Goal: Information Seeking & Learning: Learn about a topic

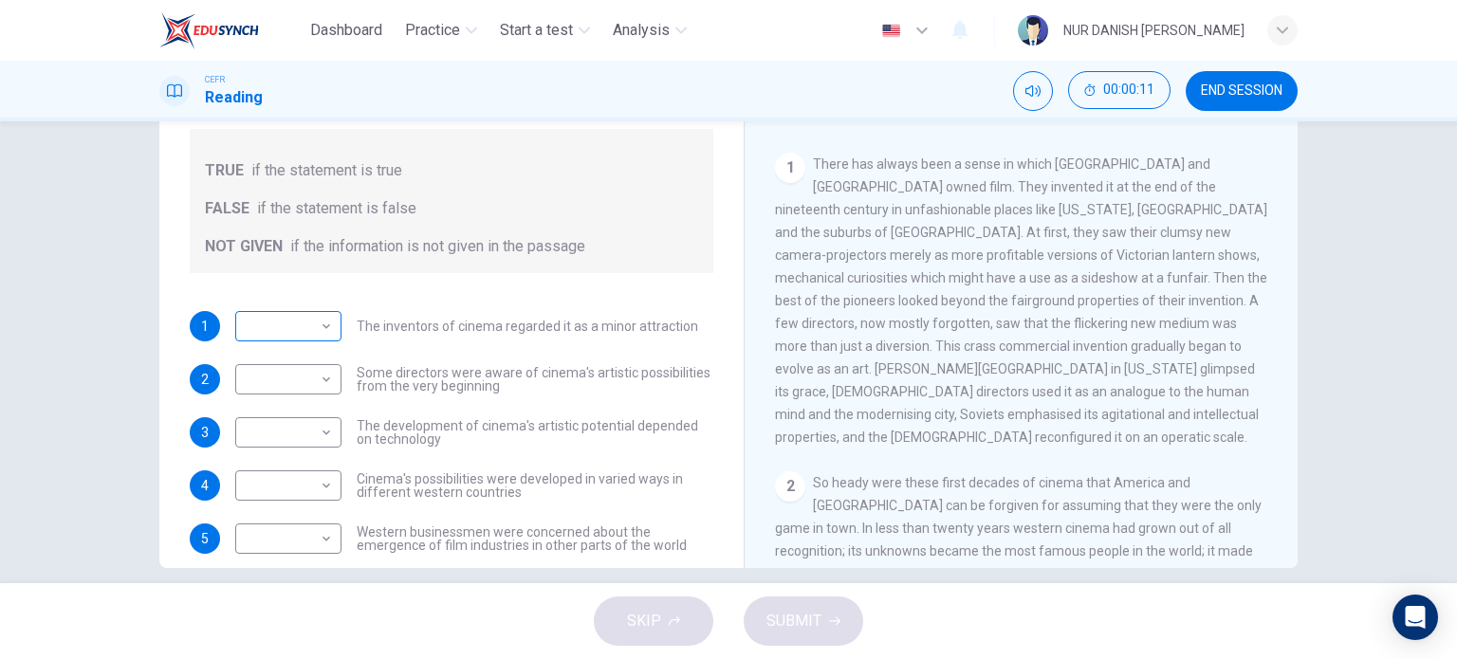
scroll to position [250, 0]
click at [305, 315] on body "Dashboard Practice Start a test Analysis English en ​ NUR DANISH ELLYA BINTI FA…" at bounding box center [728, 329] width 1457 height 659
click at [384, 399] on div at bounding box center [728, 329] width 1457 height 659
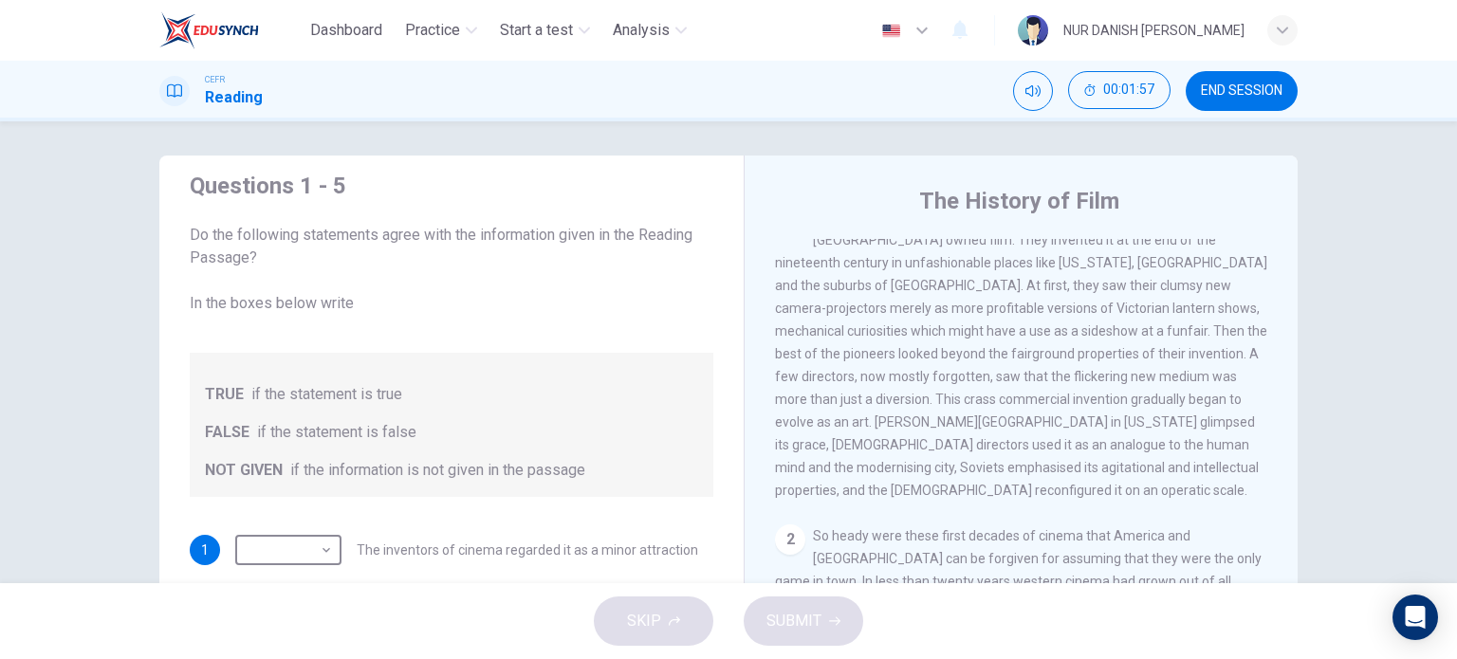
scroll to position [41, 0]
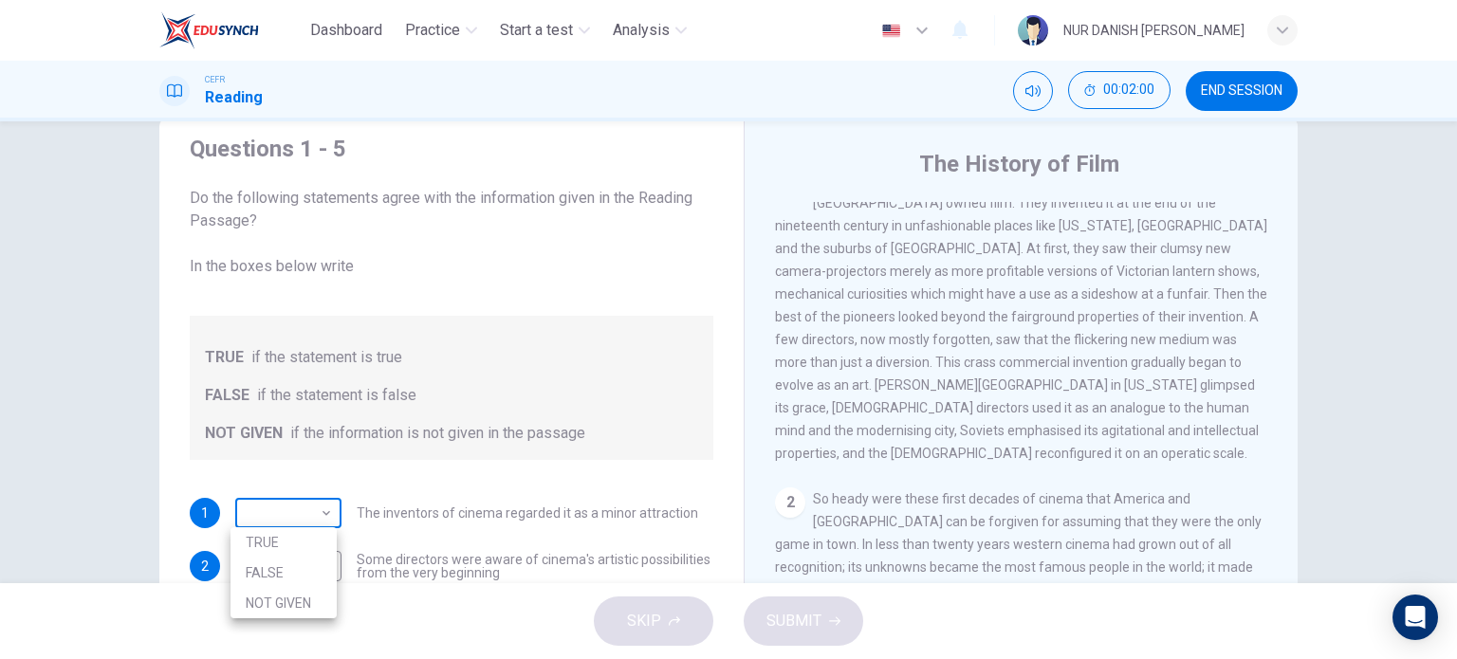
click at [322, 534] on body "Dashboard Practice Start a test Analysis English en ​ NUR DANISH ELLYA BINTI FA…" at bounding box center [728, 329] width 1457 height 659
click at [291, 599] on li "NOT GIVEN" at bounding box center [284, 603] width 106 height 30
type input "NOT GIVEN"
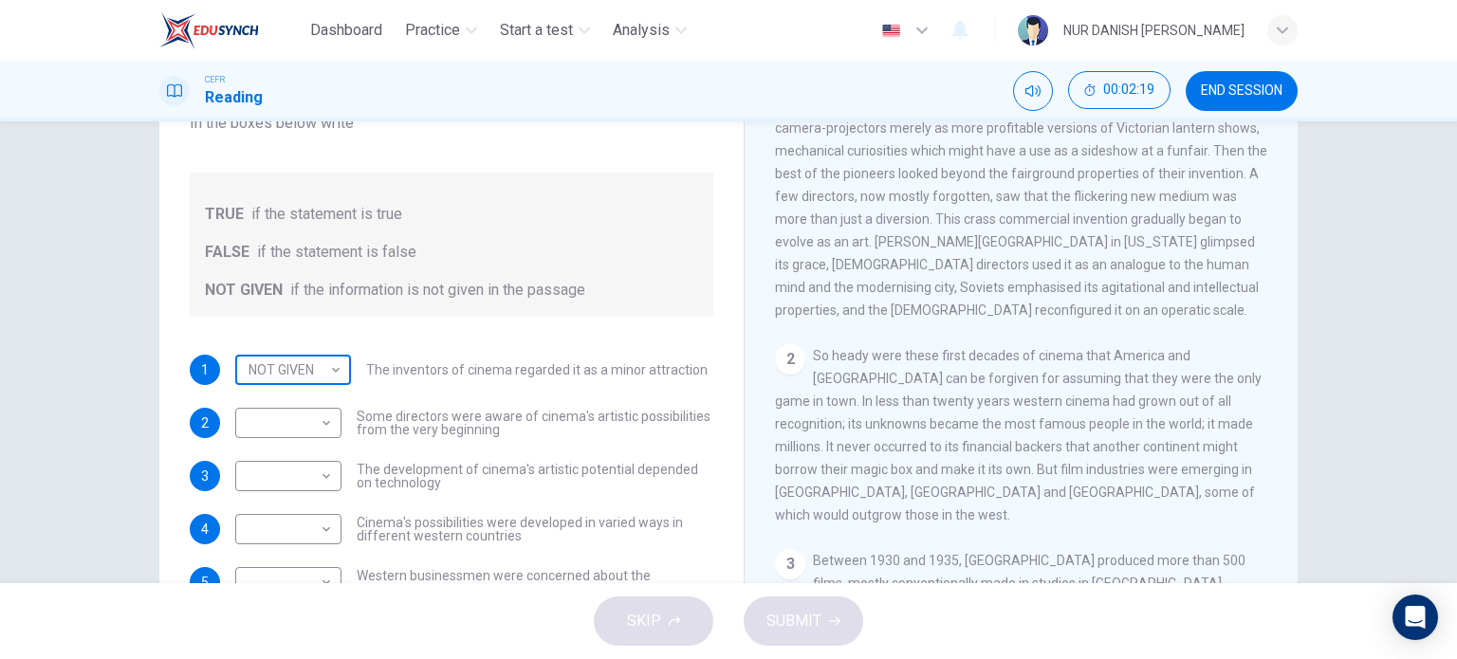
scroll to position [185, 0]
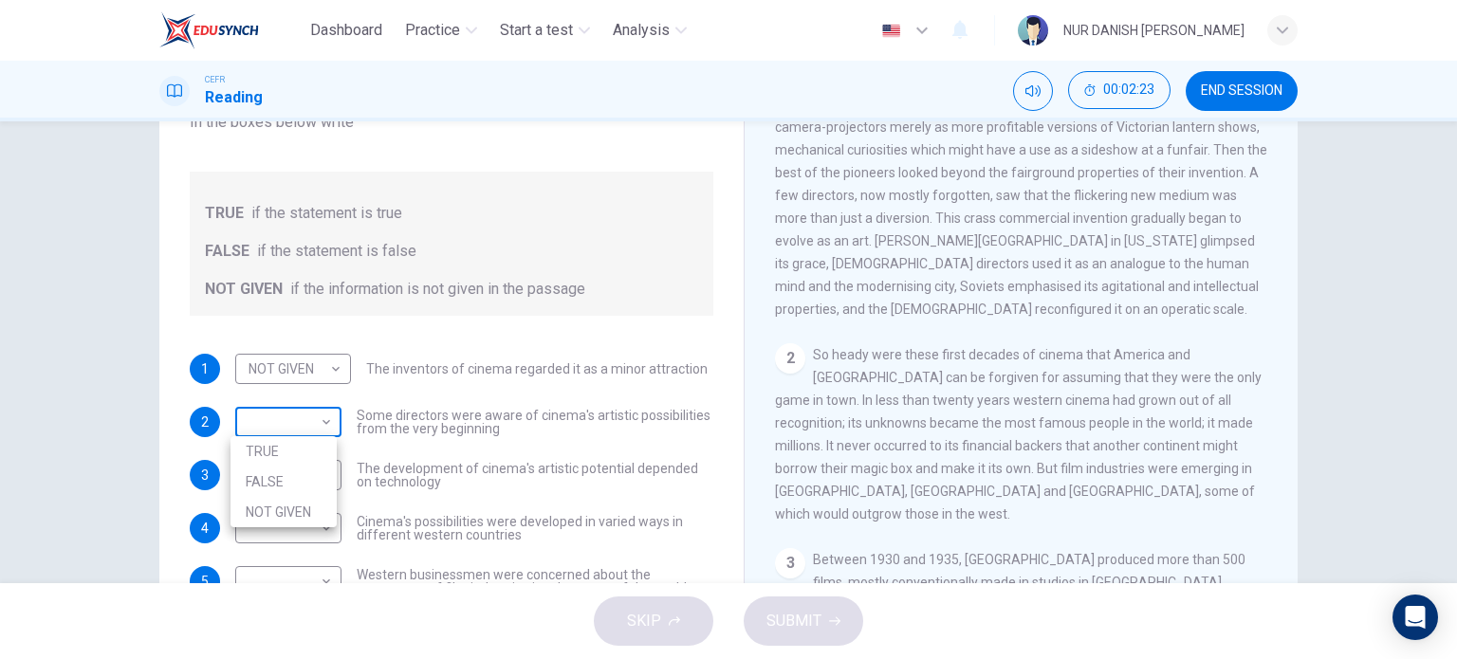
click at [313, 425] on body "Dashboard Practice Start a test Analysis English en ​ NUR DANISH ELLYA BINTI FA…" at bounding box center [728, 329] width 1457 height 659
click at [301, 459] on li "TRUE" at bounding box center [284, 451] width 106 height 30
type input "TRUE"
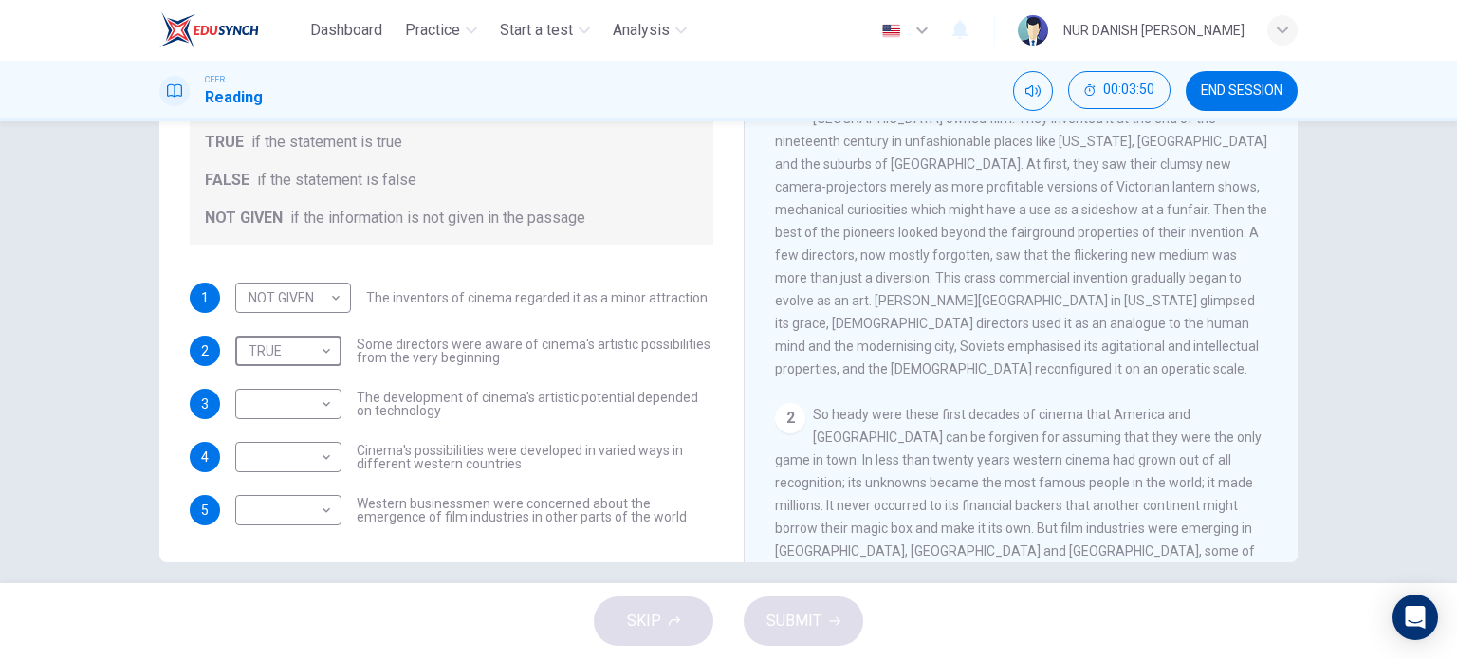
scroll to position [273, 0]
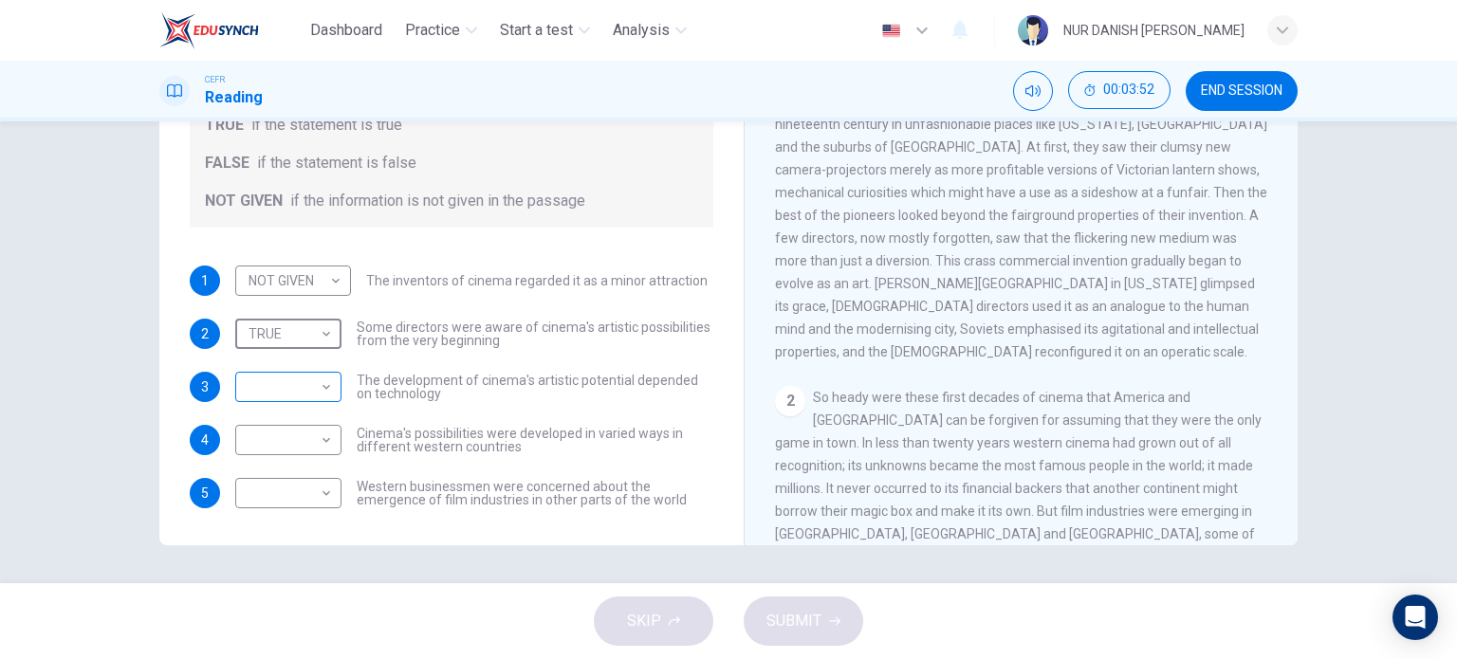
click at [332, 394] on div "​ ​" at bounding box center [288, 387] width 106 height 30
click at [318, 401] on body "Dashboard Practice Start a test Analysis English en ​ NUR DANISH ELLYA BINTI FA…" at bounding box center [728, 329] width 1457 height 659
click at [317, 407] on li "TRUE" at bounding box center [284, 416] width 106 height 30
type input "TRUE"
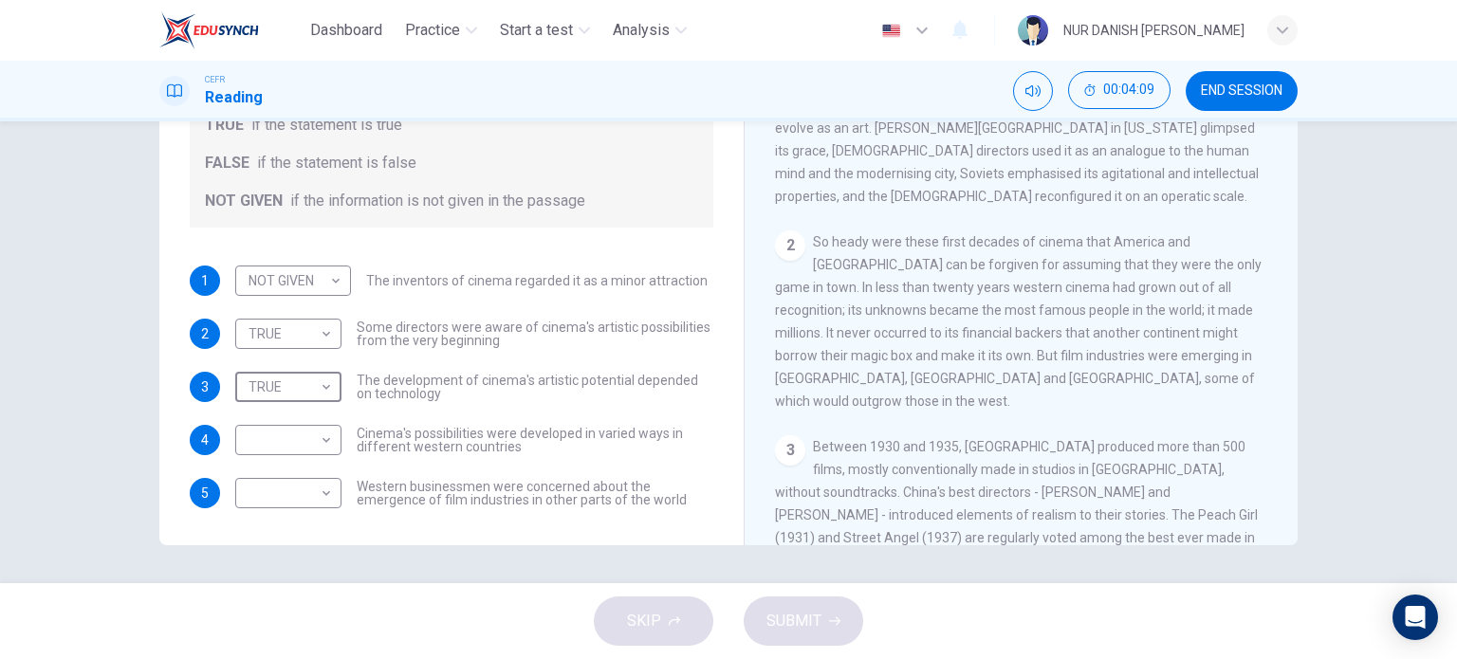
scroll to position [469, 0]
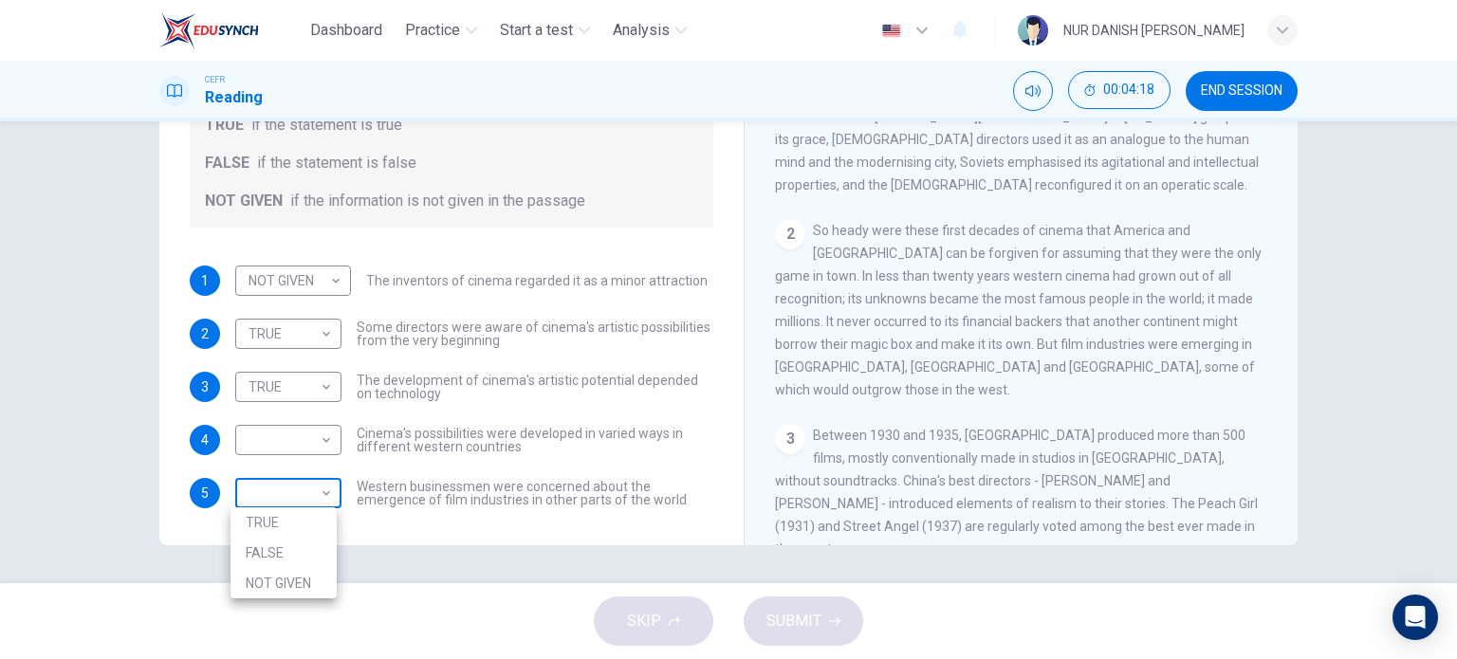
click at [318, 491] on body "Dashboard Practice Start a test Analysis English en ​ NUR DANISH ELLYA BINTI FA…" at bounding box center [728, 329] width 1457 height 659
click at [287, 560] on li "FALSE" at bounding box center [284, 553] width 106 height 30
type input "FALSE"
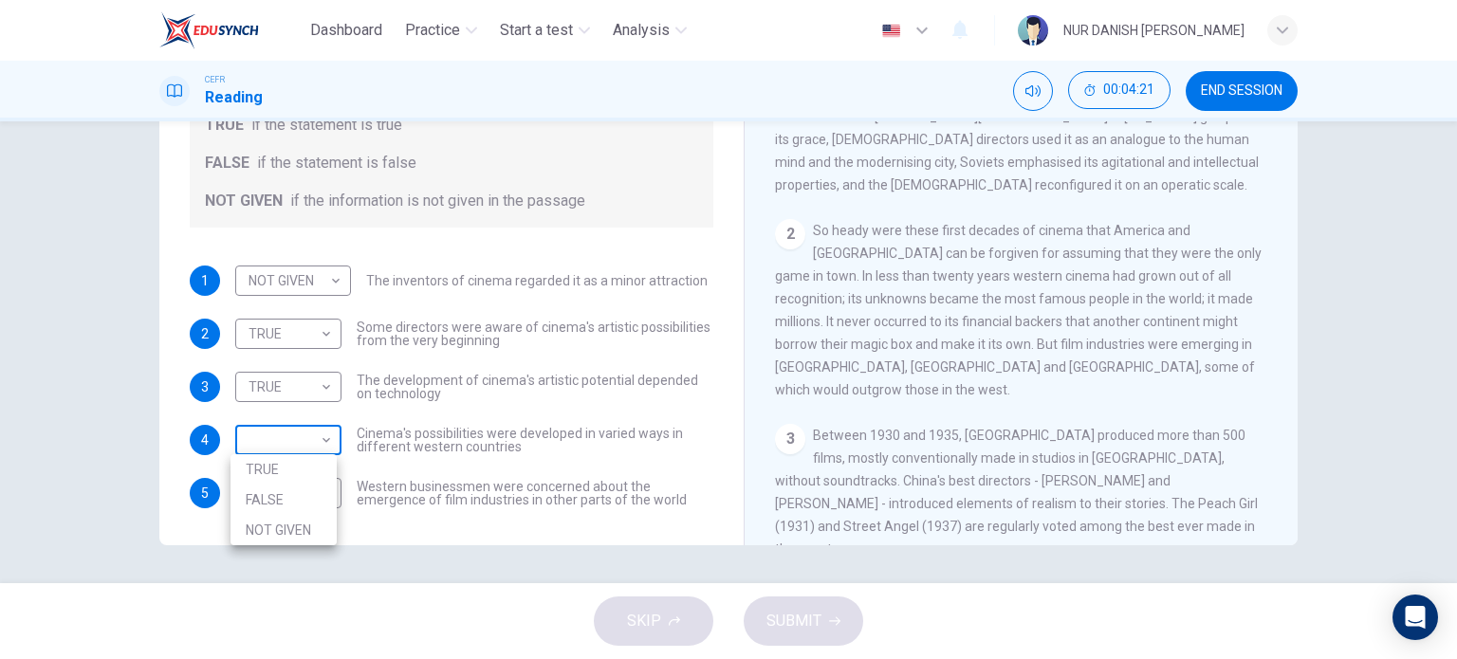
click at [300, 459] on body "Dashboard Practice Start a test Analysis English en ​ NUR DANISH ELLYA BINTI FA…" at bounding box center [728, 329] width 1457 height 659
click at [307, 502] on li "FALSE" at bounding box center [284, 500] width 106 height 30
type input "FALSE"
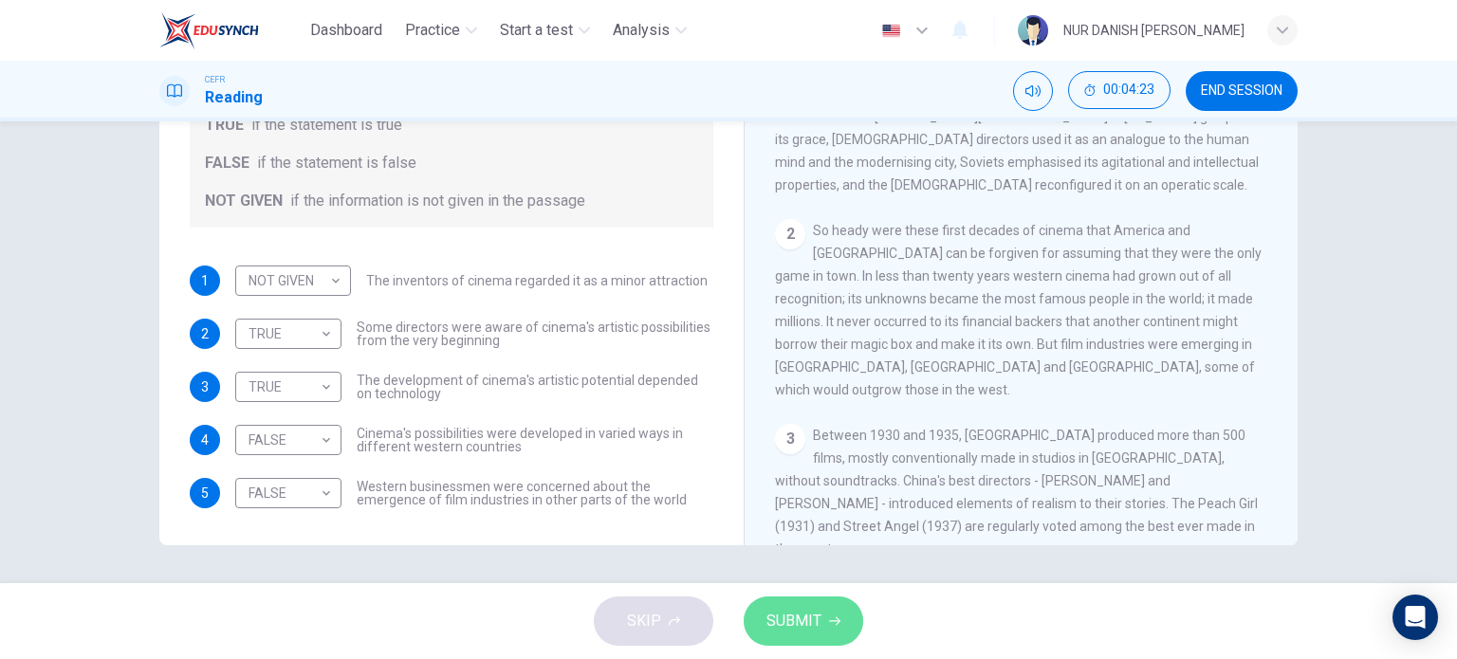
click at [797, 610] on span "SUBMIT" at bounding box center [793, 621] width 55 height 27
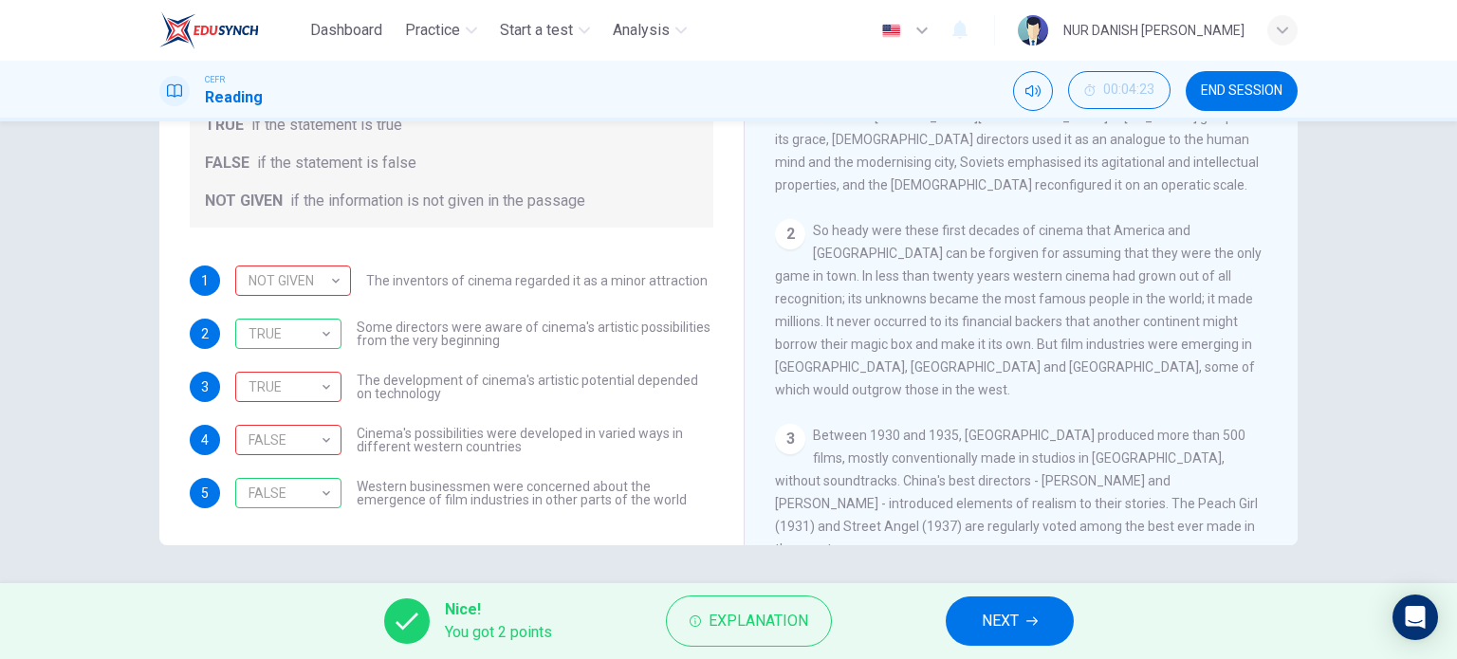
click at [1018, 588] on div "Nice! You got 2 points Explanation NEXT" at bounding box center [728, 621] width 1457 height 76
click at [1032, 621] on icon "button" at bounding box center [1031, 621] width 11 height 11
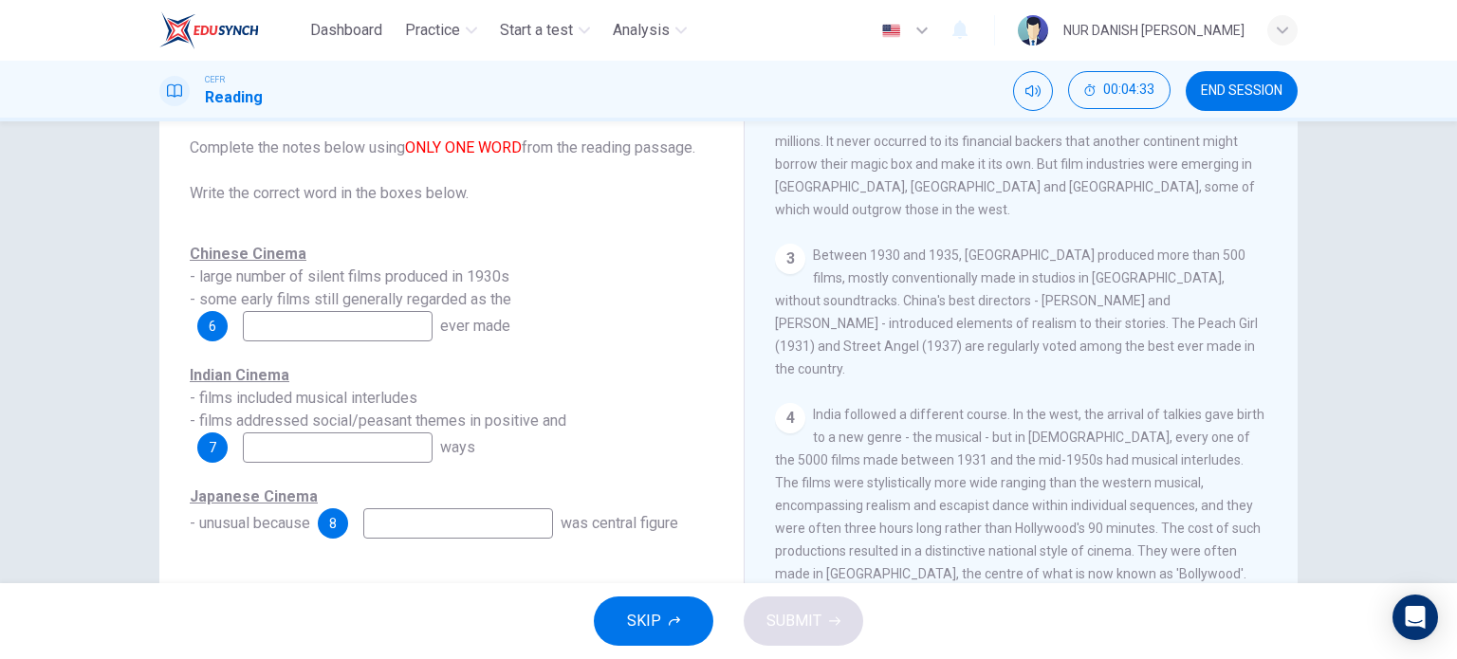
scroll to position [810, 0]
click at [335, 333] on input at bounding box center [338, 326] width 190 height 30
type input "best"
click at [345, 446] on input at bounding box center [338, 448] width 190 height 30
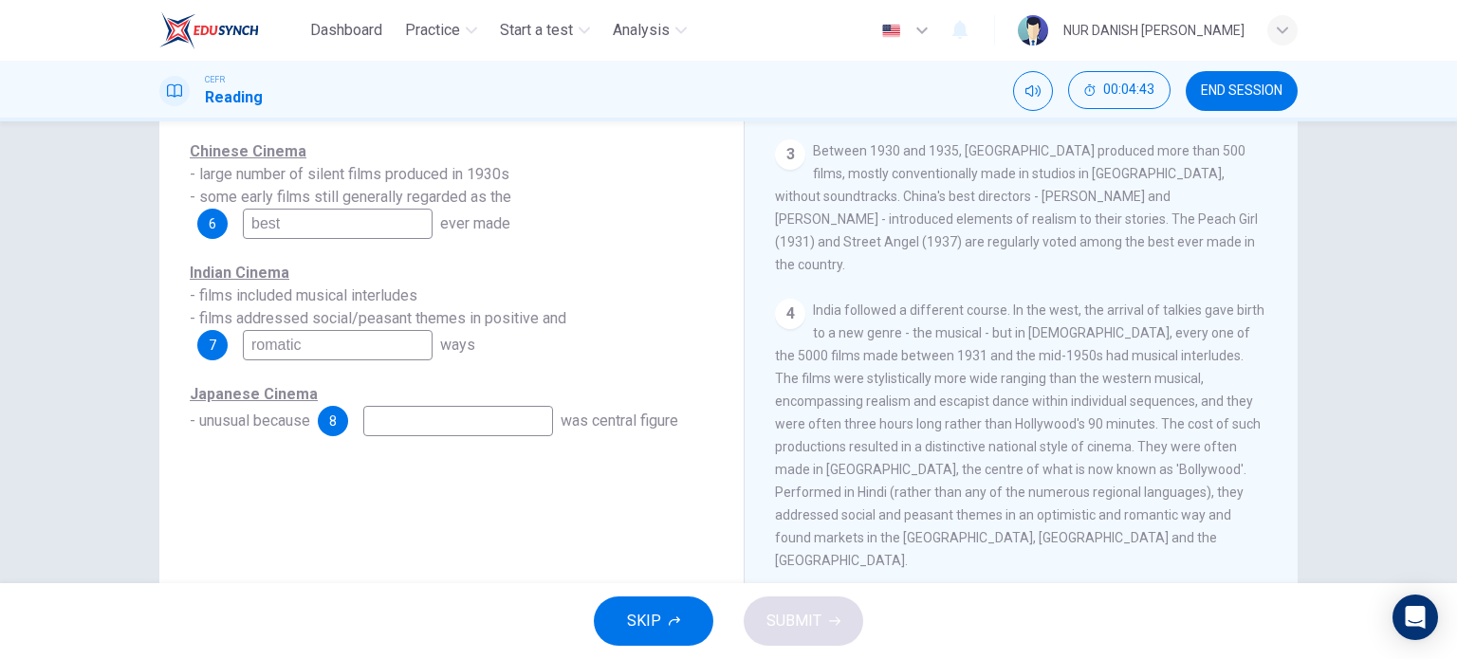
type input "romatic"
click at [461, 428] on input at bounding box center [458, 421] width 190 height 30
type input "director"
click at [831, 626] on icon "button" at bounding box center [834, 621] width 11 height 11
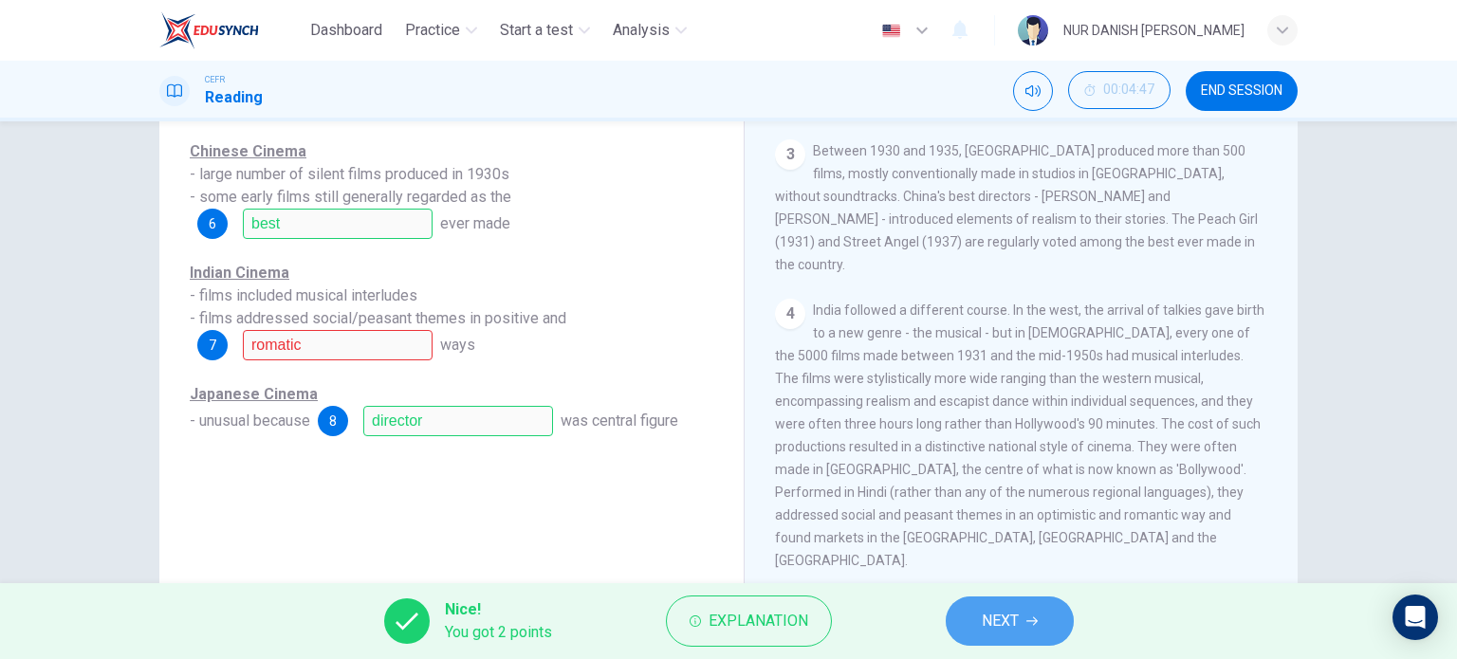
click at [1047, 612] on button "NEXT" at bounding box center [1010, 621] width 128 height 49
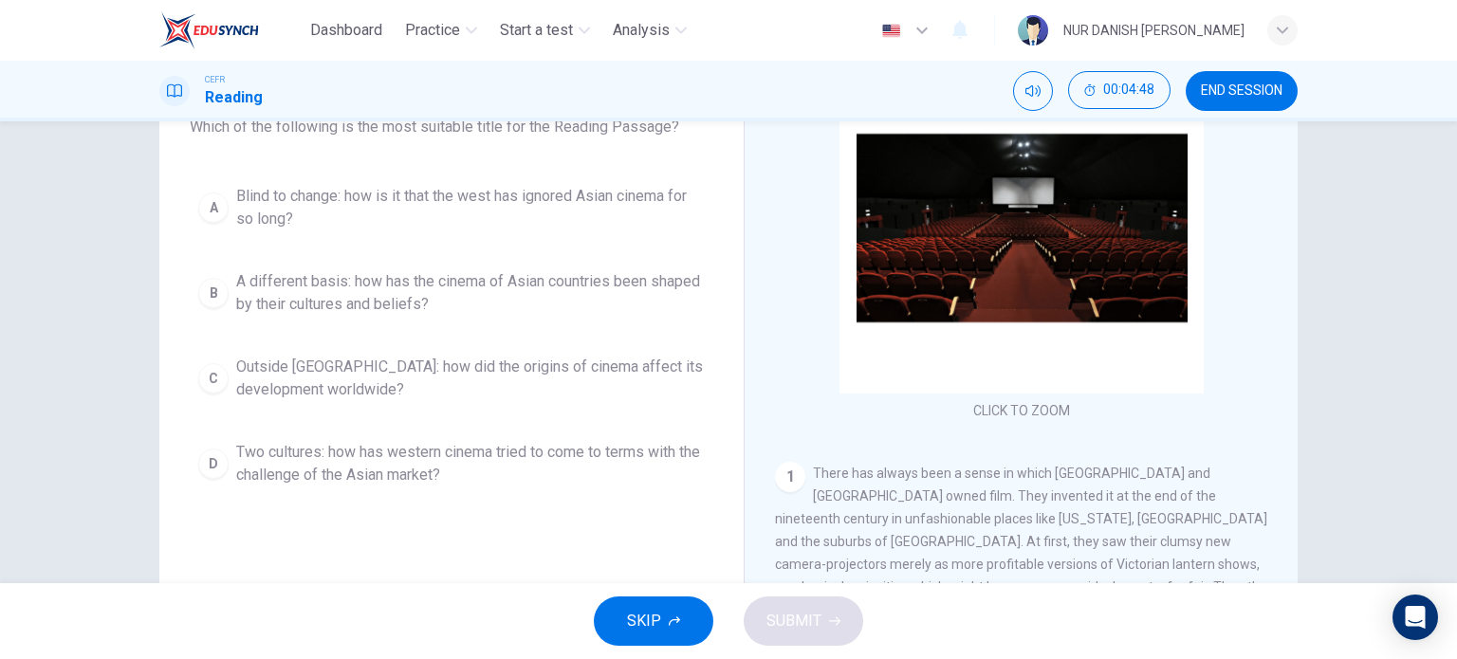
scroll to position [175, 0]
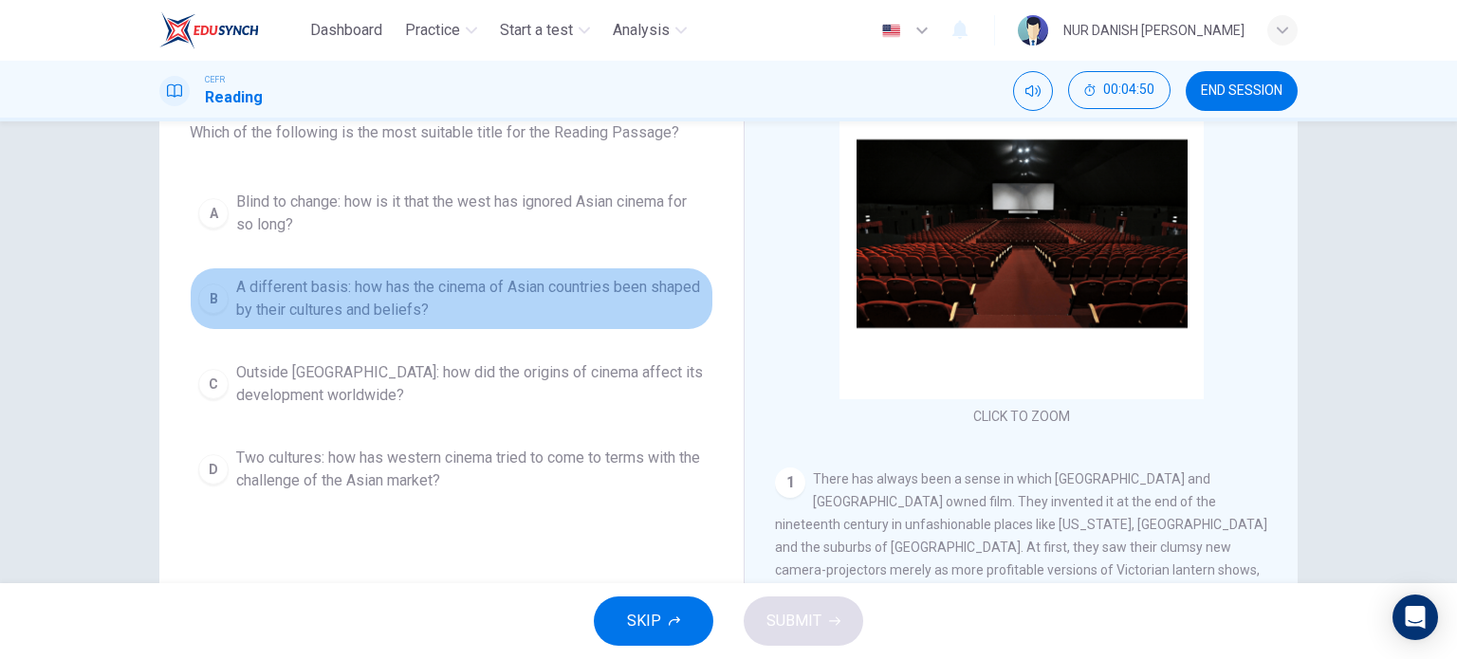
click at [514, 290] on span "A different basis: how has the cinema of Asian countries been shaped by their c…" at bounding box center [470, 299] width 469 height 46
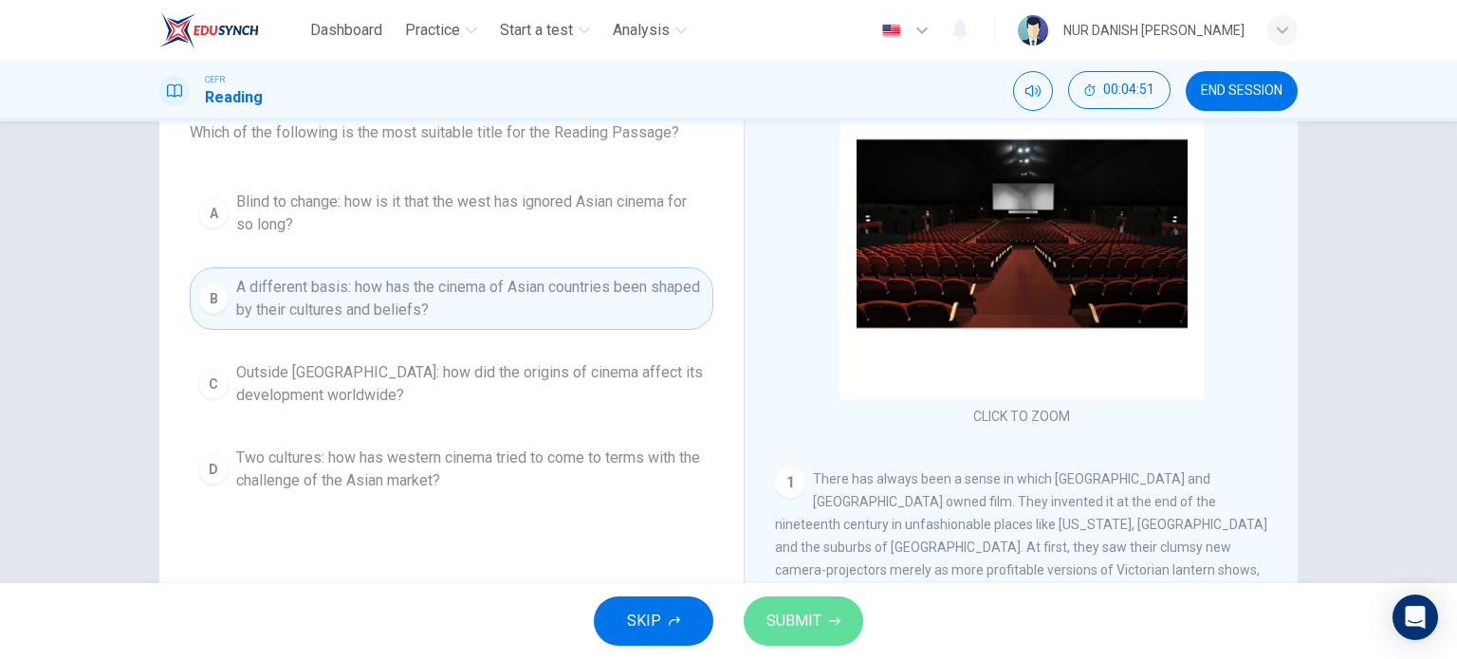
click at [800, 617] on span "SUBMIT" at bounding box center [793, 621] width 55 height 27
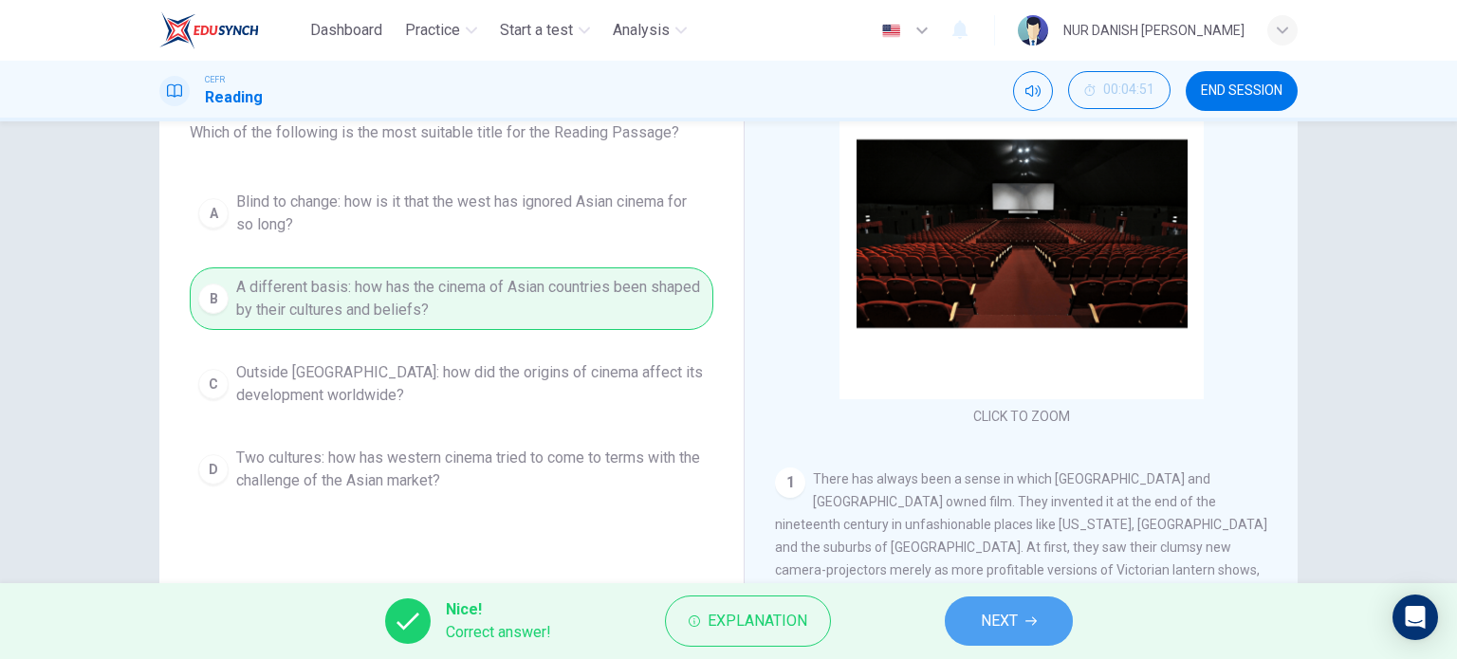
click at [1049, 633] on button "NEXT" at bounding box center [1009, 621] width 128 height 49
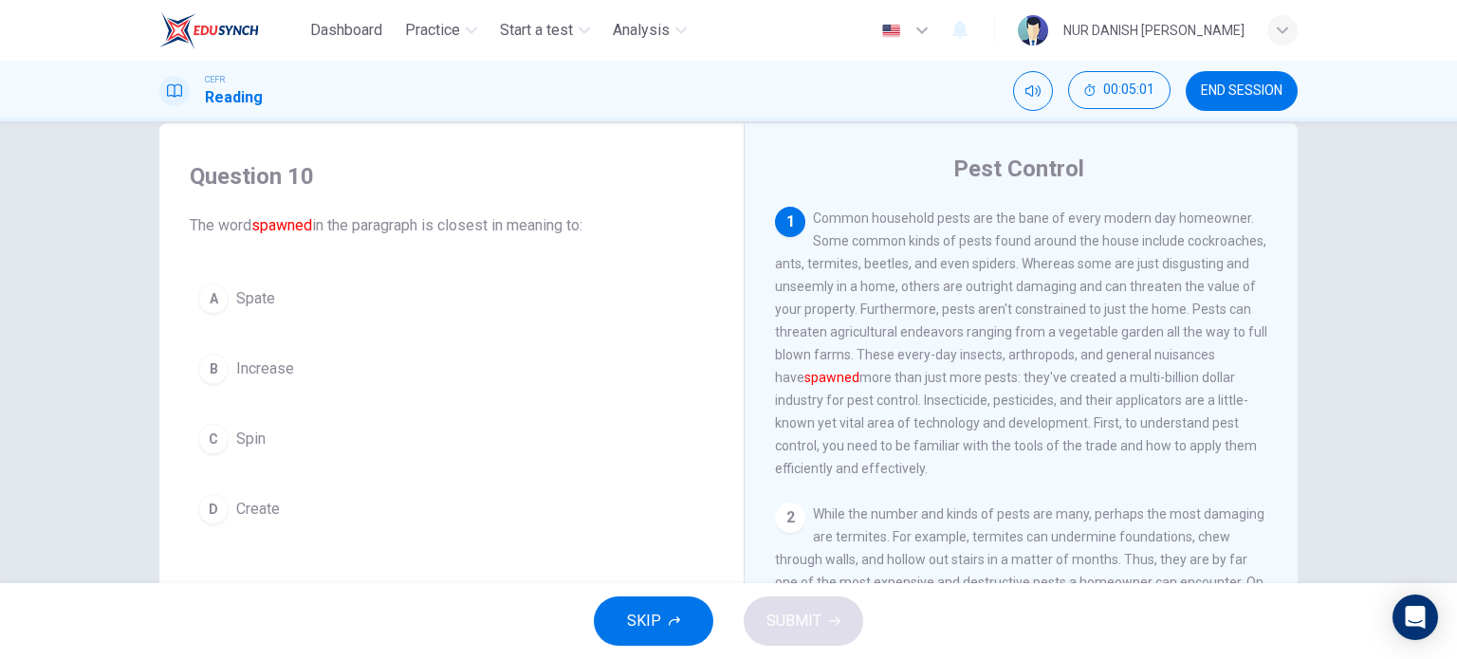
scroll to position [37, 0]
click at [1260, 86] on span "END SESSION" at bounding box center [1242, 90] width 82 height 15
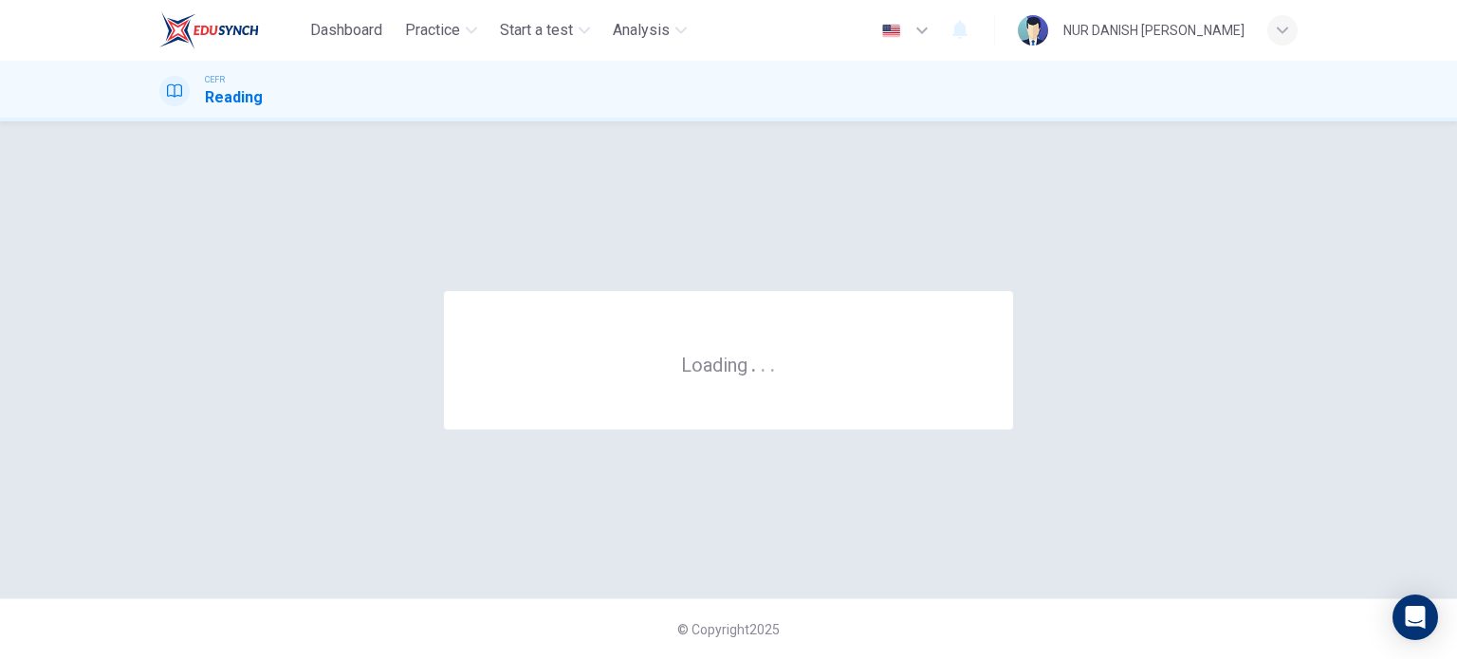
scroll to position [0, 0]
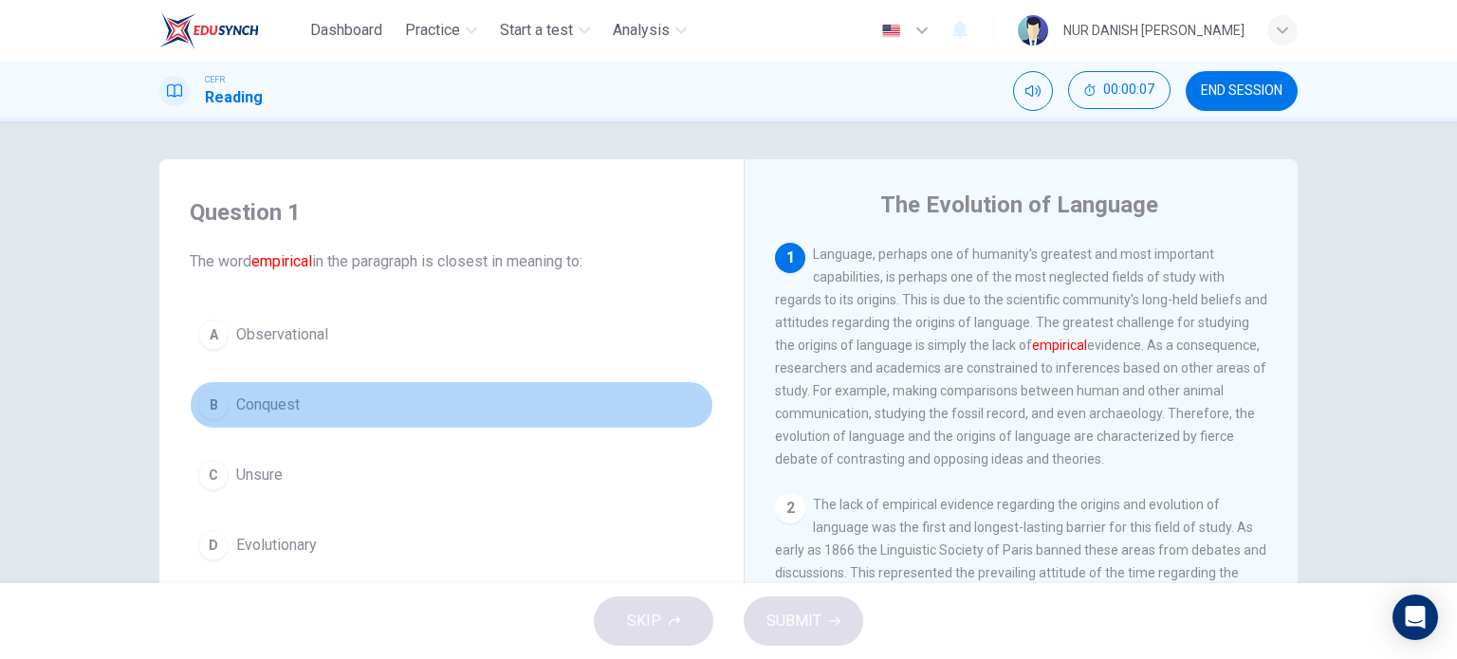
click at [242, 401] on span "Conquest" at bounding box center [268, 405] width 64 height 23
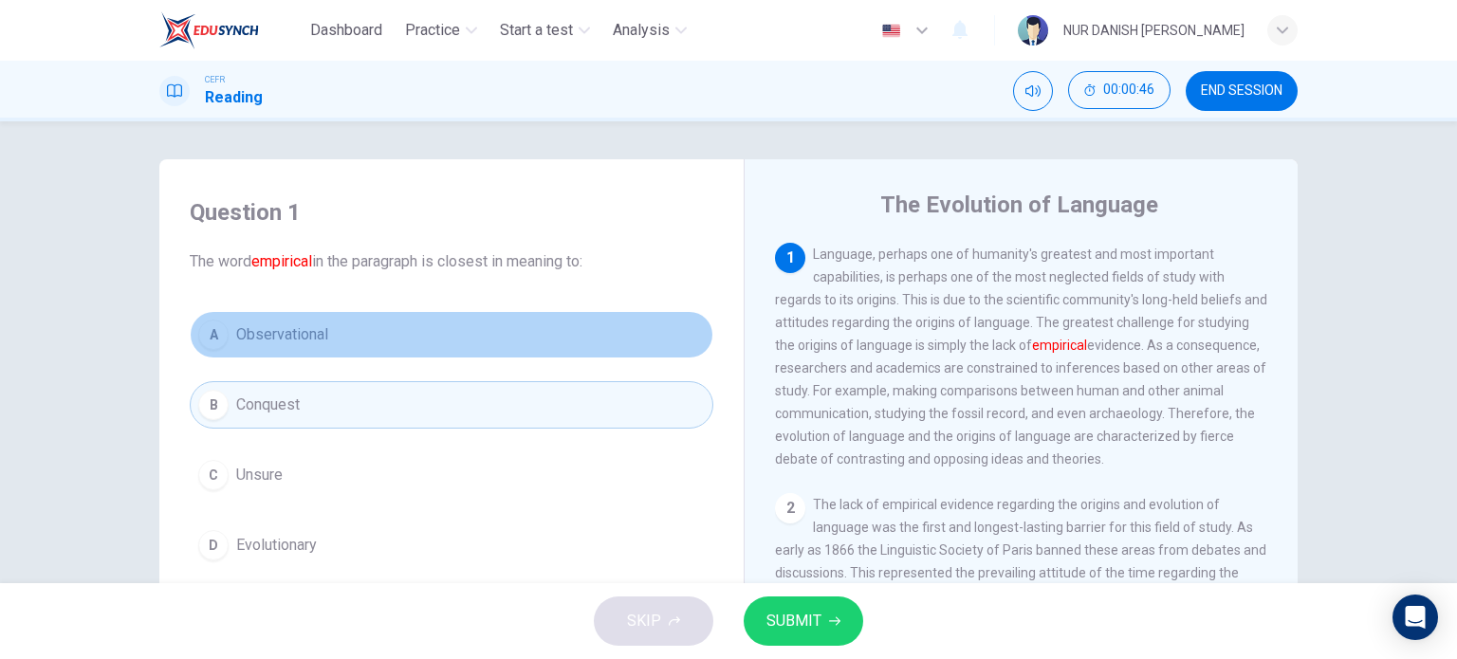
click at [301, 326] on span "Observational" at bounding box center [282, 334] width 92 height 23
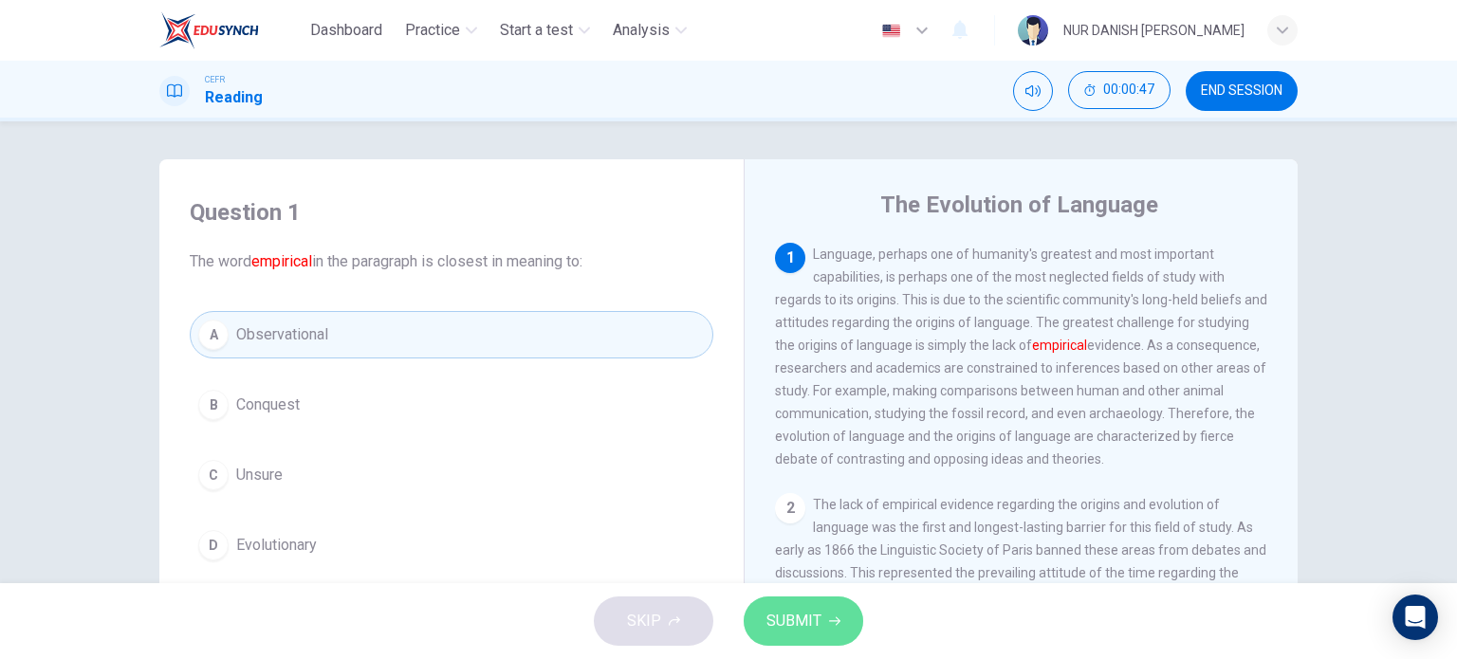
click at [839, 621] on icon "button" at bounding box center [834, 622] width 11 height 9
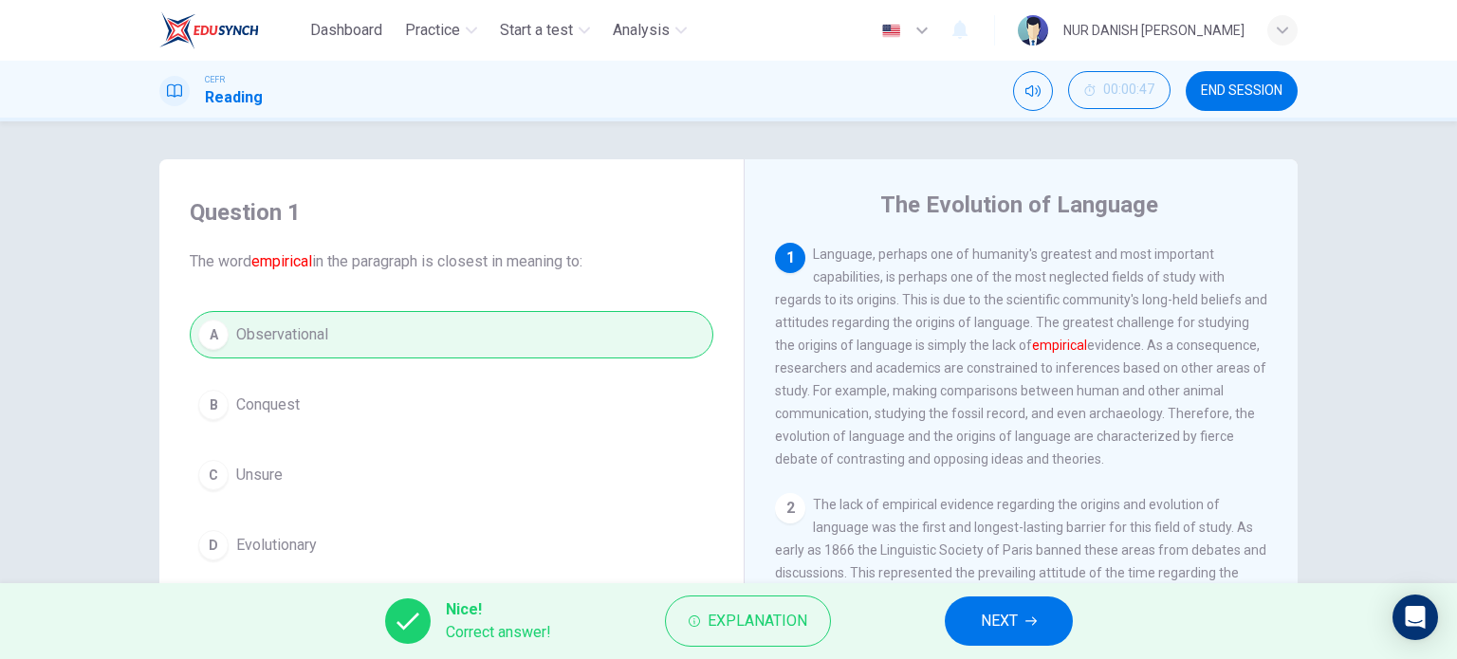
click at [976, 640] on button "NEXT" at bounding box center [1009, 621] width 128 height 49
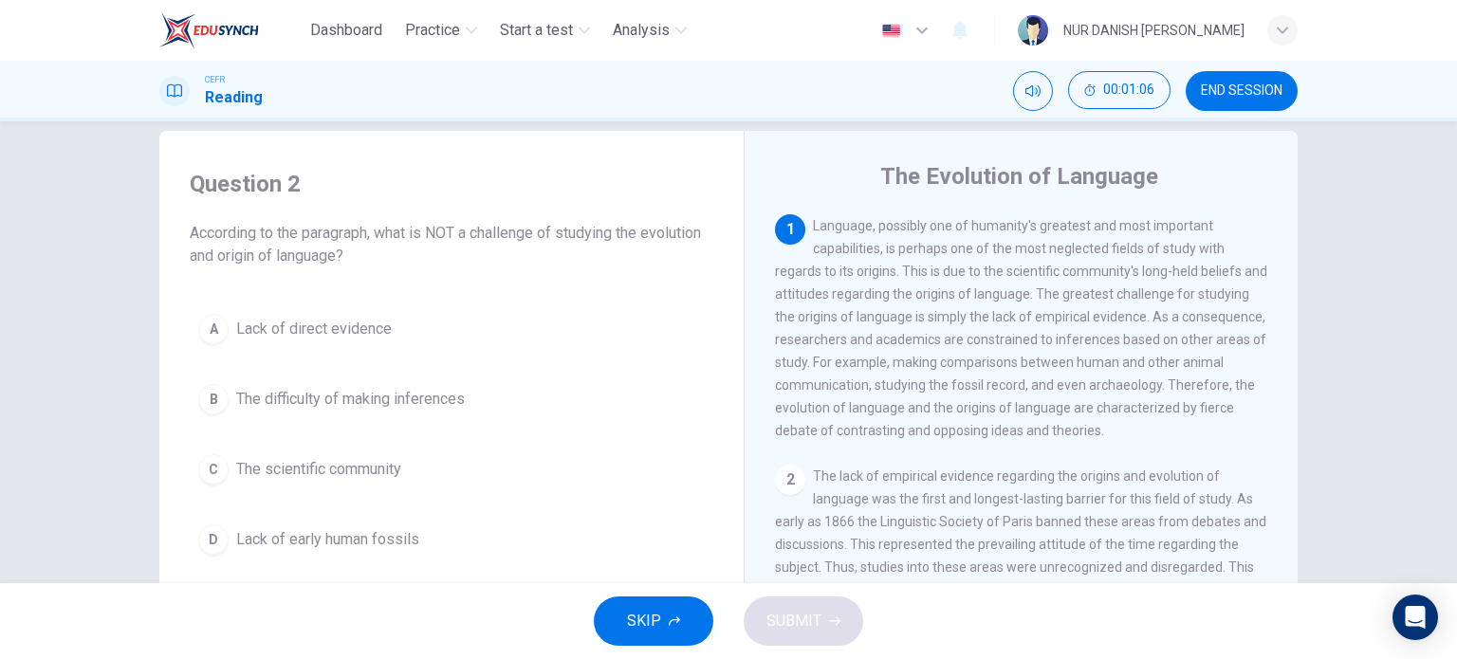
scroll to position [29, 0]
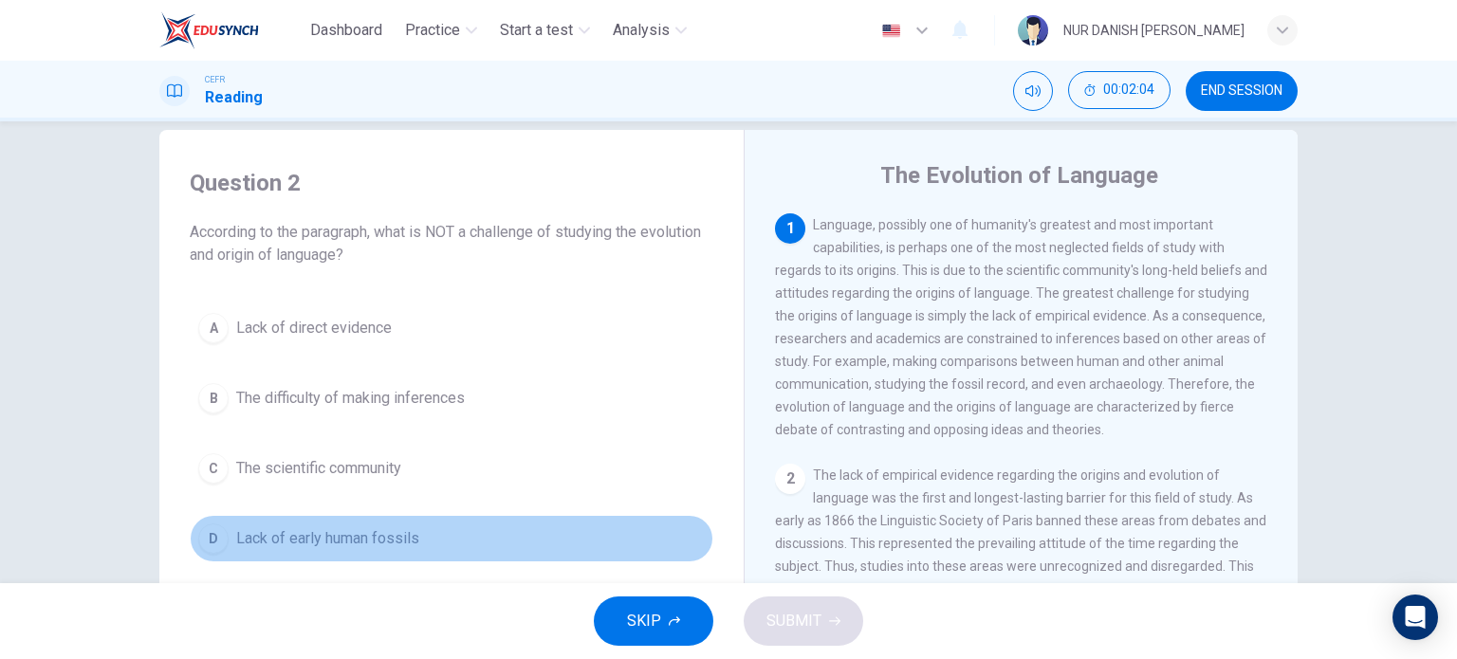
click at [342, 550] on button "D Lack of early human fossils" at bounding box center [452, 538] width 524 height 47
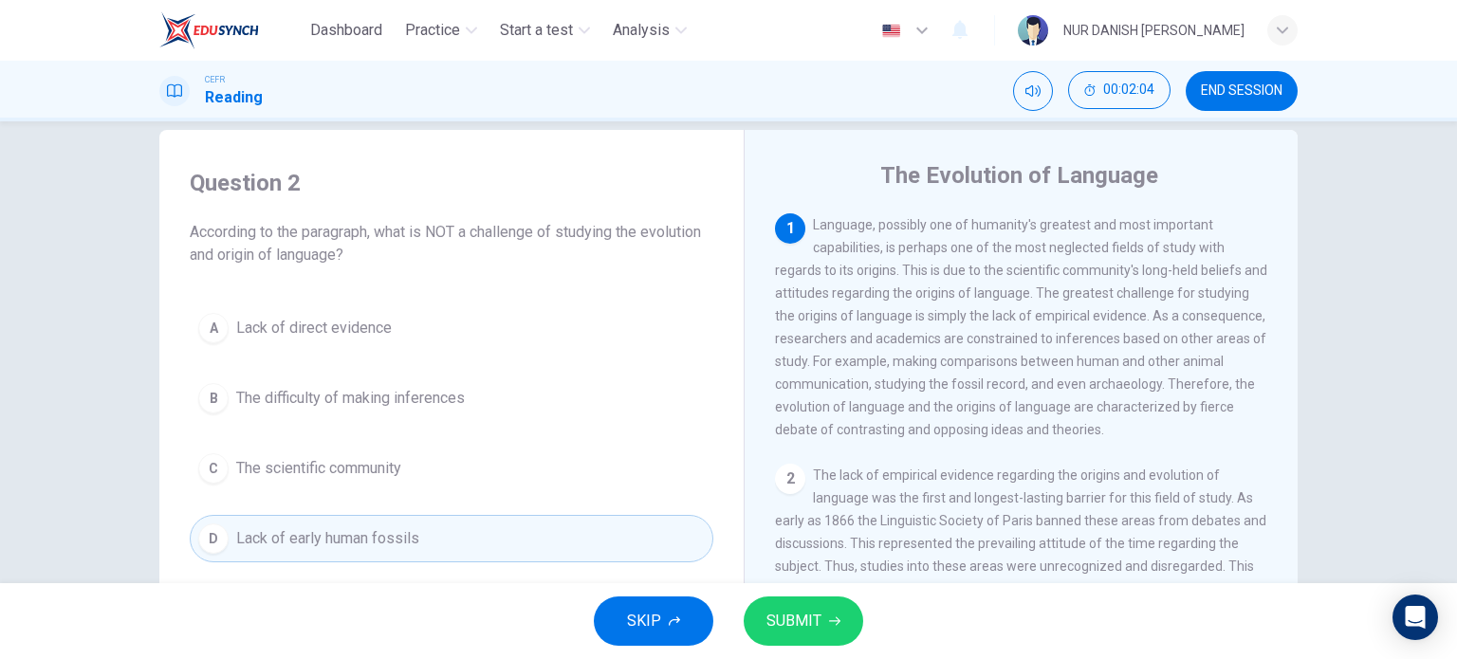
click at [814, 611] on span "SUBMIT" at bounding box center [793, 621] width 55 height 27
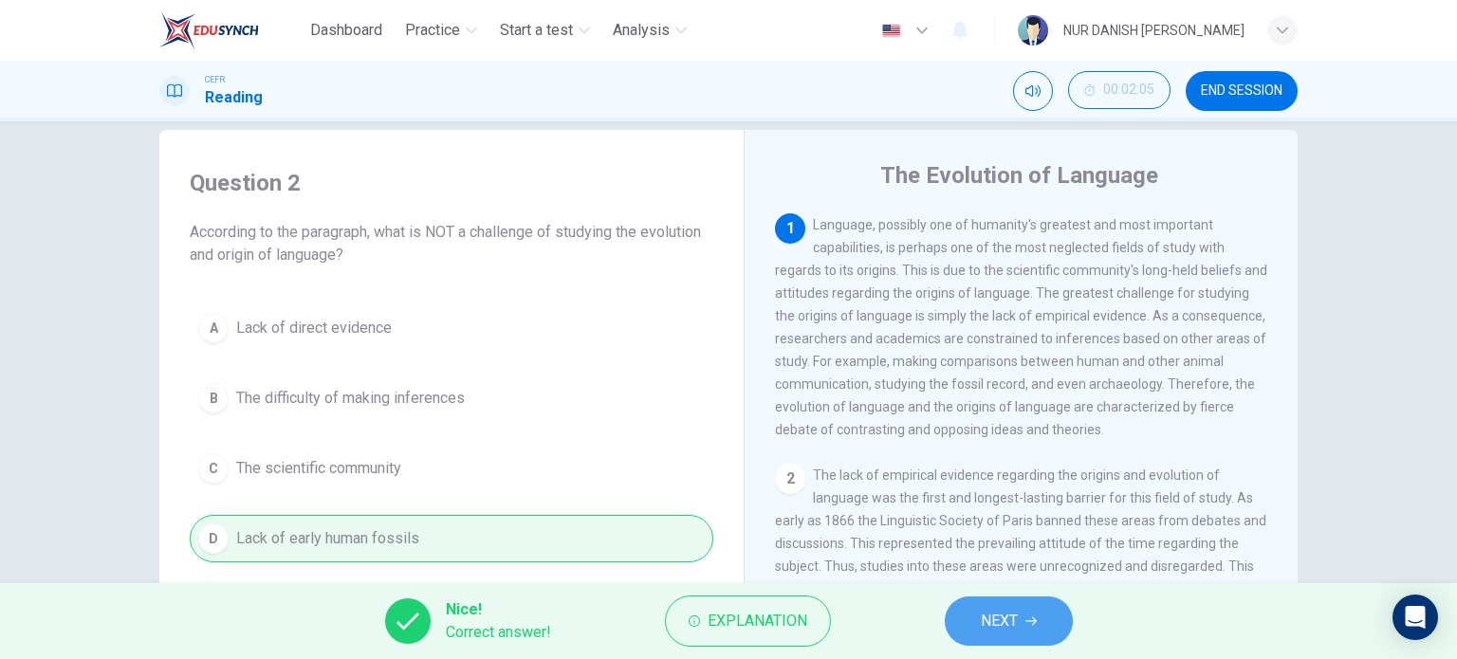
click at [979, 629] on button "NEXT" at bounding box center [1009, 621] width 128 height 49
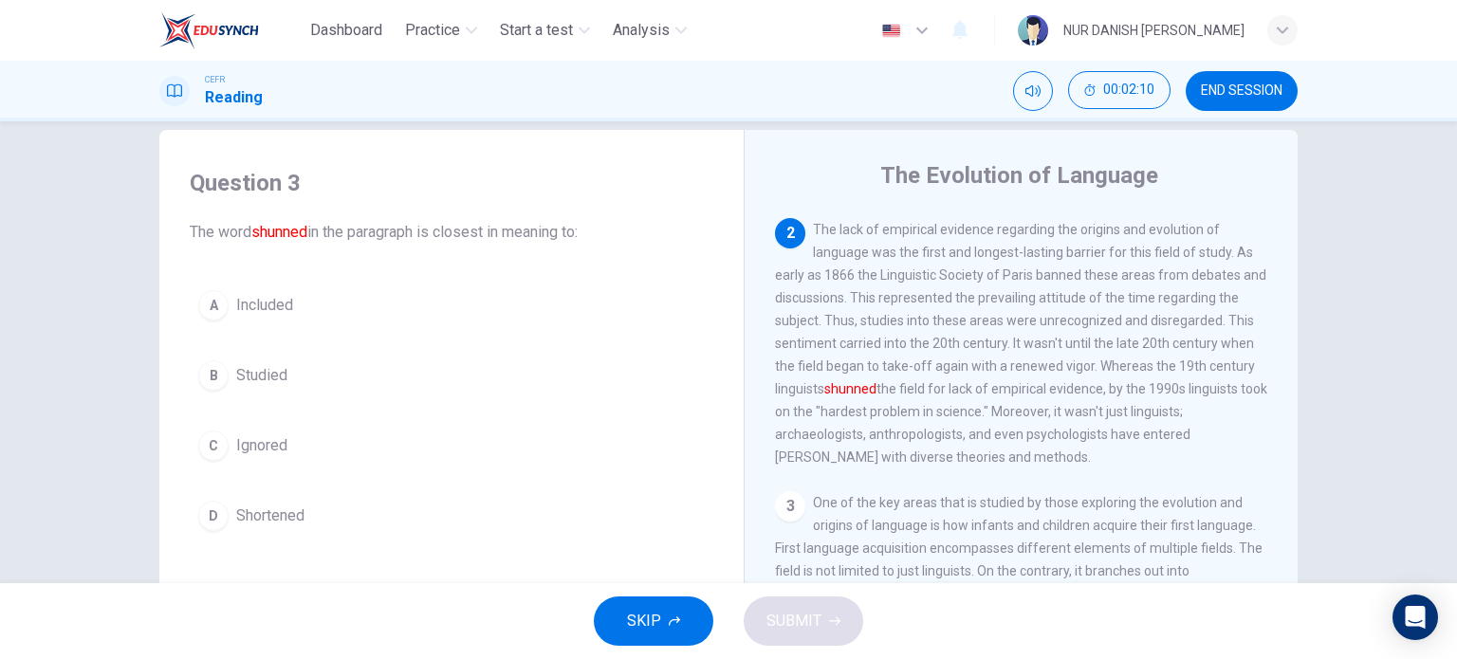
scroll to position [247, 0]
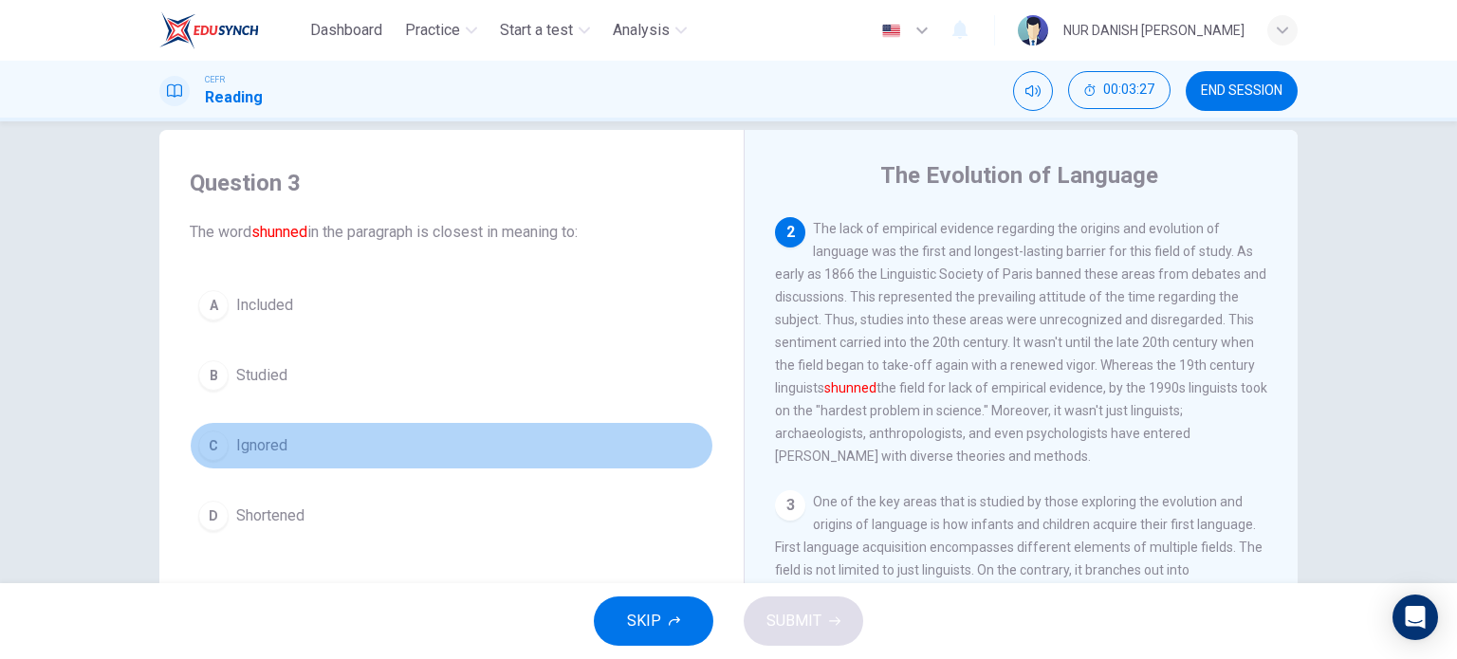
click at [275, 447] on span "Ignored" at bounding box center [261, 445] width 51 height 23
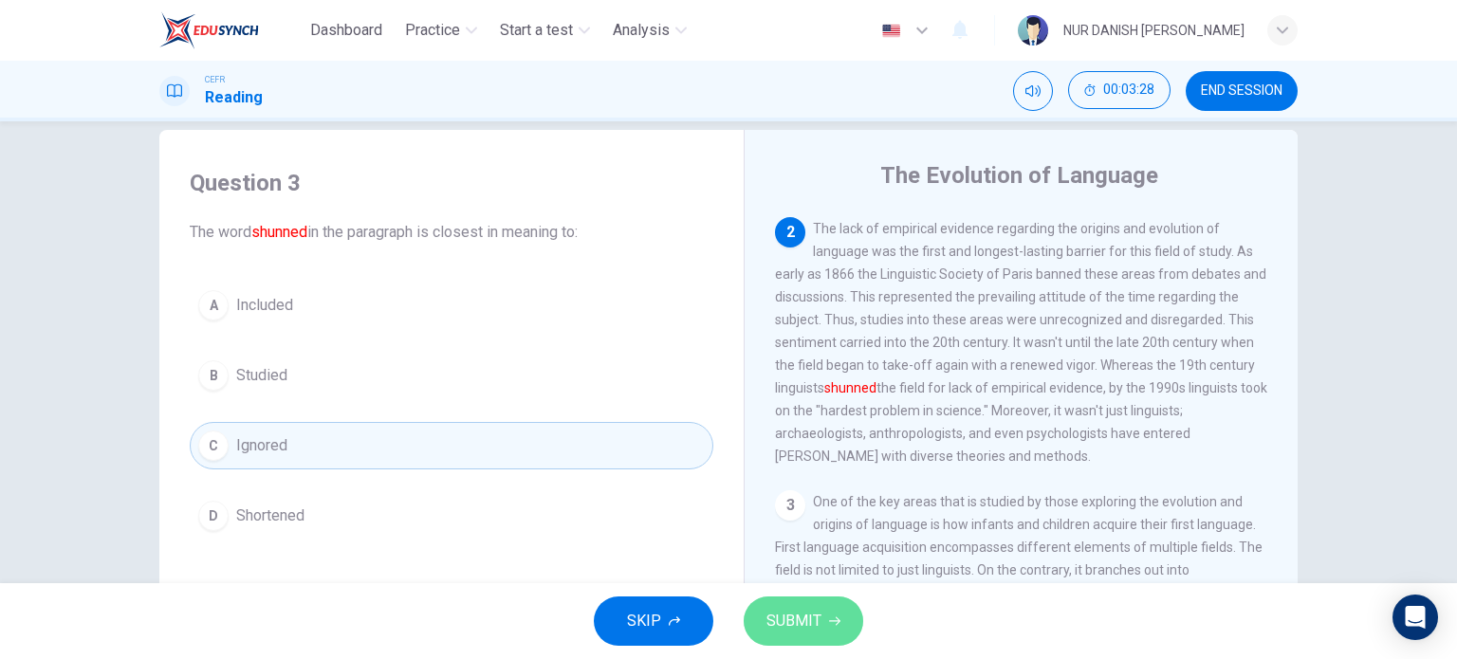
click at [773, 626] on span "SUBMIT" at bounding box center [793, 621] width 55 height 27
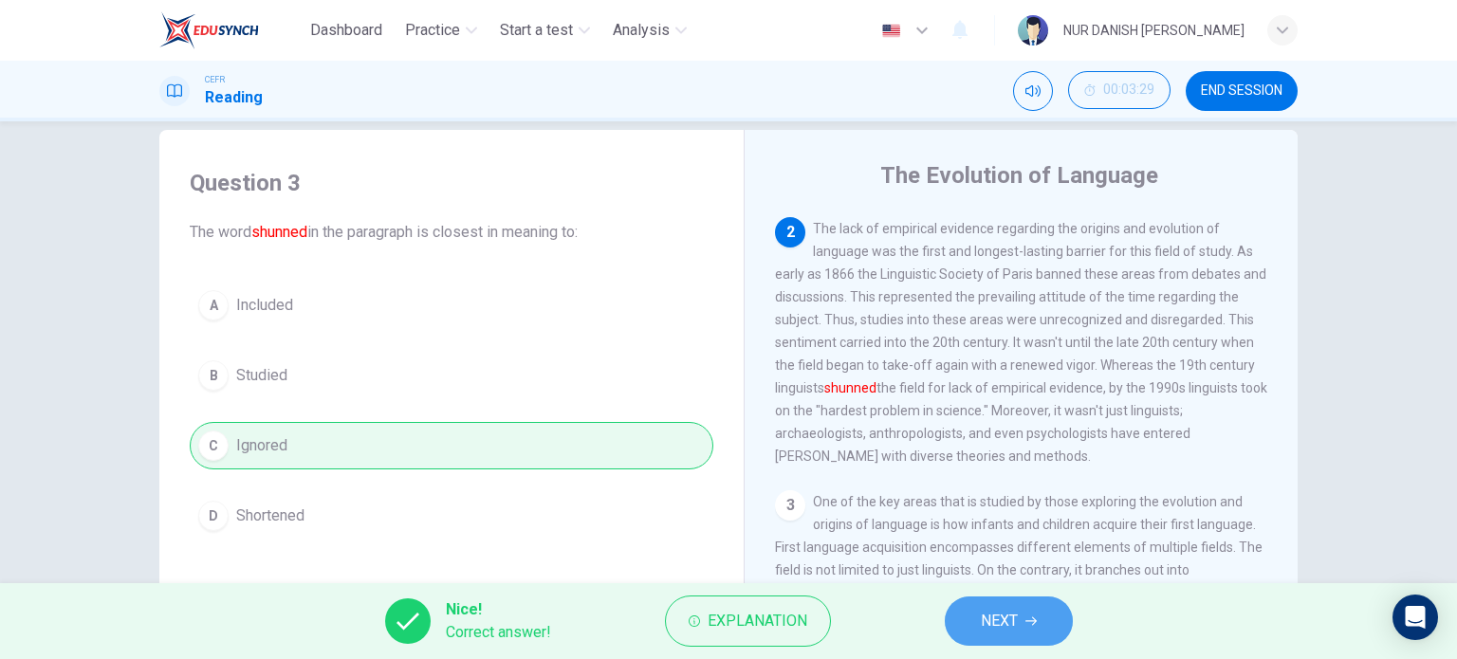
click at [1009, 632] on span "NEXT" at bounding box center [999, 621] width 37 height 27
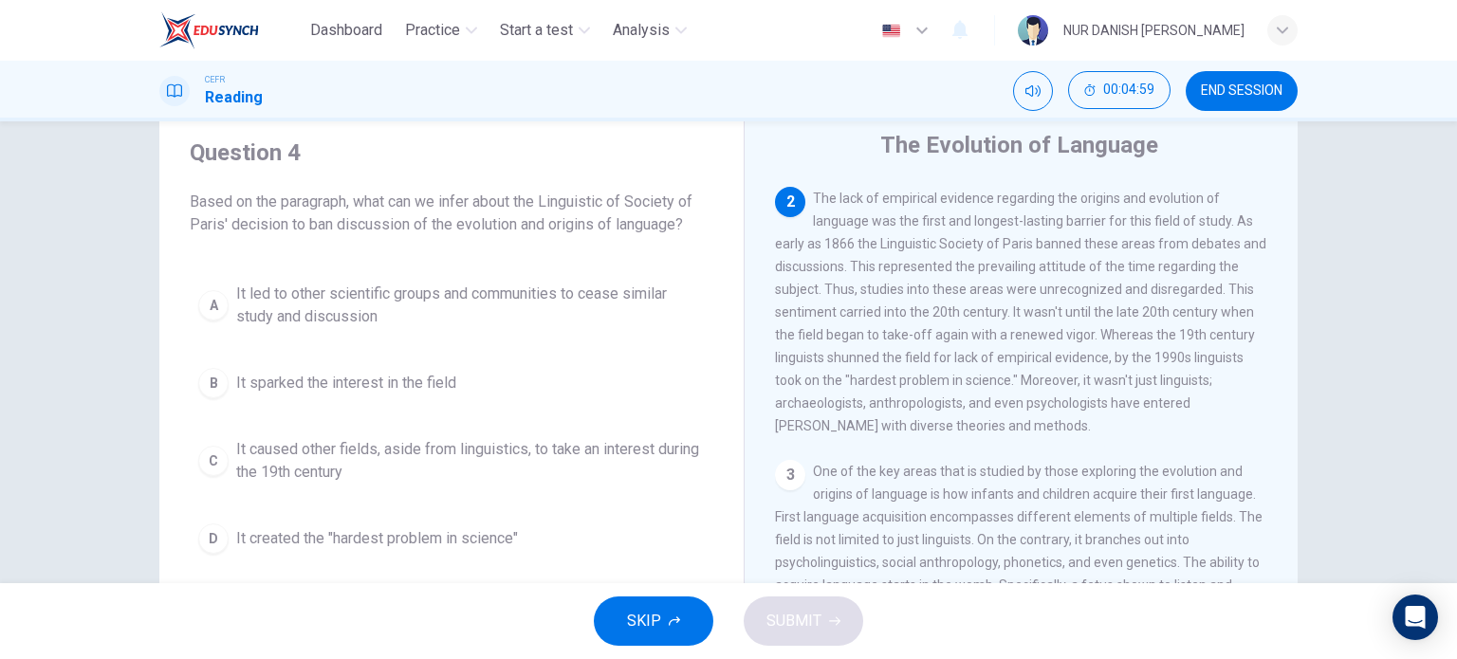
scroll to position [66, 0]
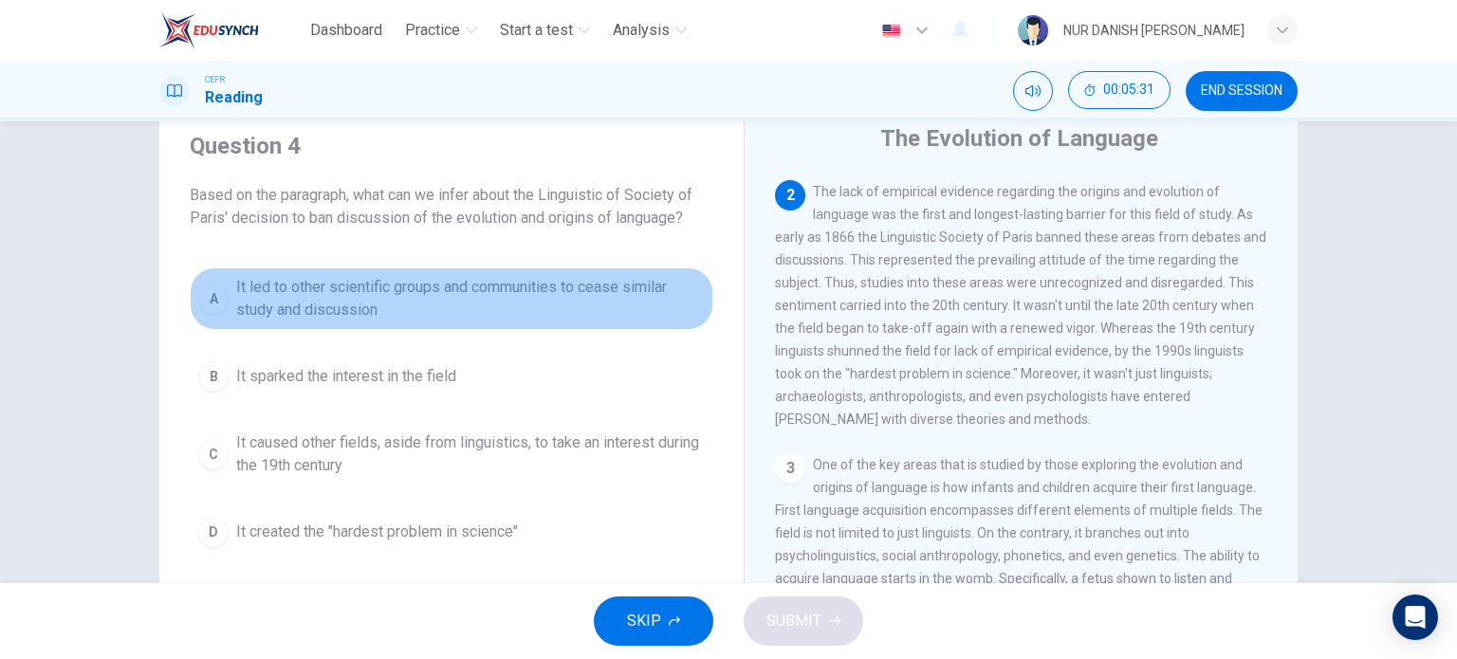
click at [323, 291] on span "It led to other scientific groups and communities to cease similar study and di…" at bounding box center [470, 299] width 469 height 46
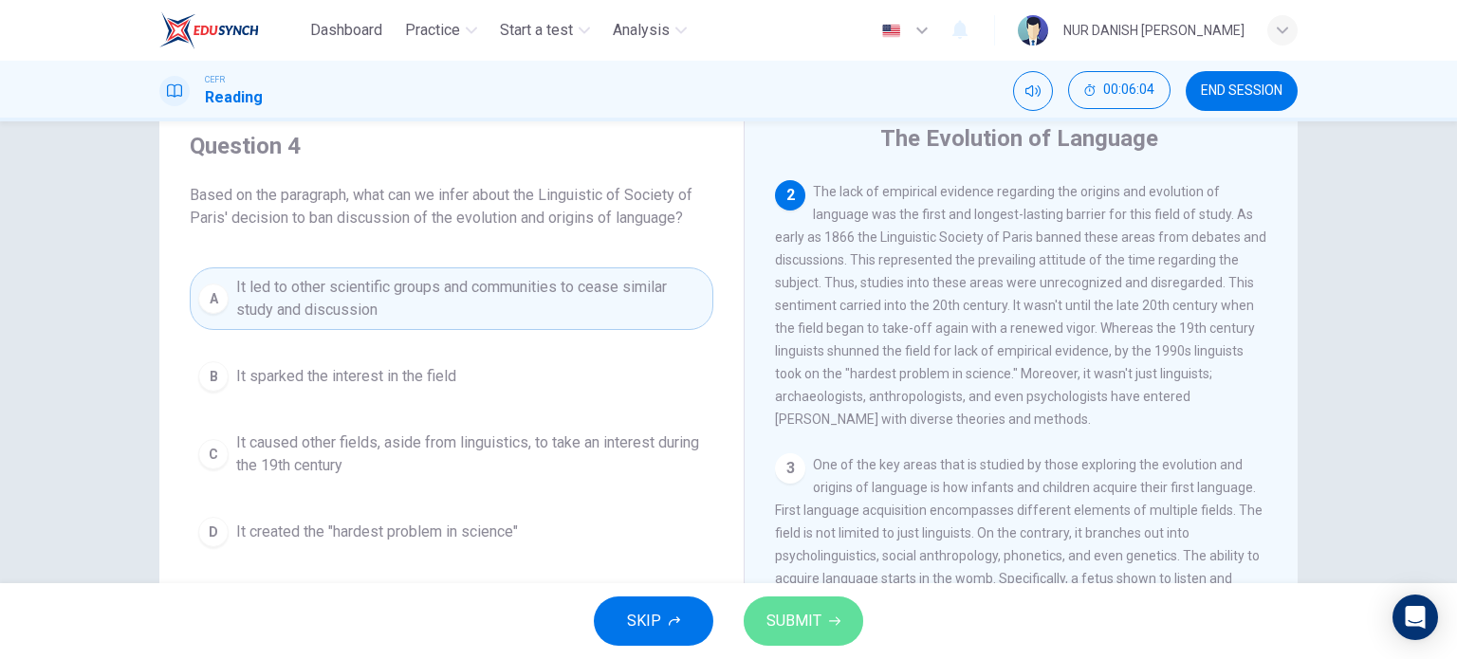
click at [852, 614] on button "SUBMIT" at bounding box center [804, 621] width 120 height 49
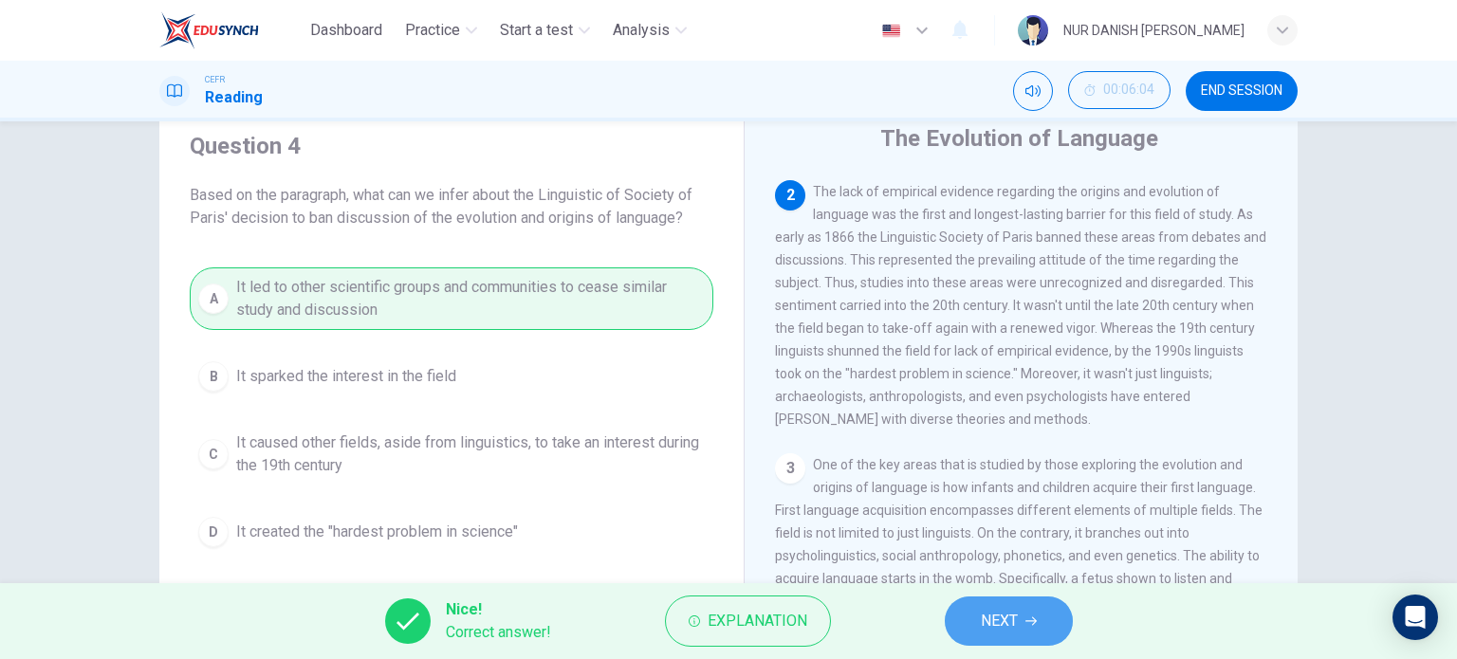
click at [1028, 622] on icon "button" at bounding box center [1030, 621] width 11 height 11
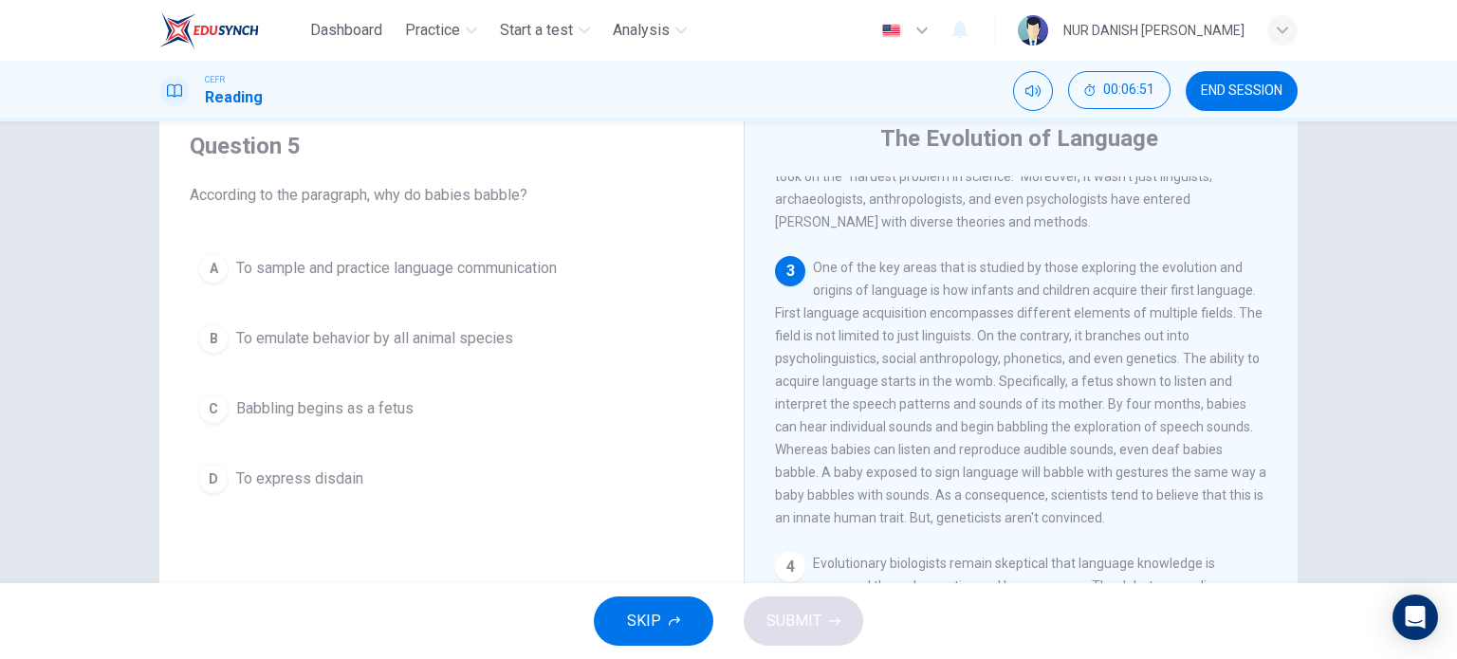
scroll to position [446, 0]
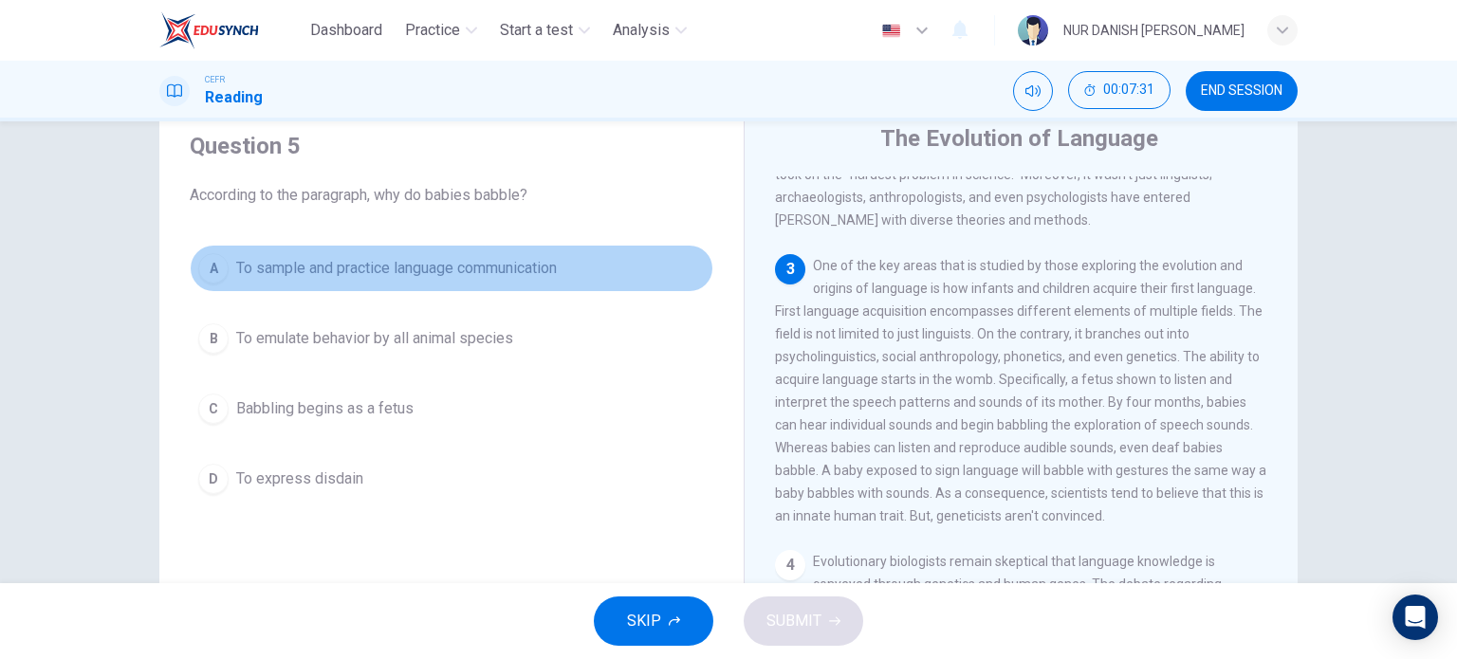
click at [343, 278] on span "To sample and practice language communication" at bounding box center [396, 268] width 321 height 23
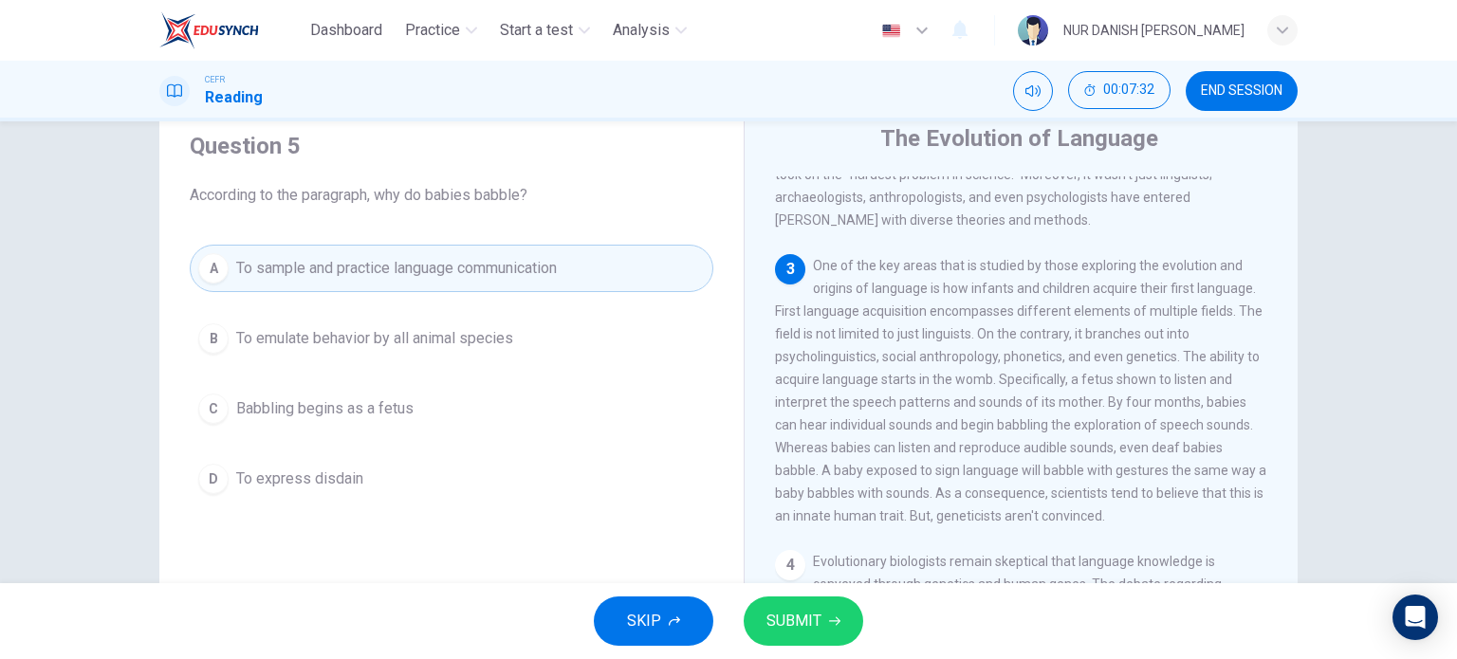
click at [785, 618] on span "SUBMIT" at bounding box center [793, 621] width 55 height 27
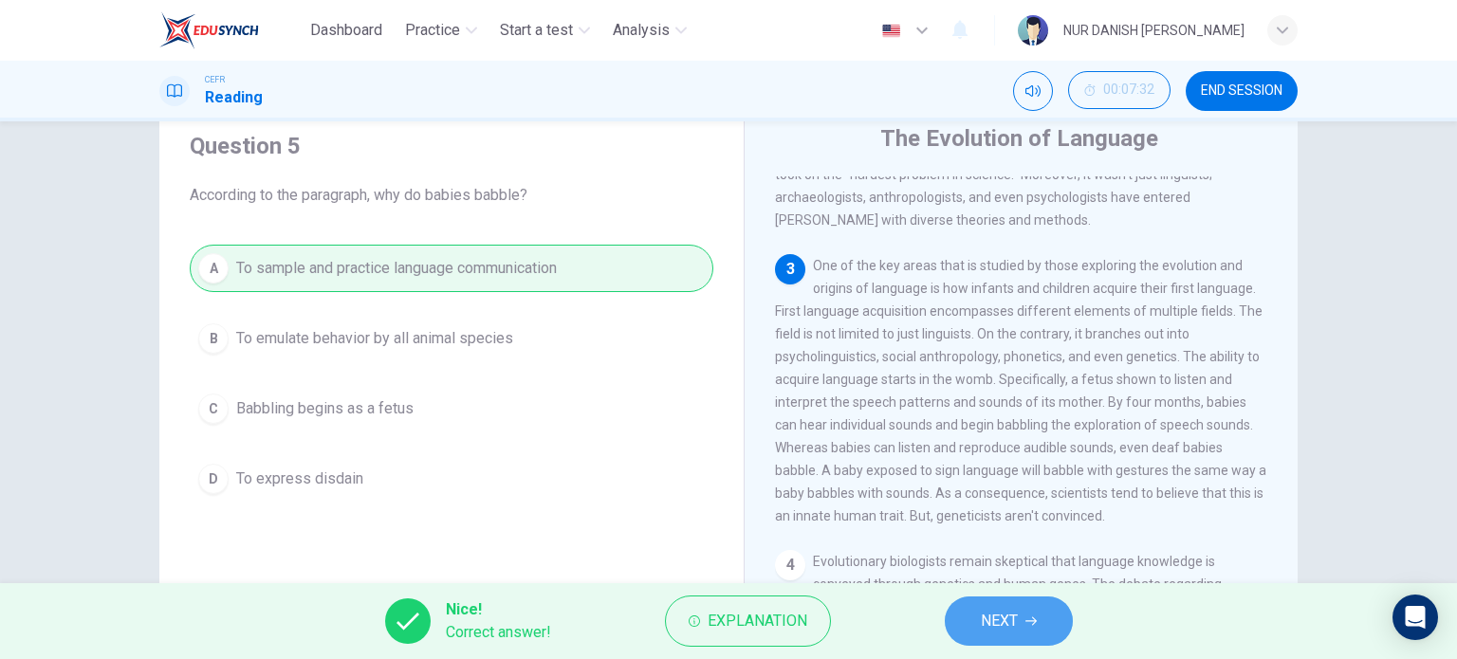
click at [975, 618] on button "NEXT" at bounding box center [1009, 621] width 128 height 49
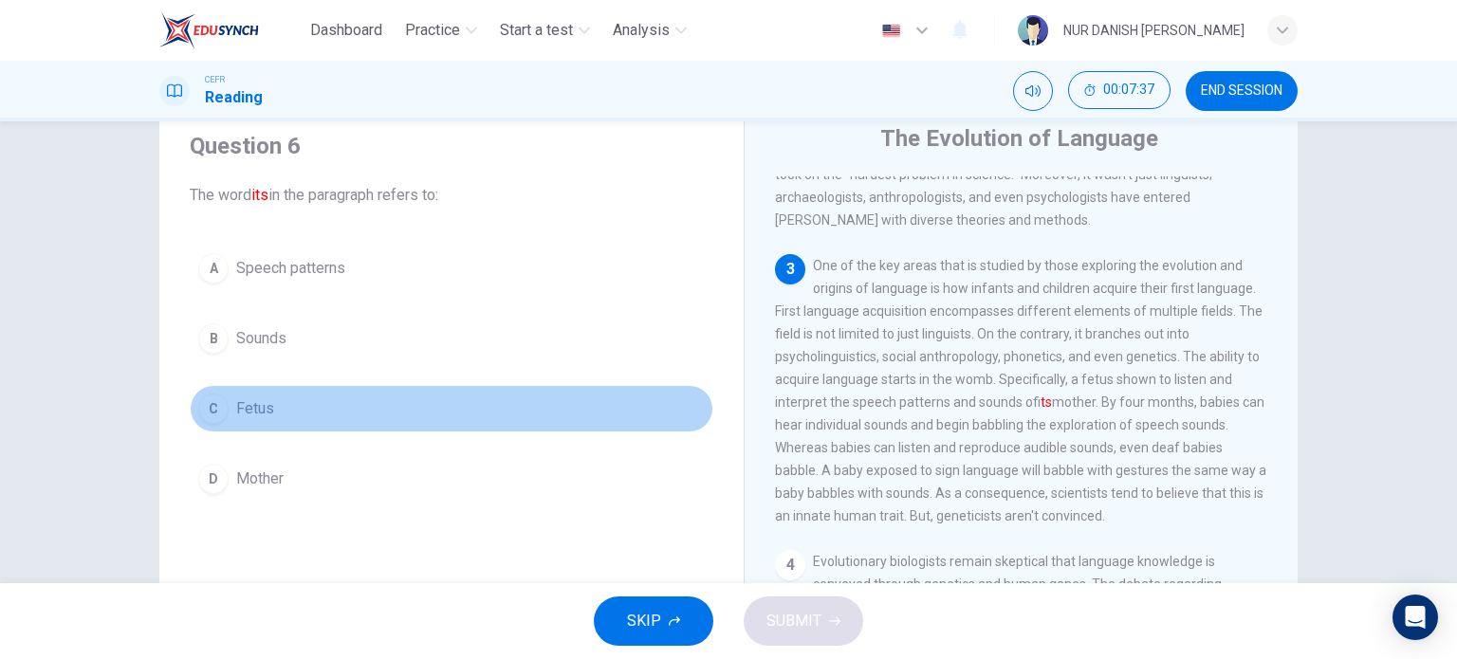
click at [249, 389] on button "C Fetus" at bounding box center [452, 408] width 524 height 47
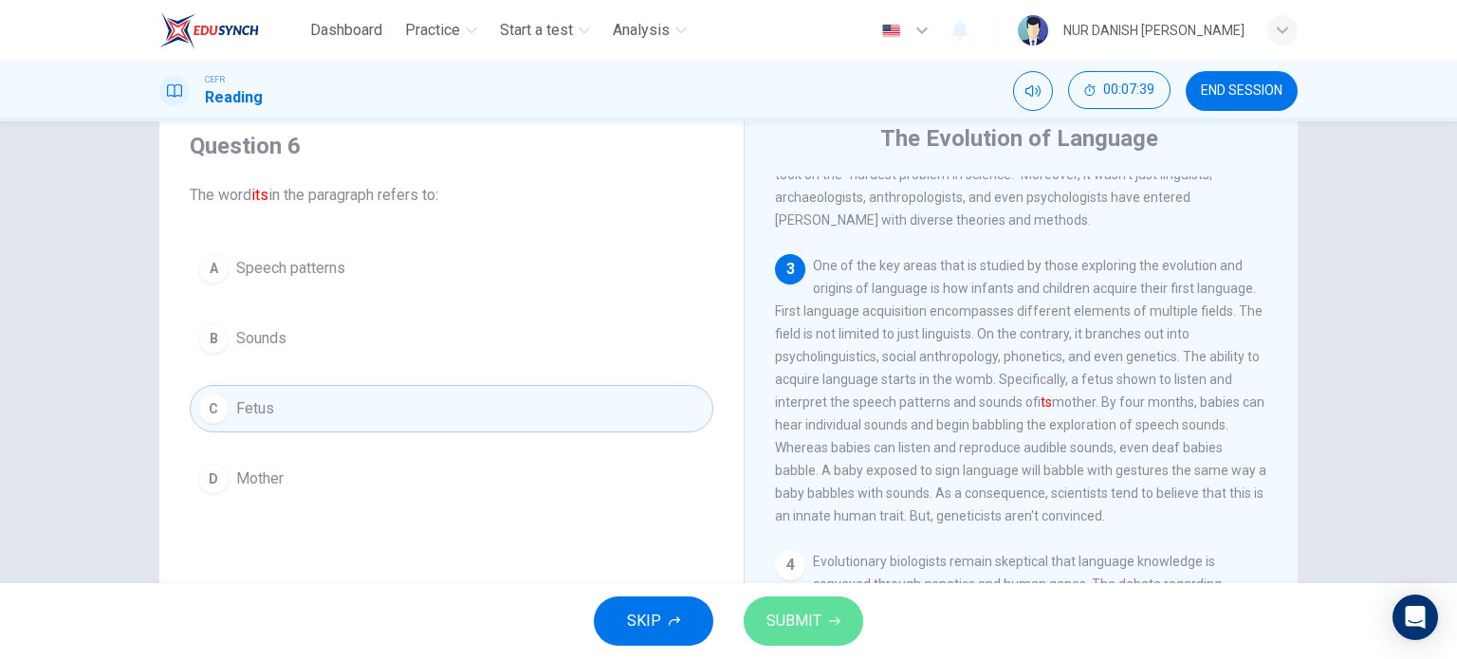
click at [798, 621] on span "SUBMIT" at bounding box center [793, 621] width 55 height 27
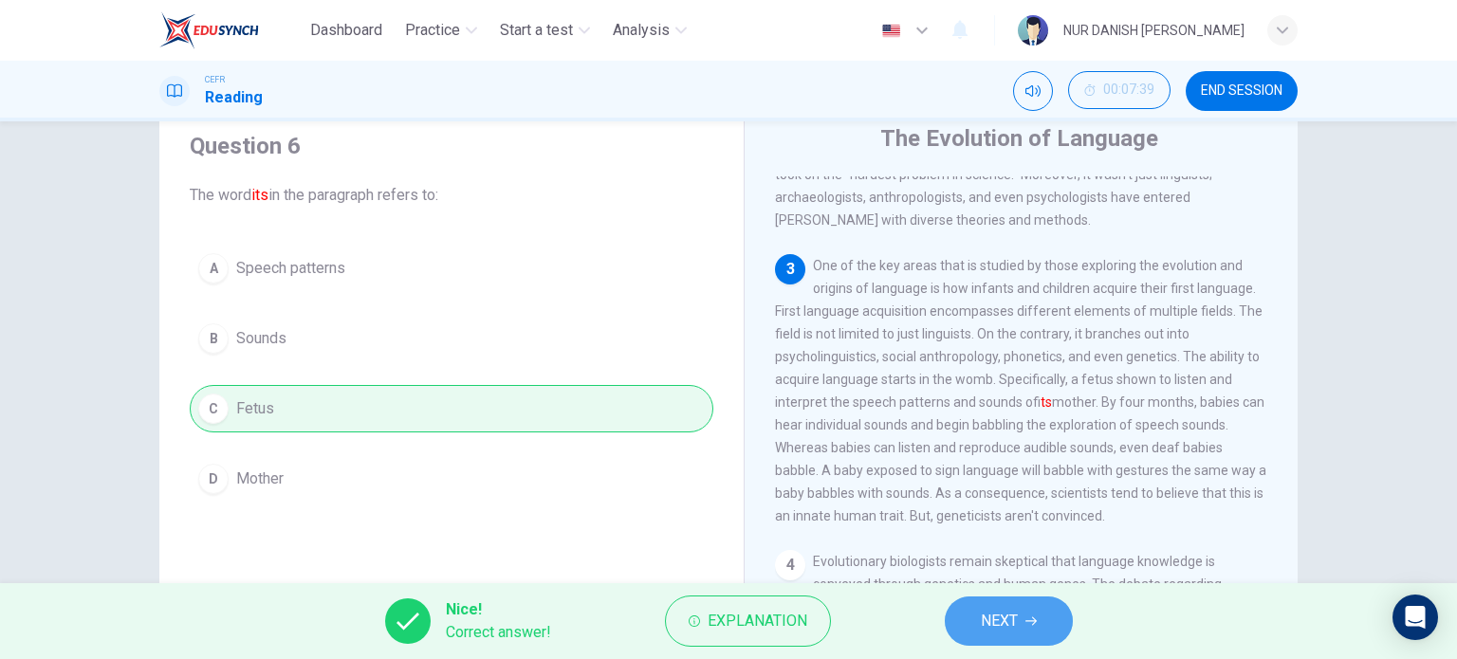
click at [1025, 627] on button "NEXT" at bounding box center [1009, 621] width 128 height 49
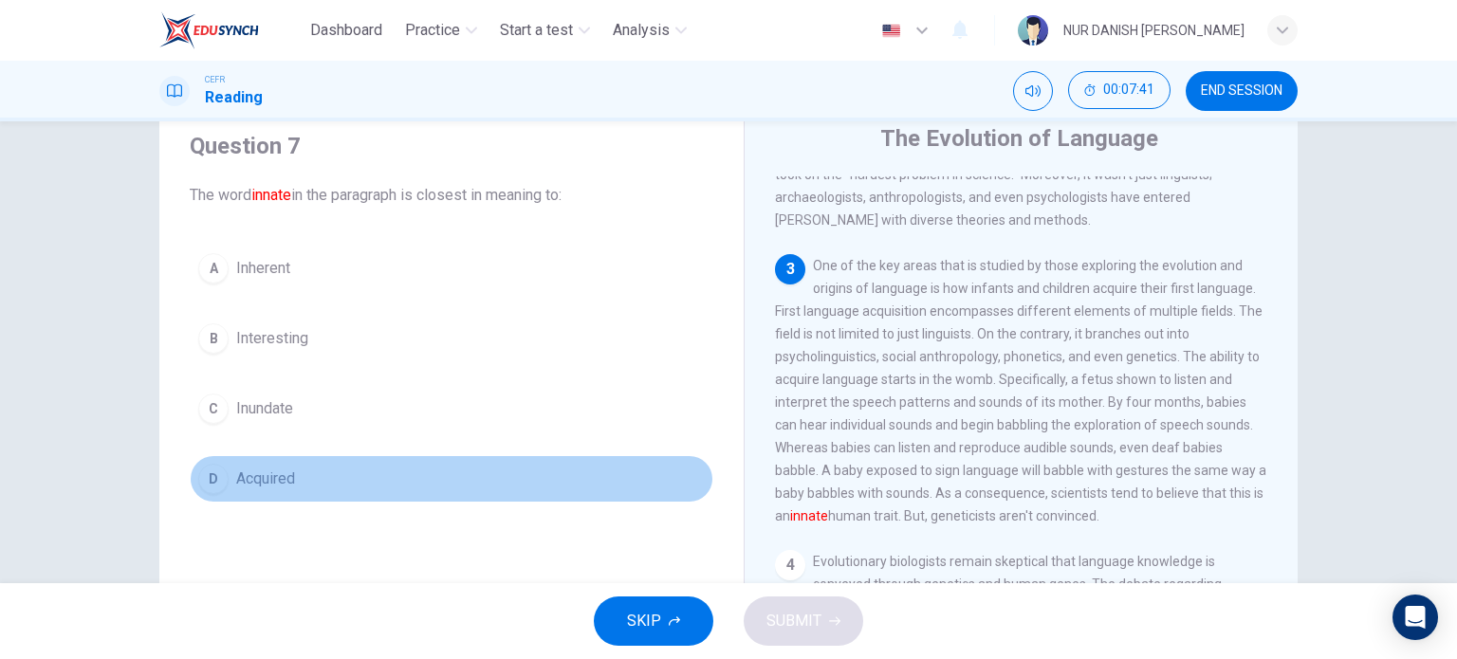
click at [260, 489] on span "Acquired" at bounding box center [265, 479] width 59 height 23
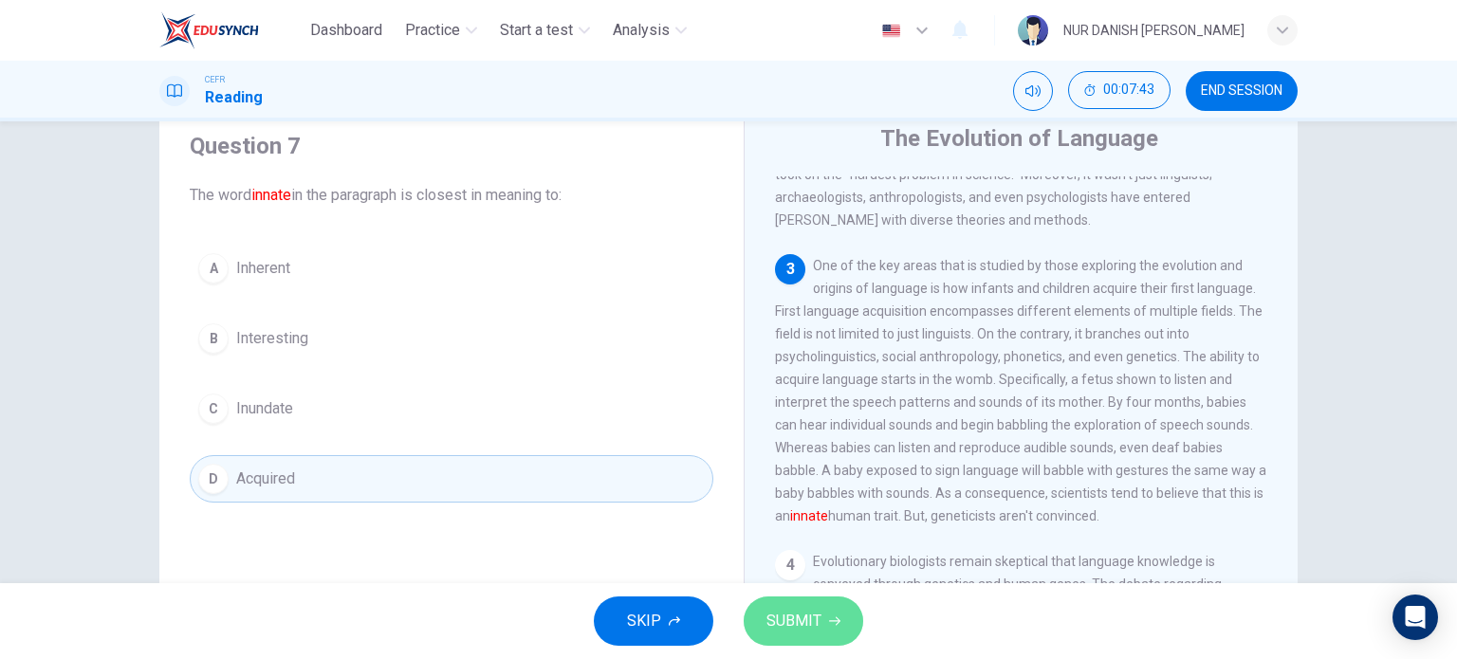
click at [844, 626] on button "SUBMIT" at bounding box center [804, 621] width 120 height 49
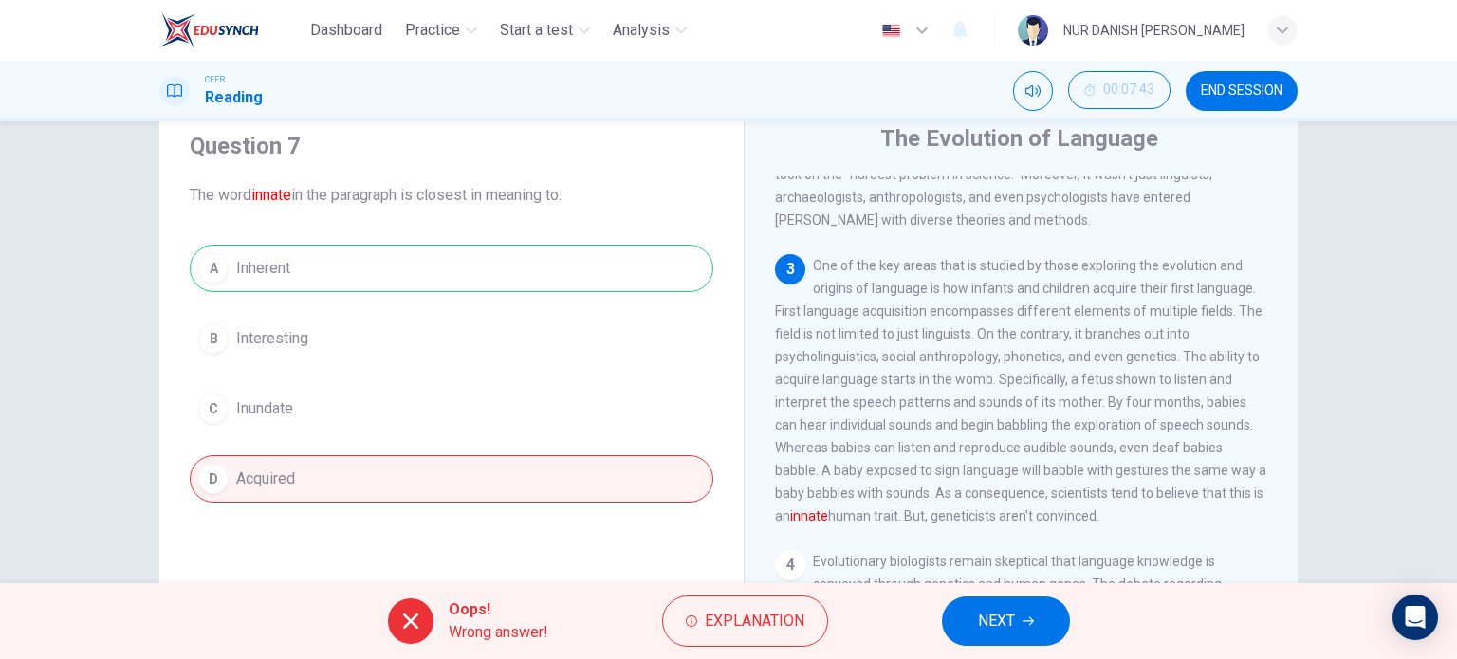
click at [974, 627] on button "NEXT" at bounding box center [1006, 621] width 128 height 49
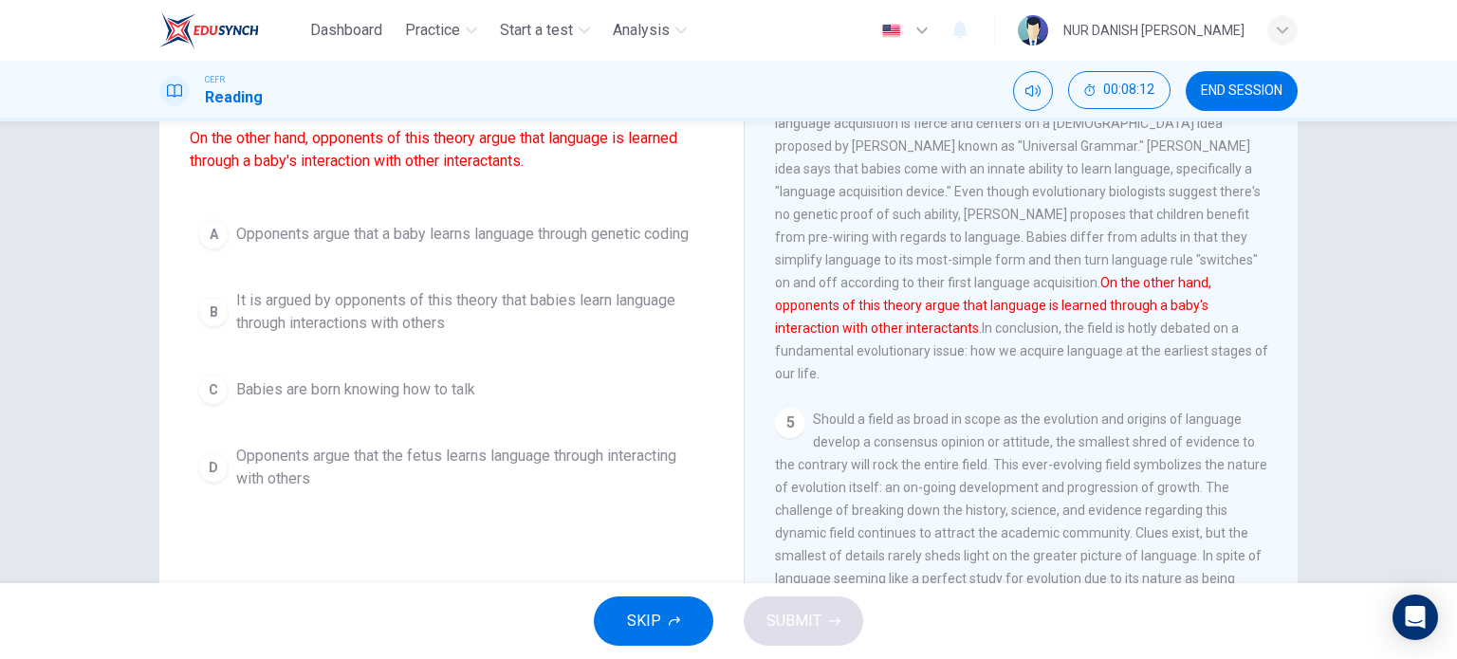
scroll to position [163, 0]
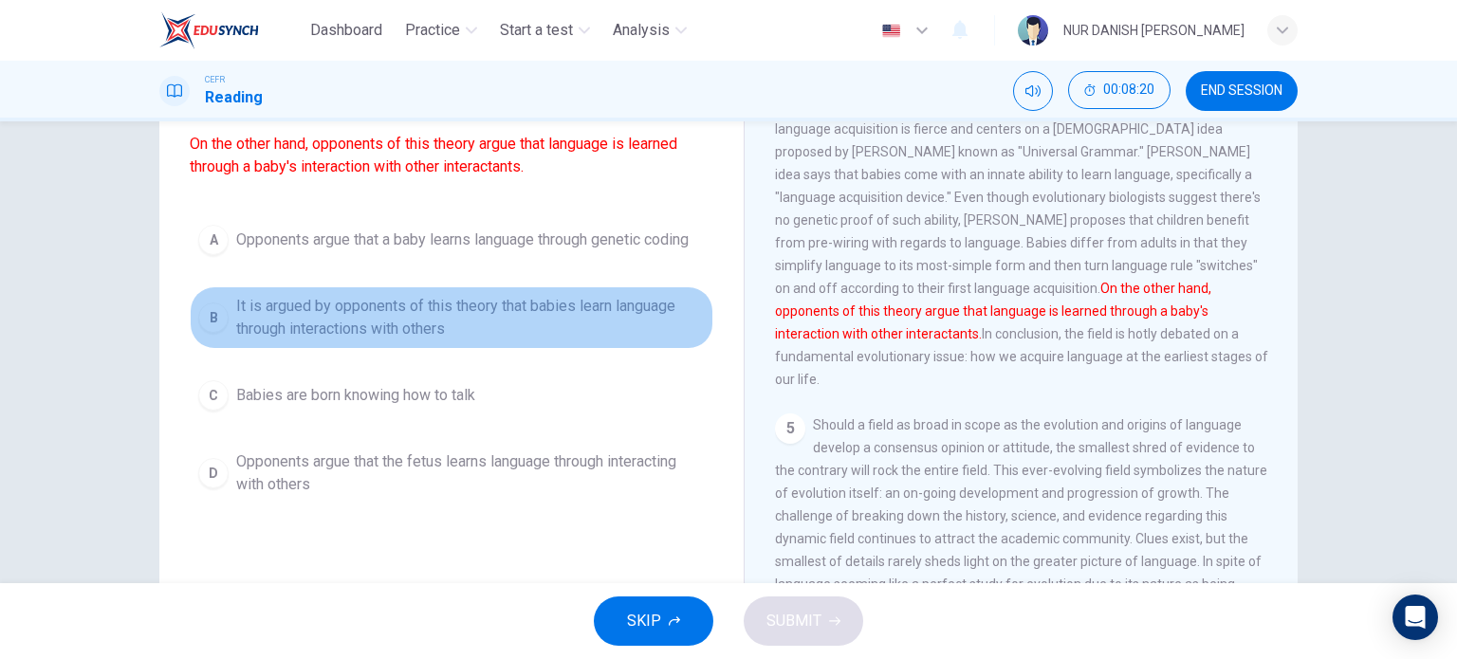
click at [397, 349] on button "B It is argued by opponents of this theory that babies learn language through i…" at bounding box center [452, 317] width 524 height 63
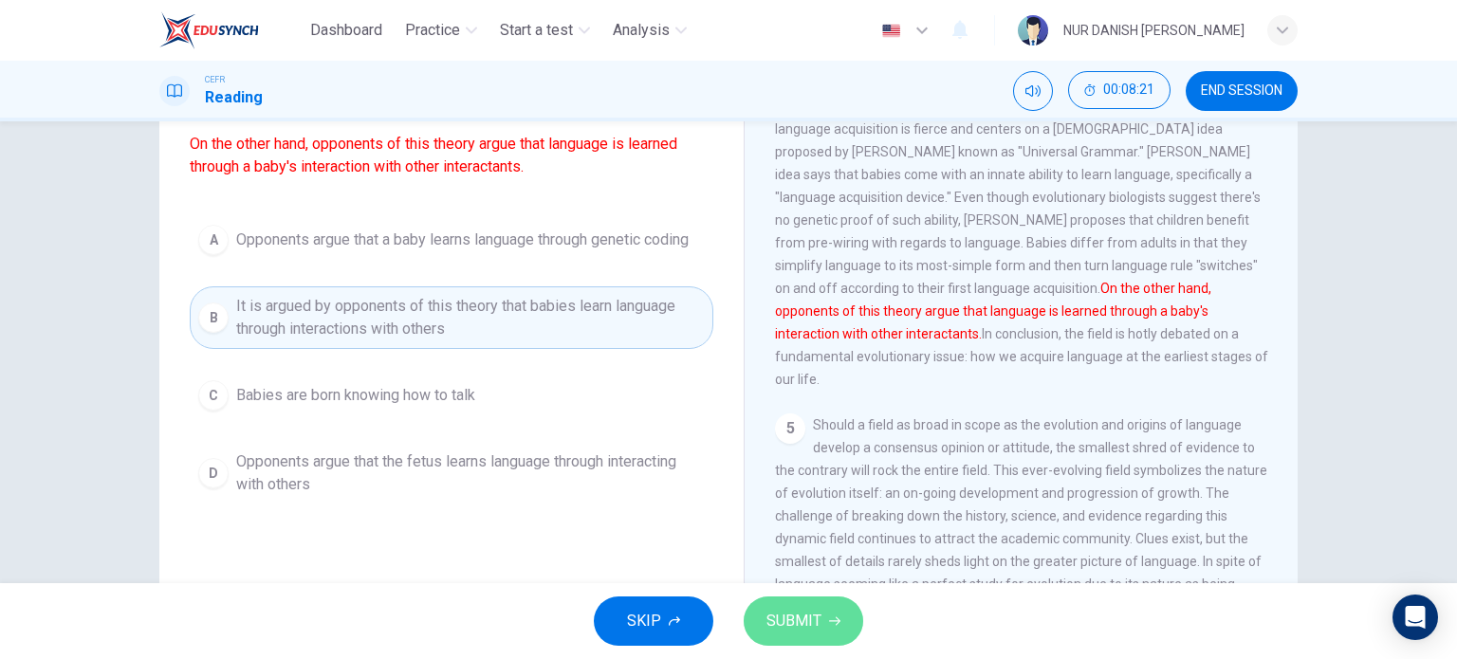
click at [758, 622] on button "SUBMIT" at bounding box center [804, 621] width 120 height 49
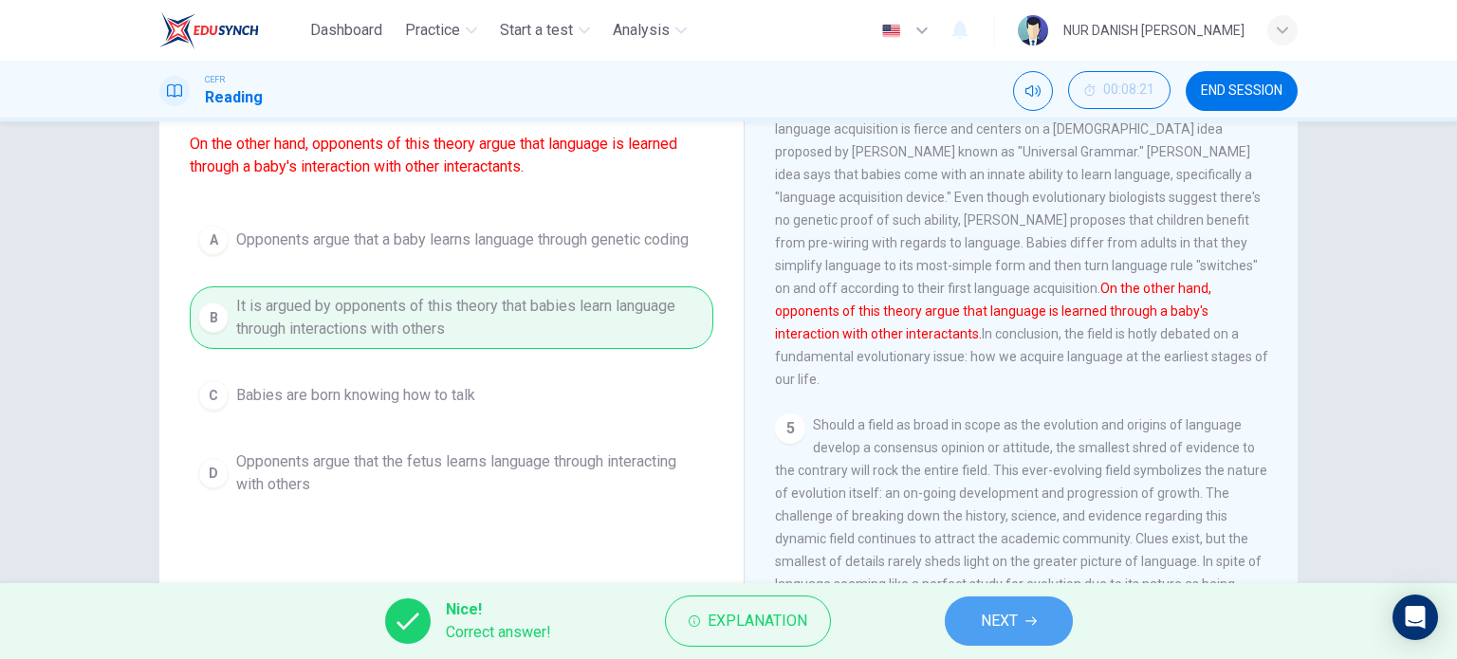
click at [979, 622] on button "NEXT" at bounding box center [1009, 621] width 128 height 49
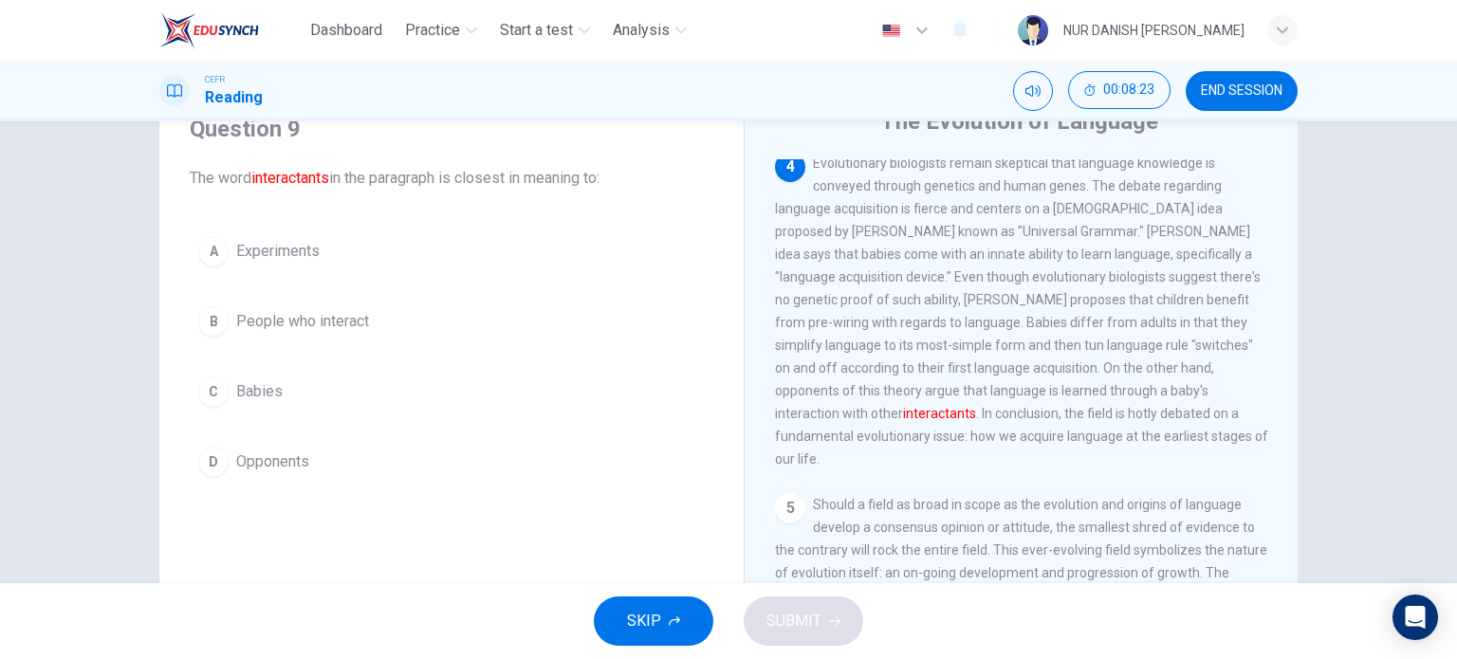
scroll to position [95, 0]
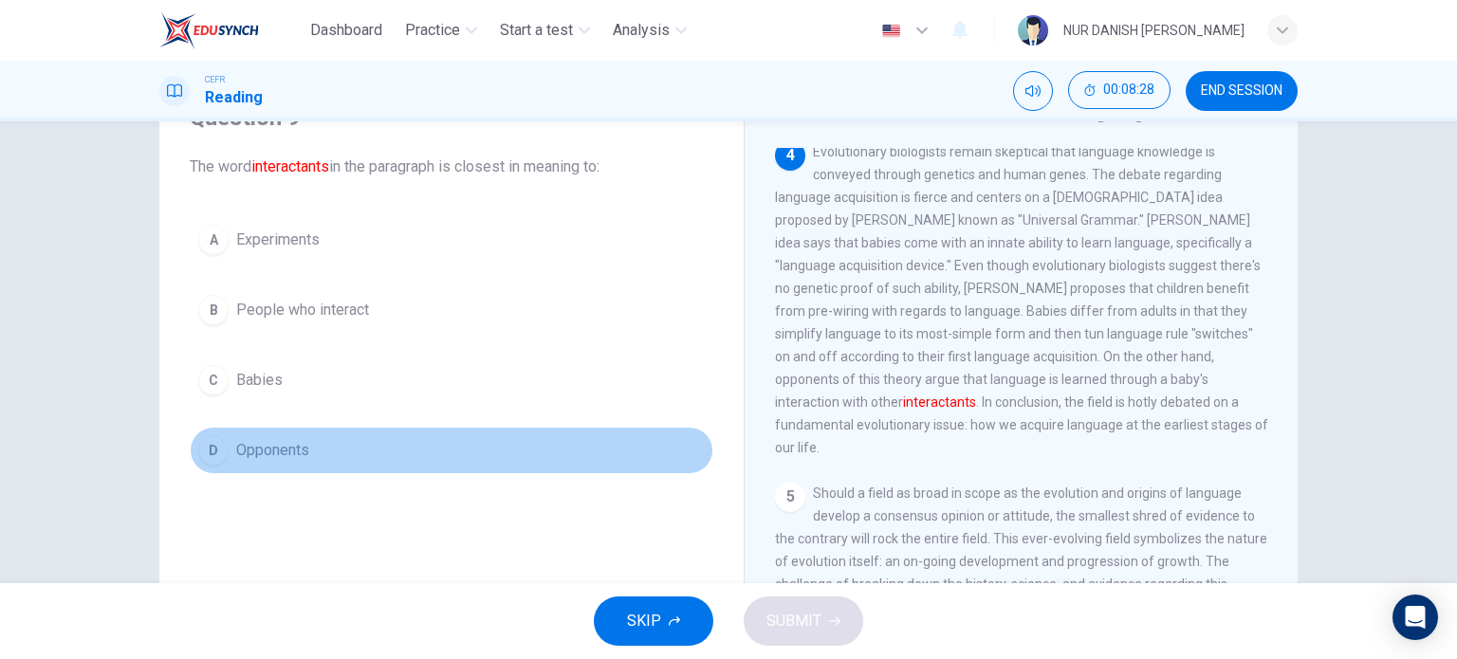
click at [286, 459] on span "Opponents" at bounding box center [272, 450] width 73 height 23
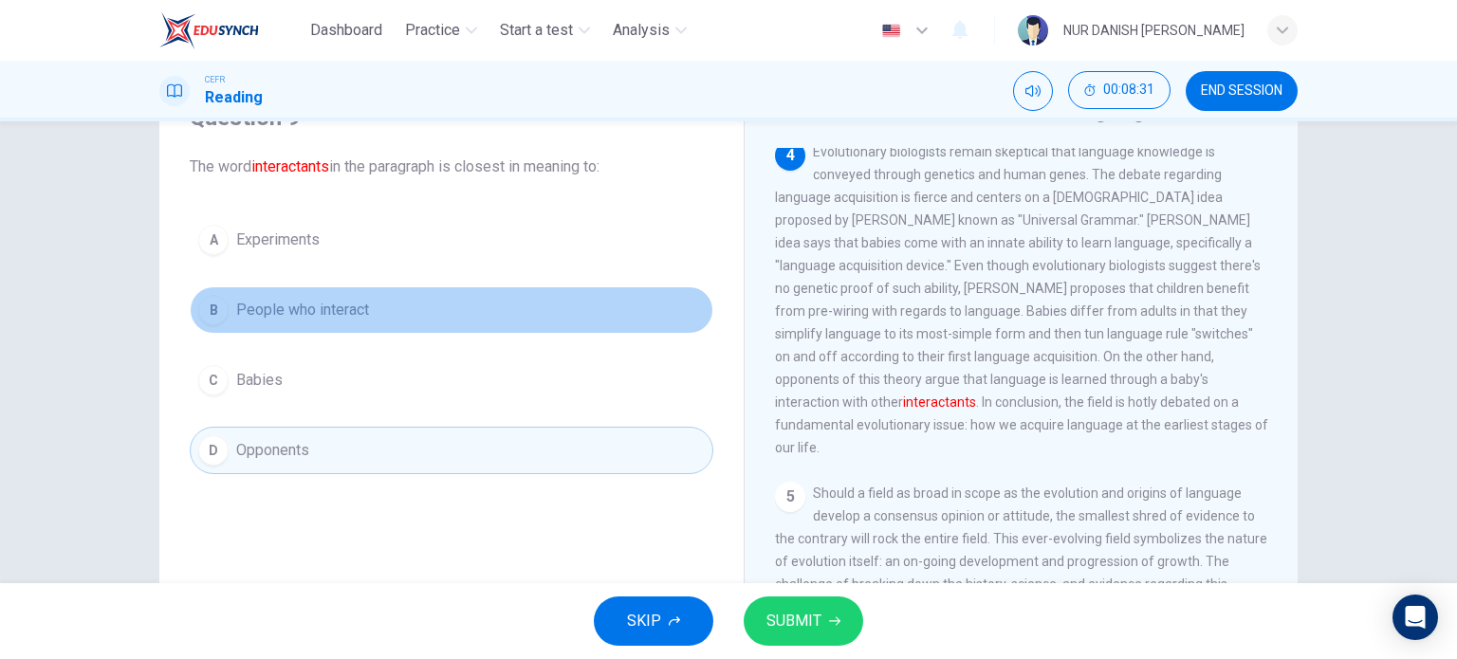
click at [303, 323] on button "B People who interact" at bounding box center [452, 309] width 524 height 47
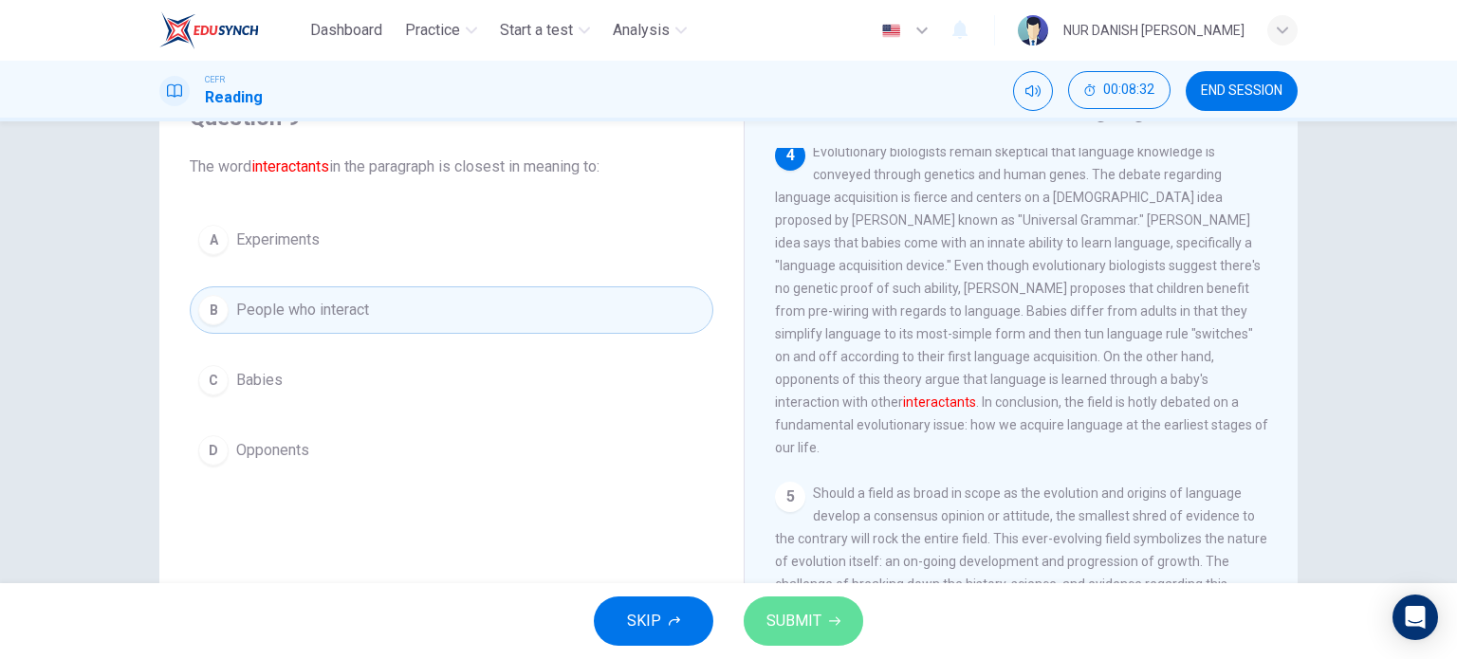
click at [812, 623] on span "SUBMIT" at bounding box center [793, 621] width 55 height 27
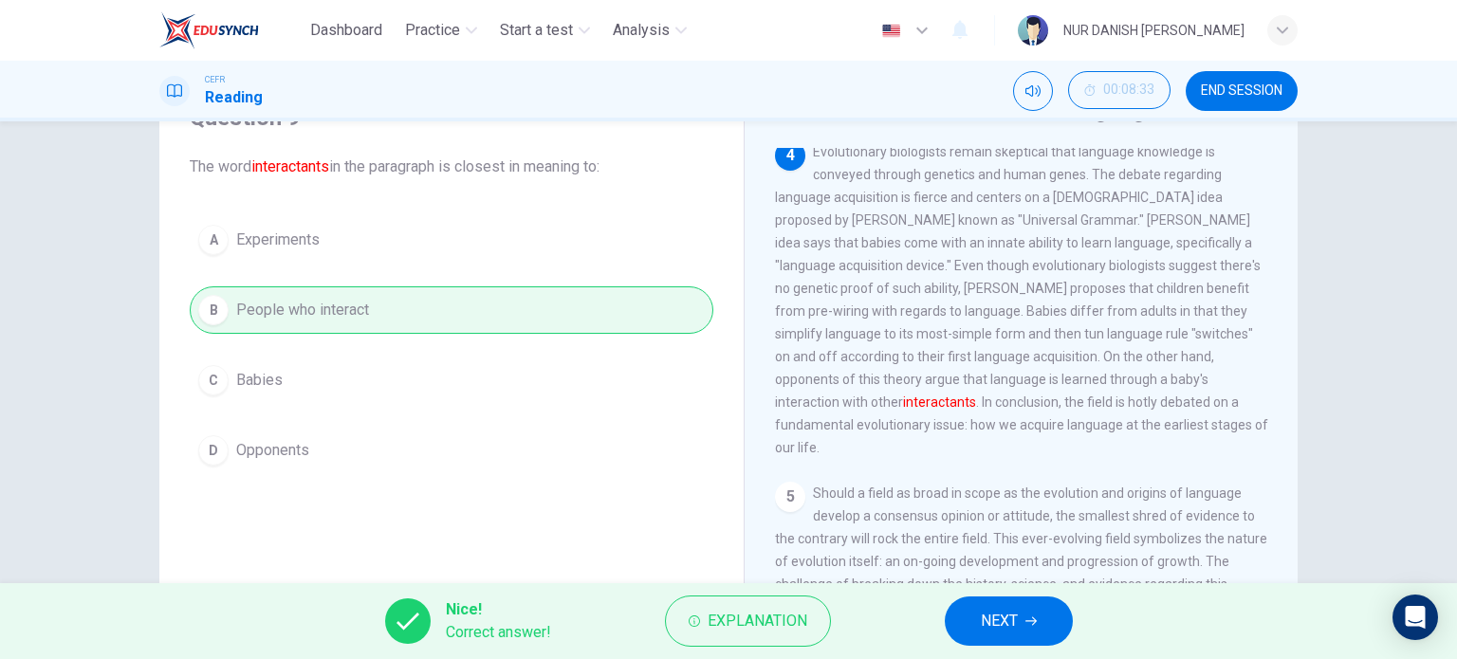
click at [993, 619] on span "NEXT" at bounding box center [999, 621] width 37 height 27
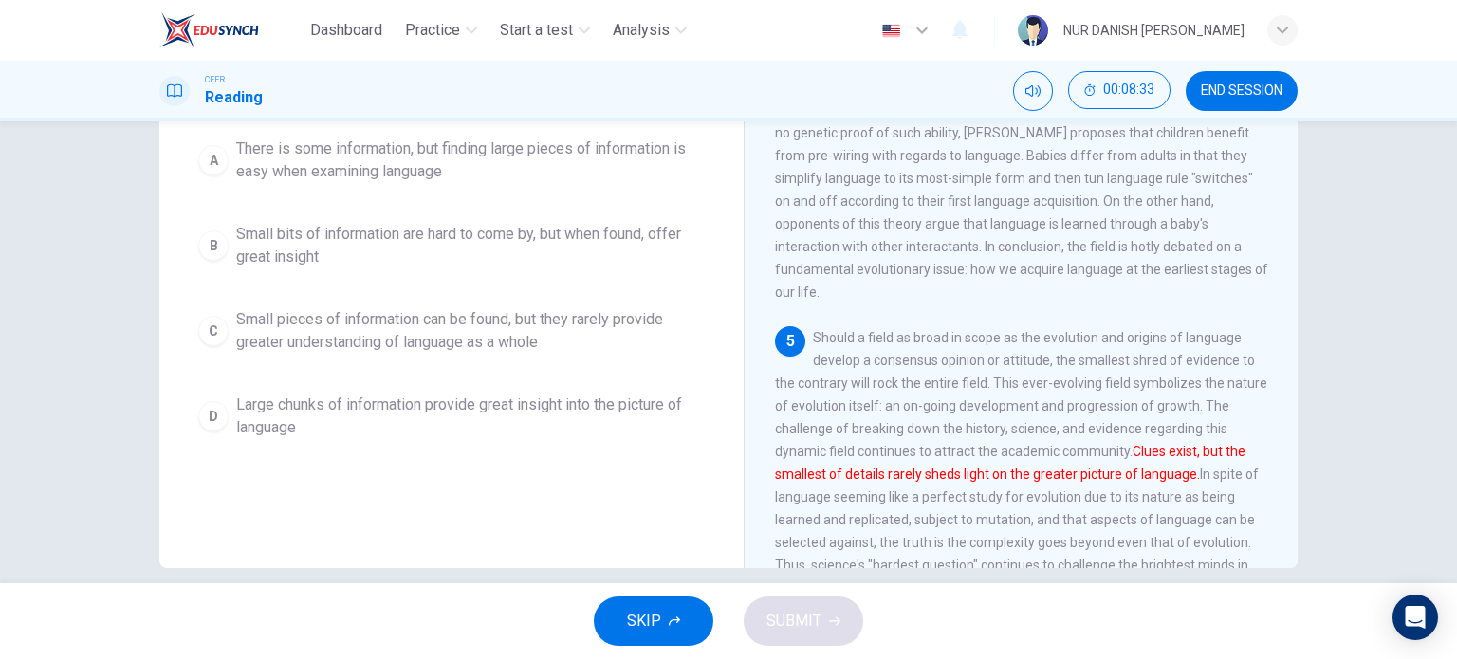
scroll to position [250, 0]
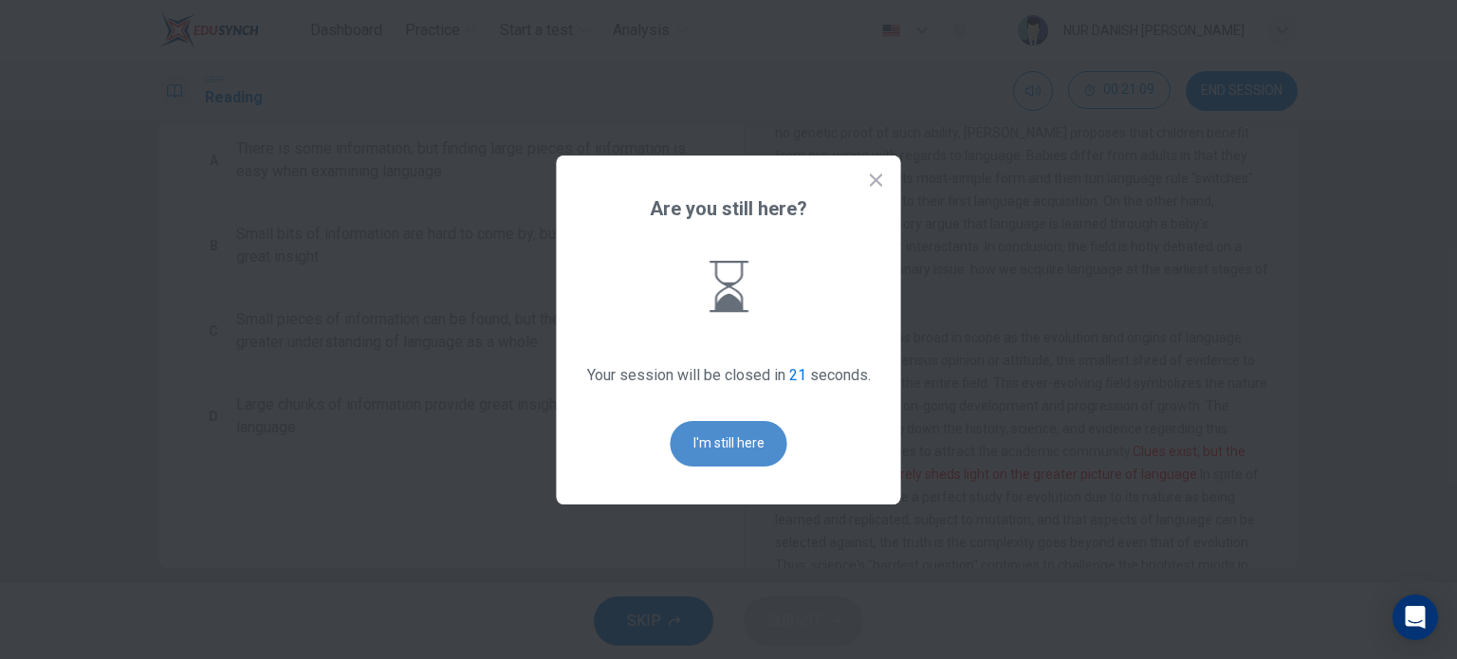
click at [729, 452] on button "I'm still here" at bounding box center [729, 444] width 117 height 46
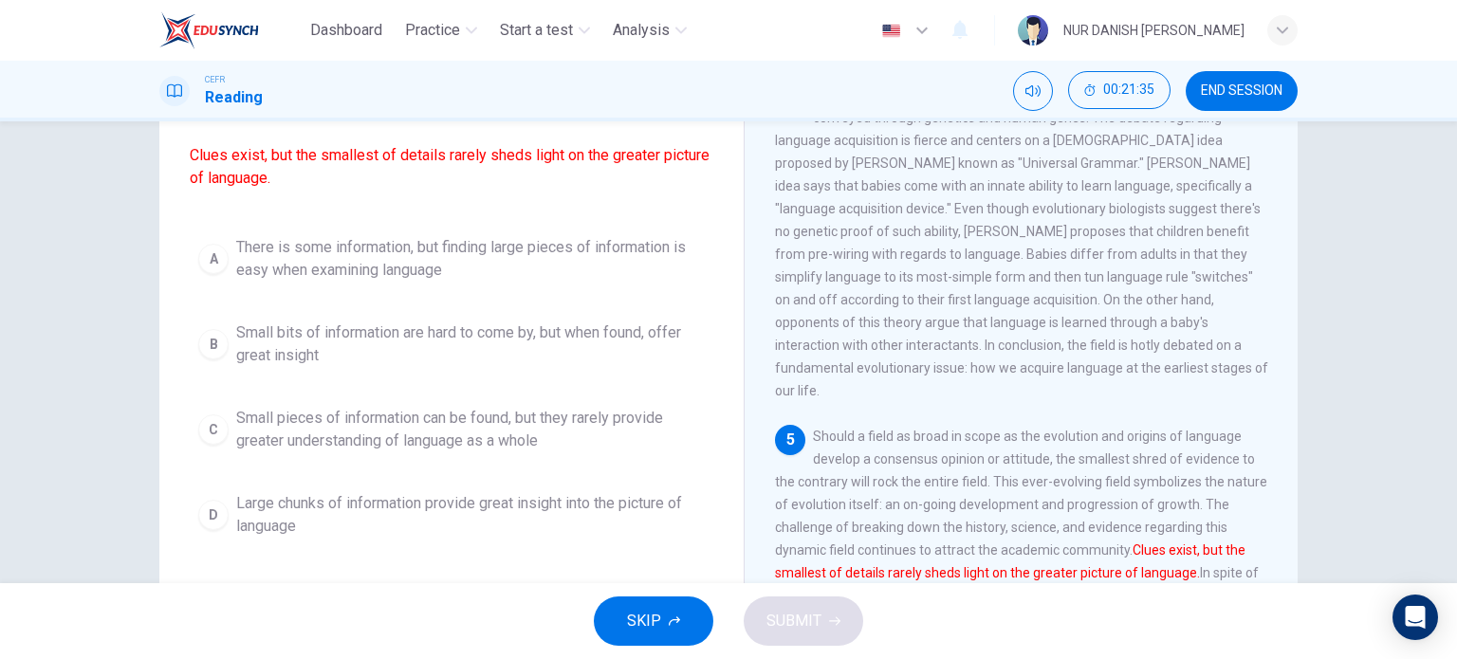
scroll to position [152, 0]
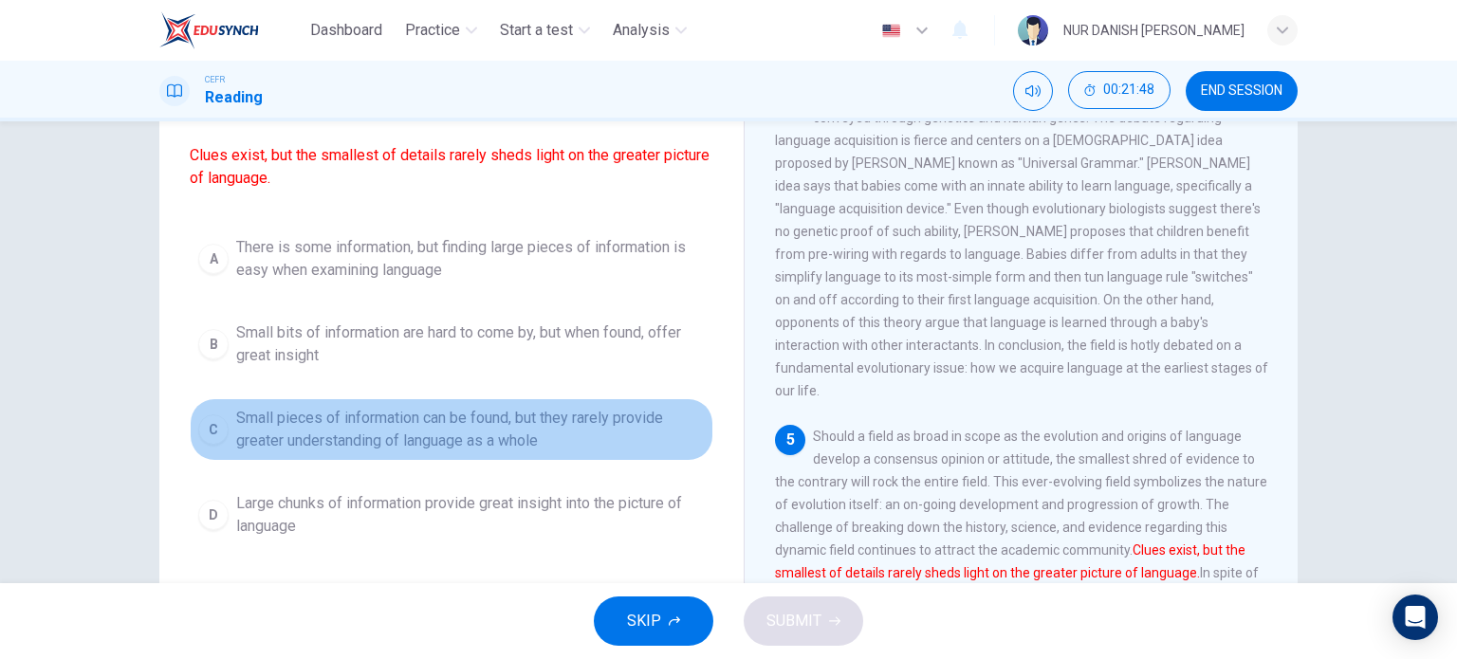
click at [412, 439] on span "Small pieces of information can be found, but they rarely provide greater under…" at bounding box center [470, 430] width 469 height 46
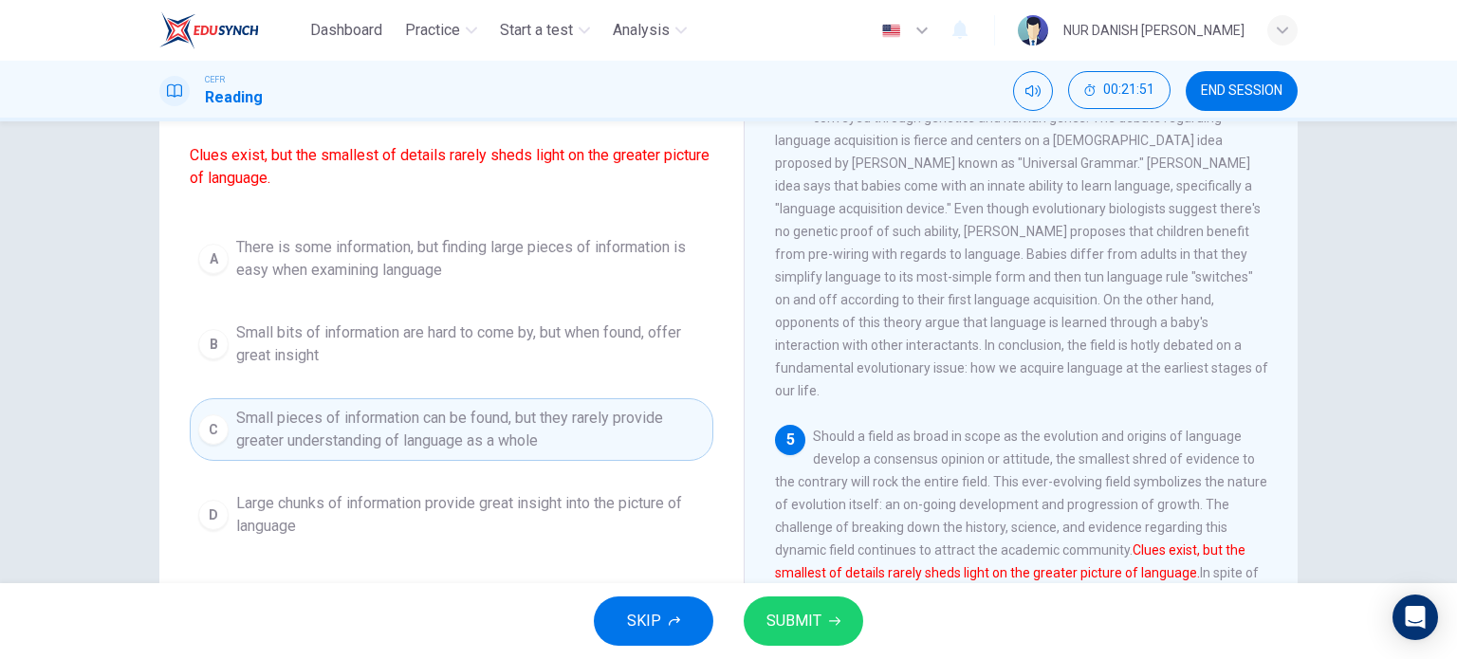
click at [784, 616] on span "SUBMIT" at bounding box center [793, 621] width 55 height 27
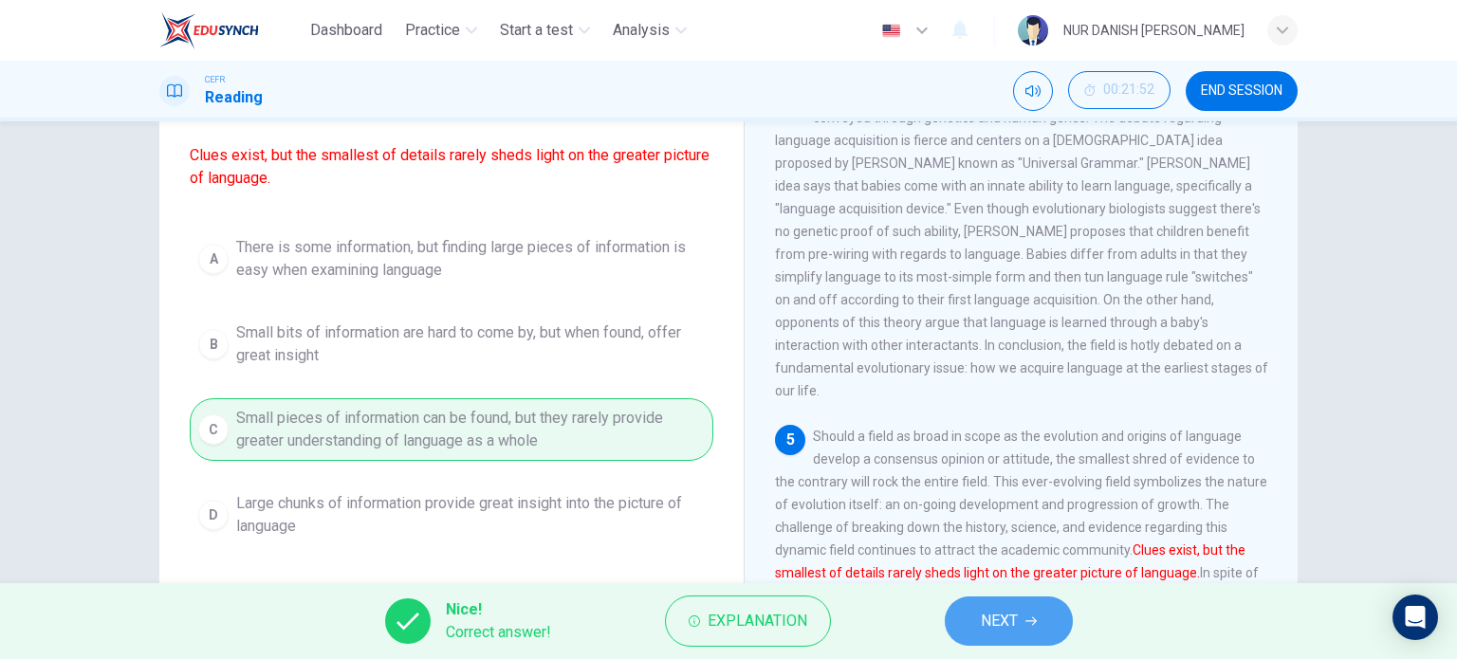
click at [1014, 615] on span "NEXT" at bounding box center [999, 621] width 37 height 27
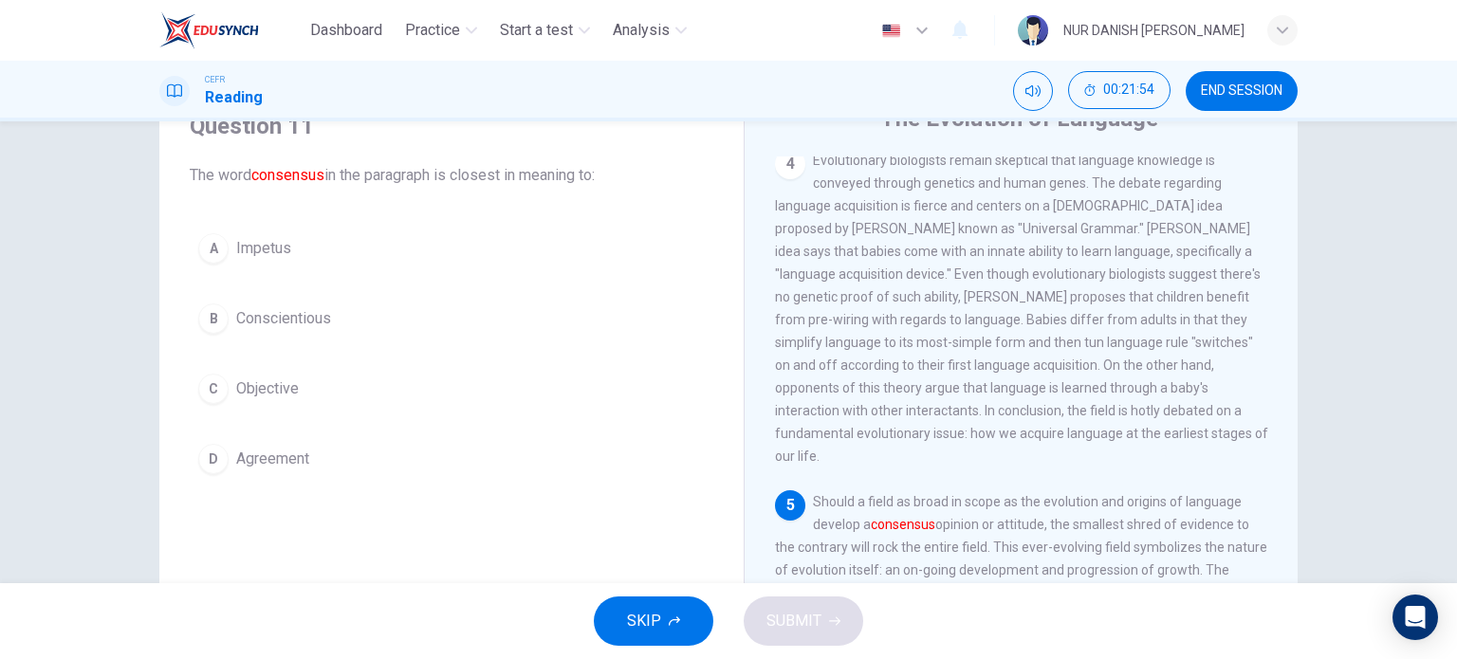
scroll to position [87, 0]
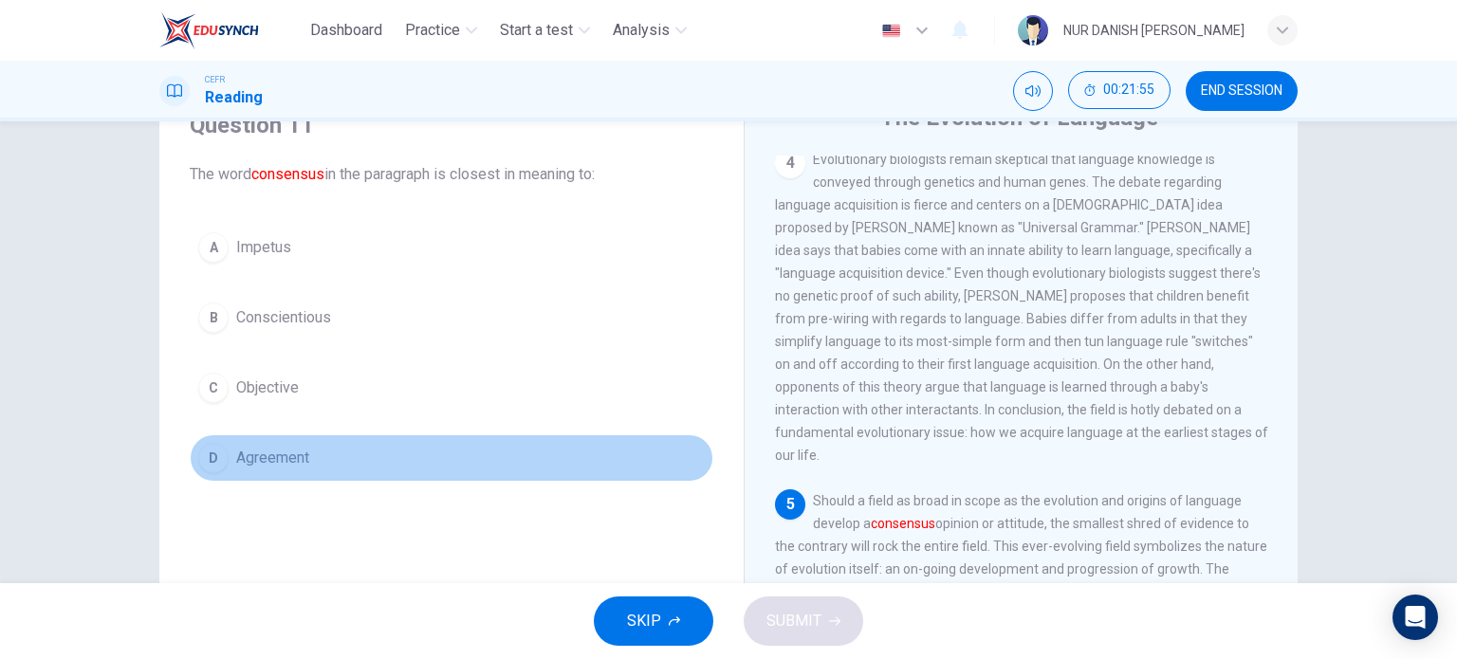
click at [297, 453] on span "Agreement" at bounding box center [272, 458] width 73 height 23
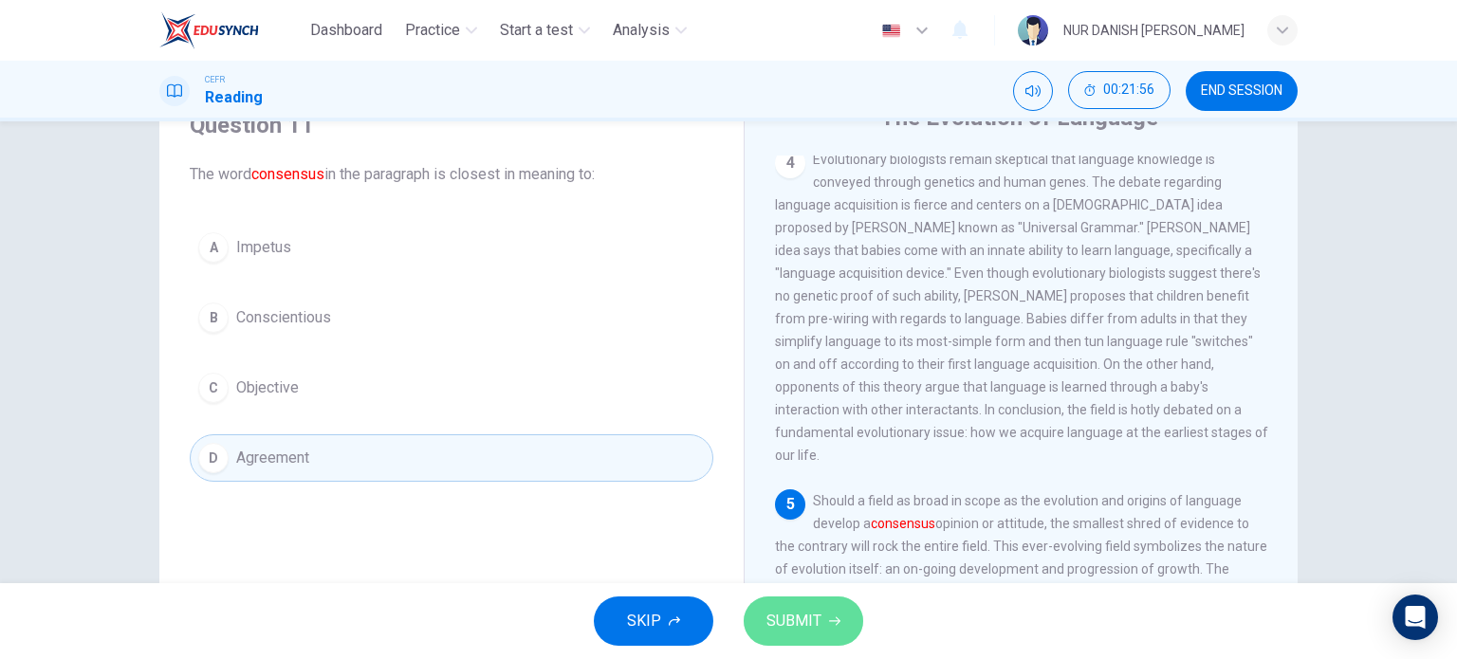
click at [810, 608] on span "SUBMIT" at bounding box center [793, 621] width 55 height 27
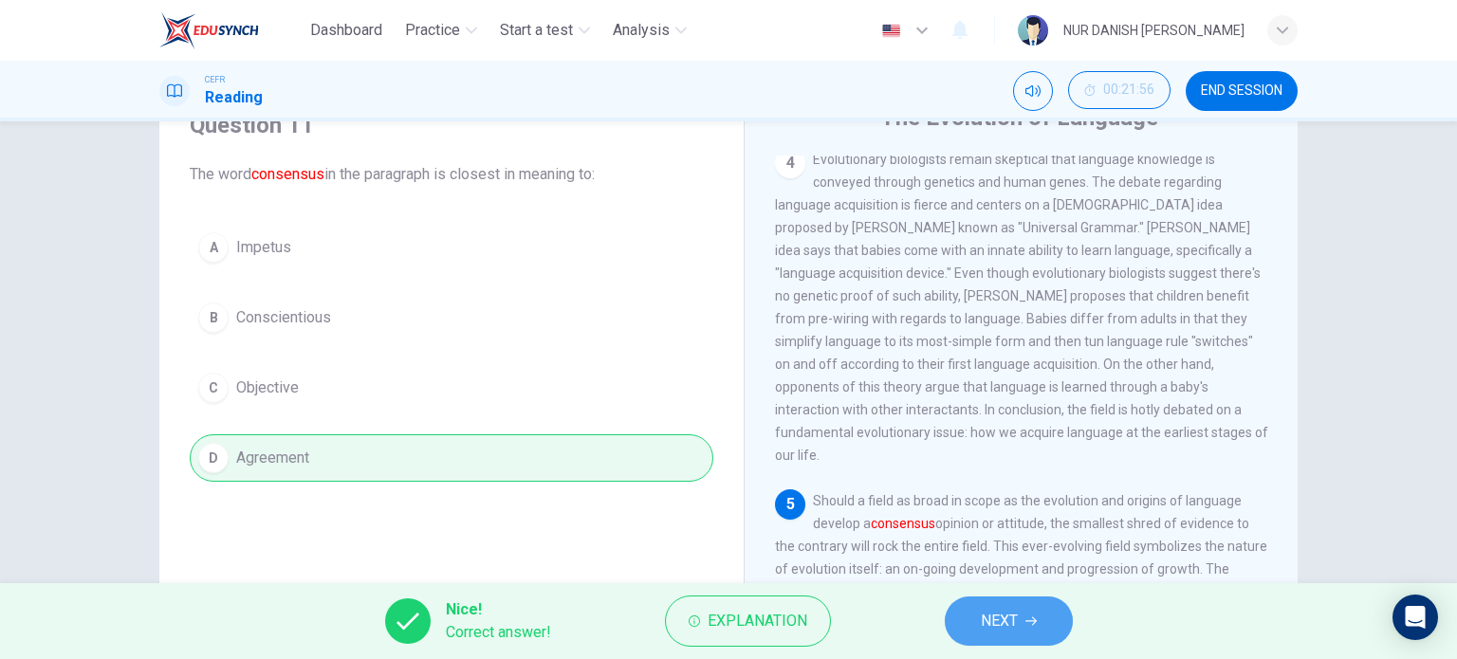
click at [999, 626] on span "NEXT" at bounding box center [999, 621] width 37 height 27
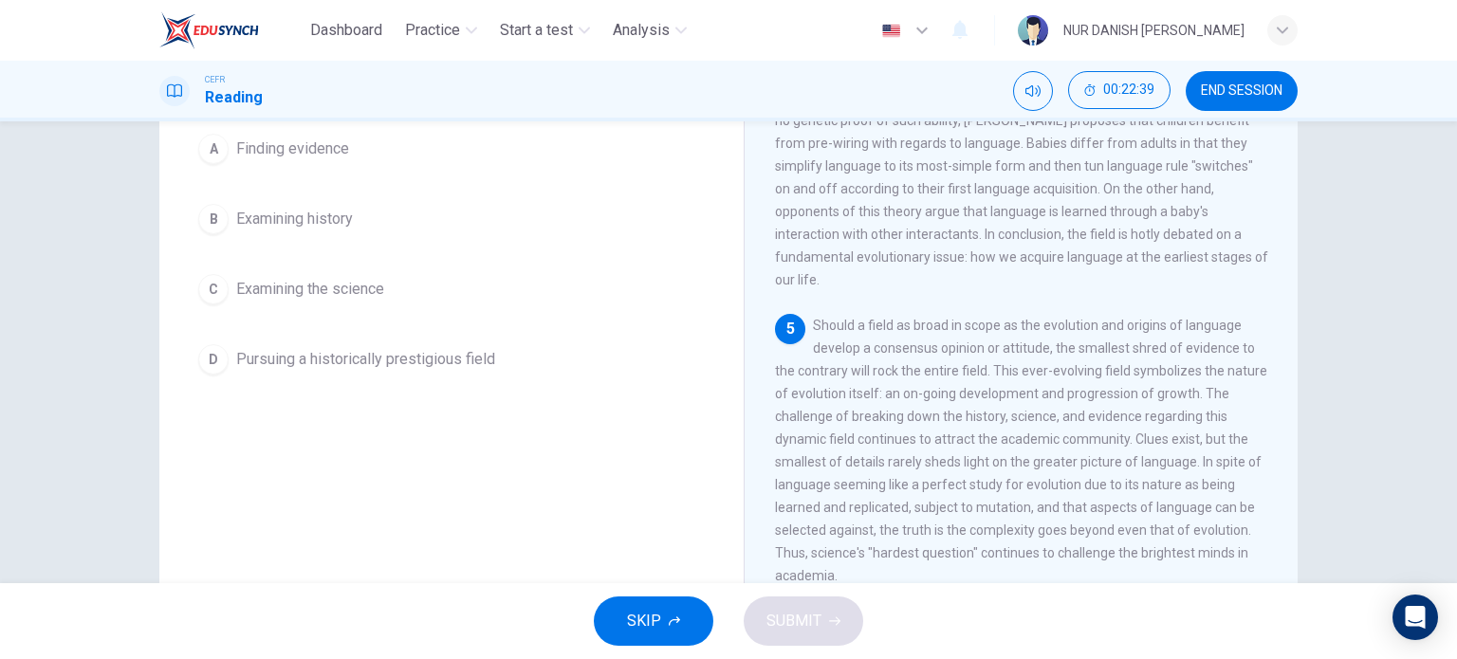
scroll to position [209, 0]
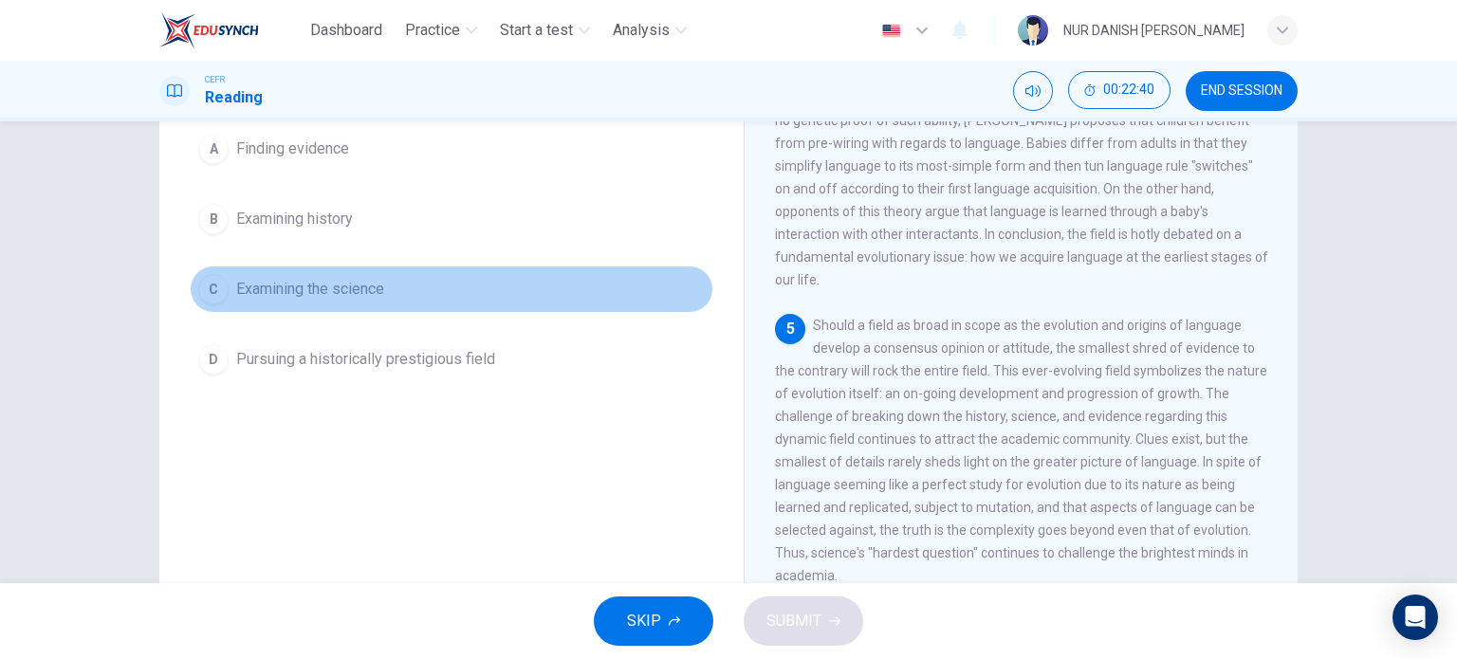
click at [283, 287] on span "Examining the science" at bounding box center [310, 289] width 148 height 23
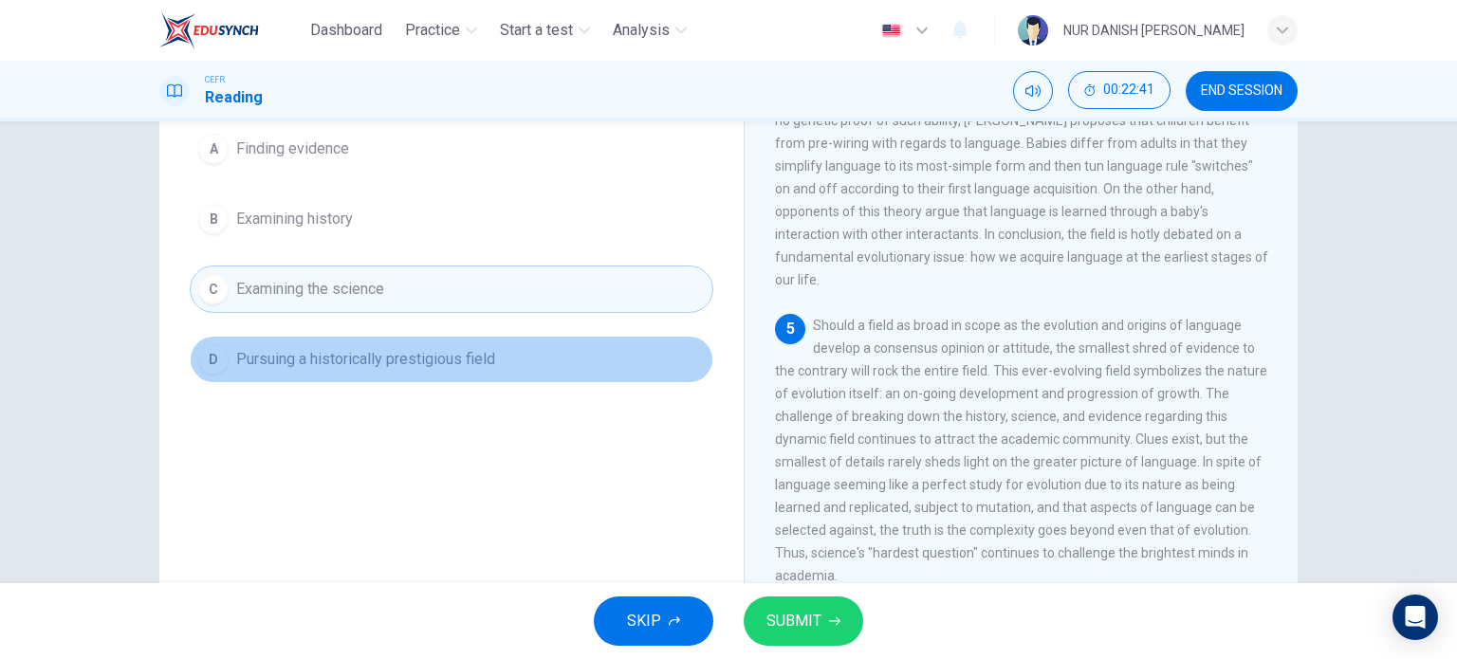
click at [319, 353] on span "Pursuing a historically prestigious field" at bounding box center [365, 359] width 259 height 23
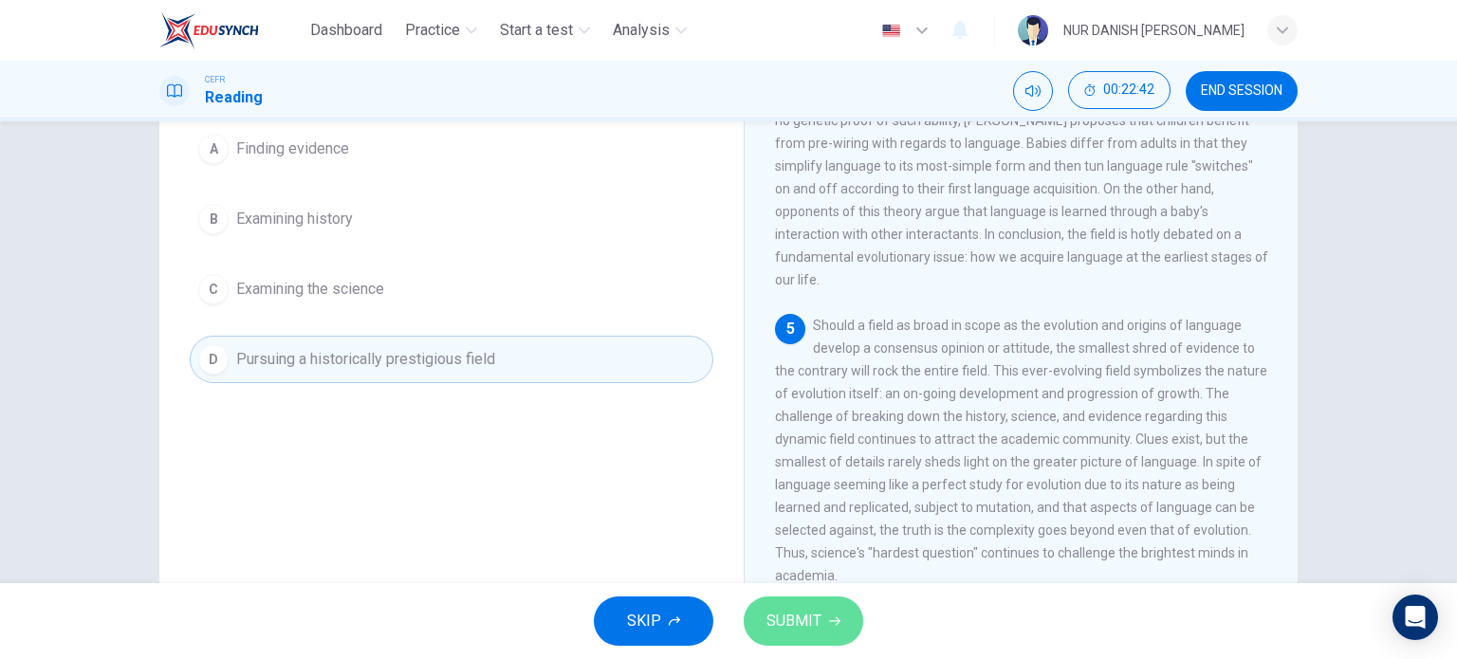
click at [788, 603] on button "SUBMIT" at bounding box center [804, 621] width 120 height 49
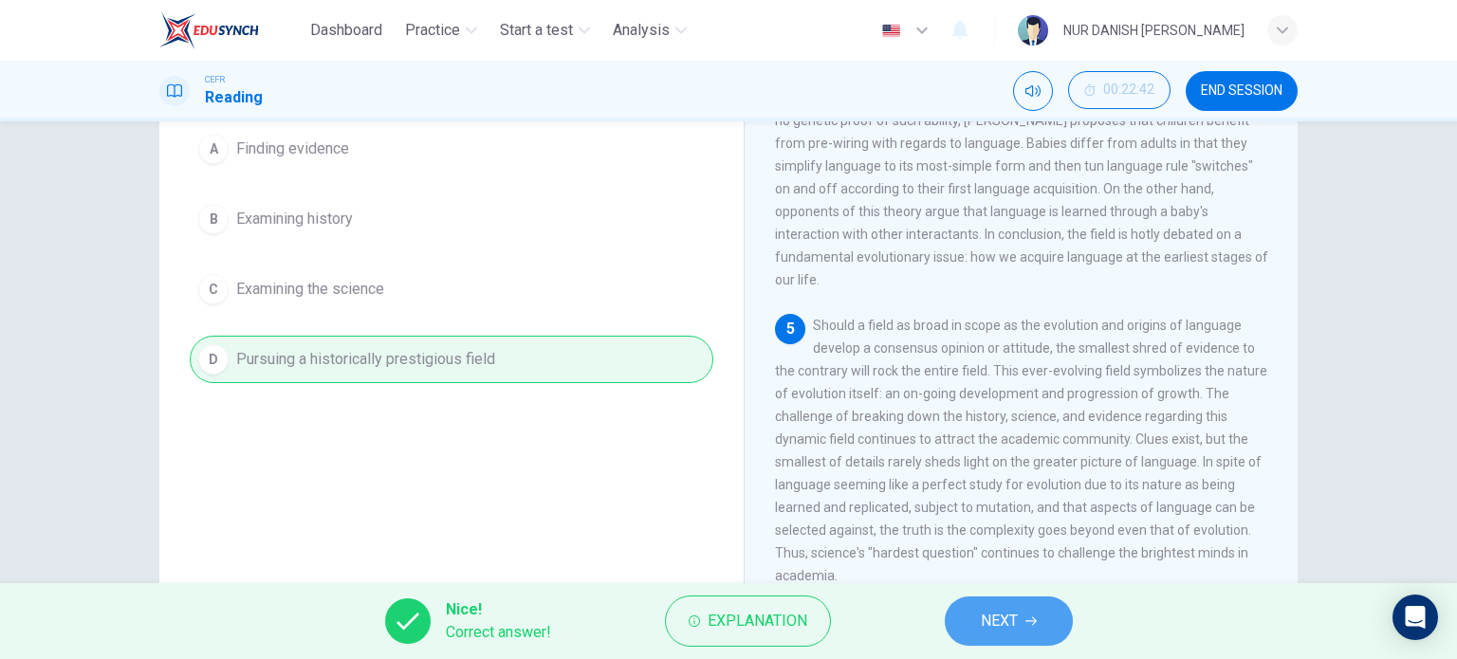
click at [979, 634] on button "NEXT" at bounding box center [1009, 621] width 128 height 49
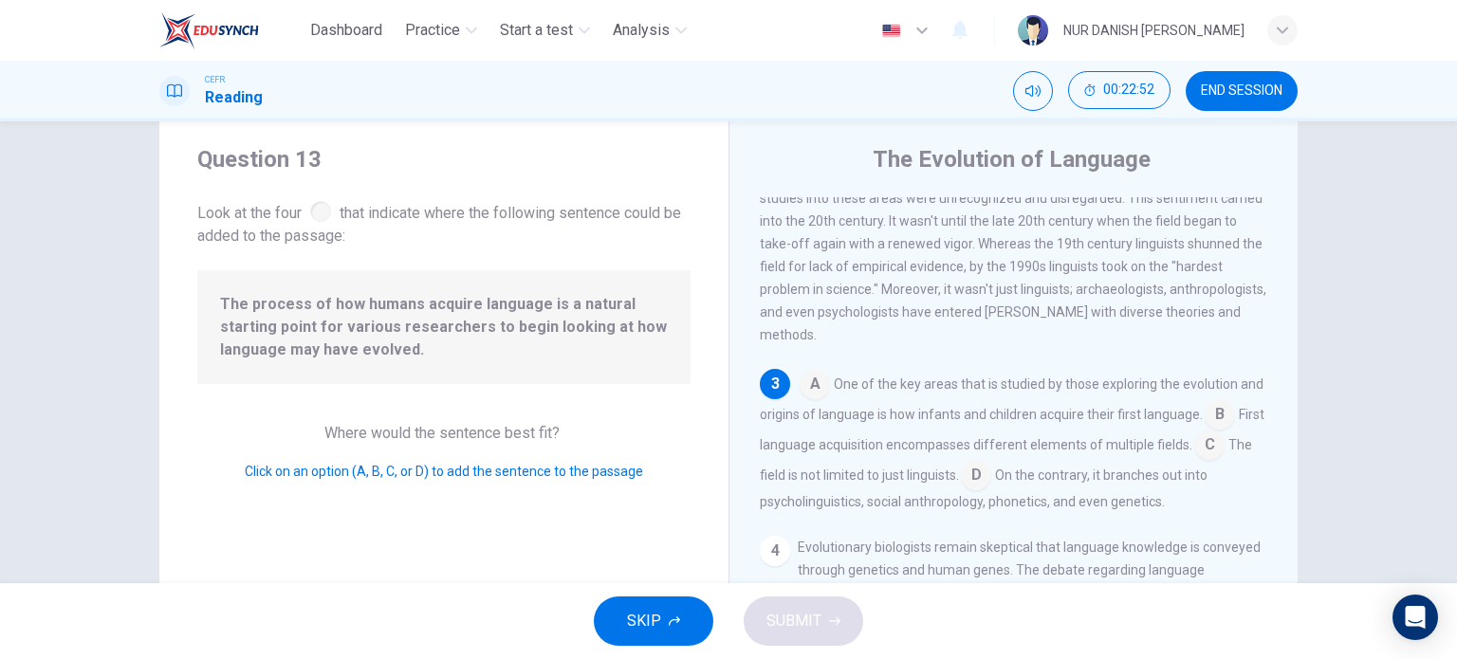
scroll to position [353, 0]
click at [803, 395] on input at bounding box center [815, 385] width 30 height 30
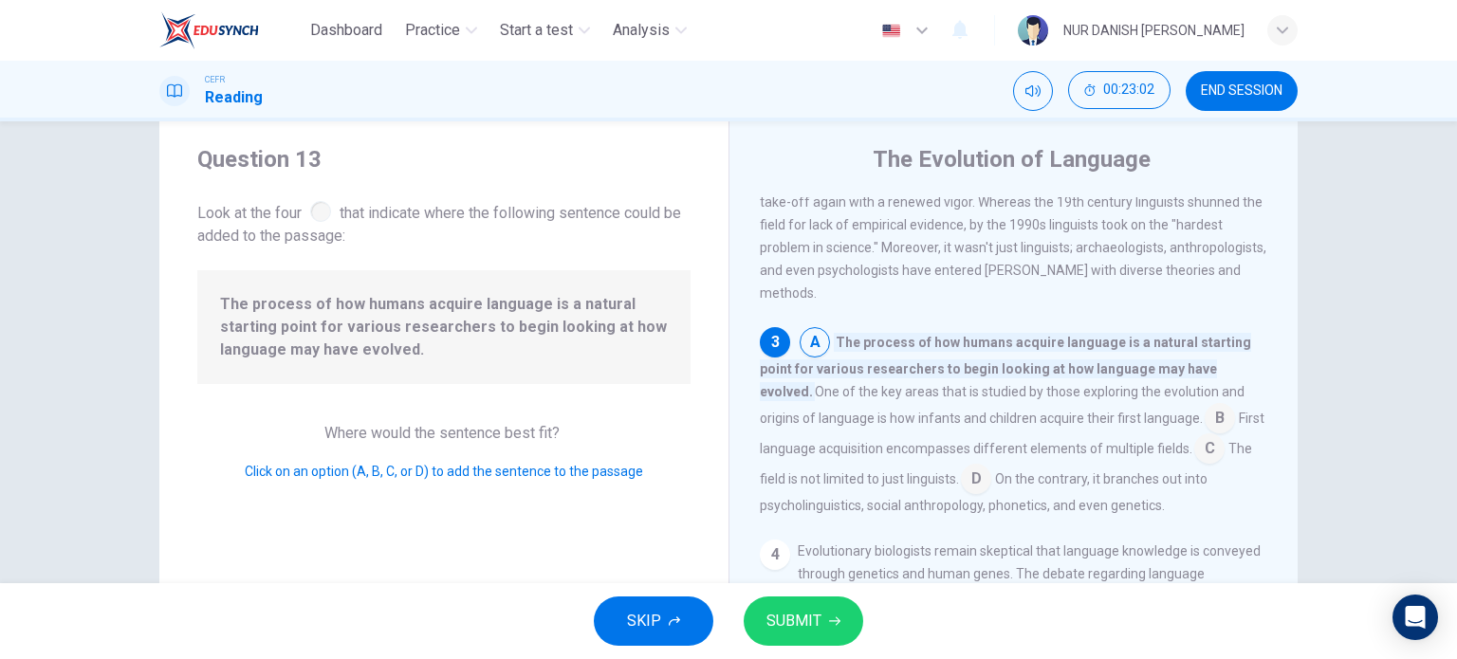
scroll to position [398, 0]
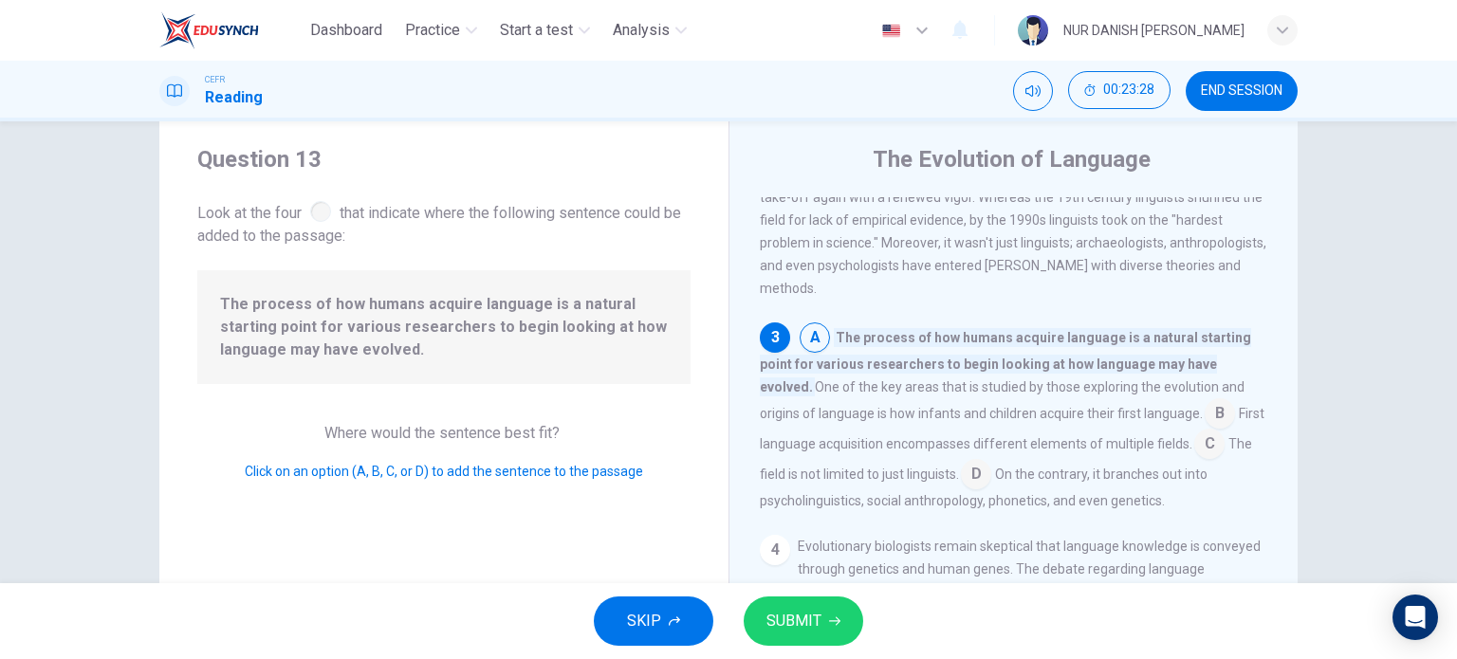
click at [1205, 431] on input at bounding box center [1220, 415] width 30 height 30
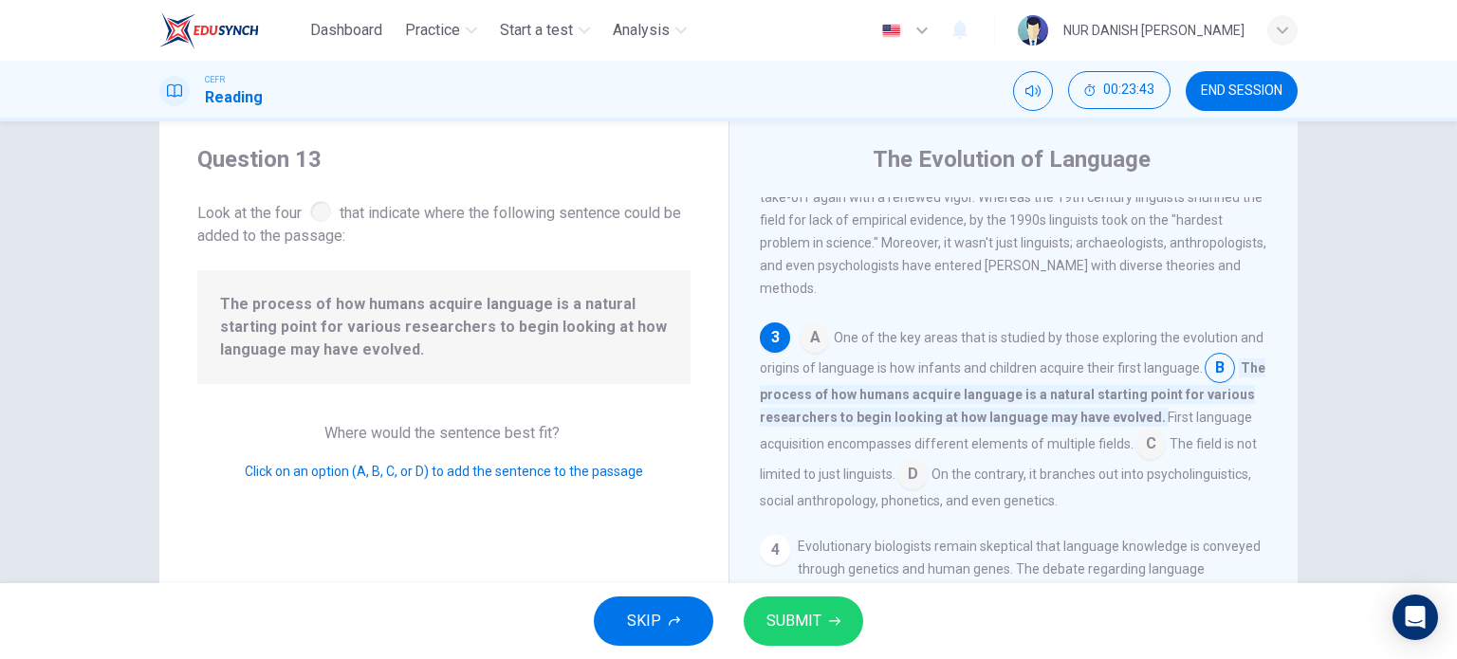
click at [1166, 461] on input at bounding box center [1150, 446] width 30 height 30
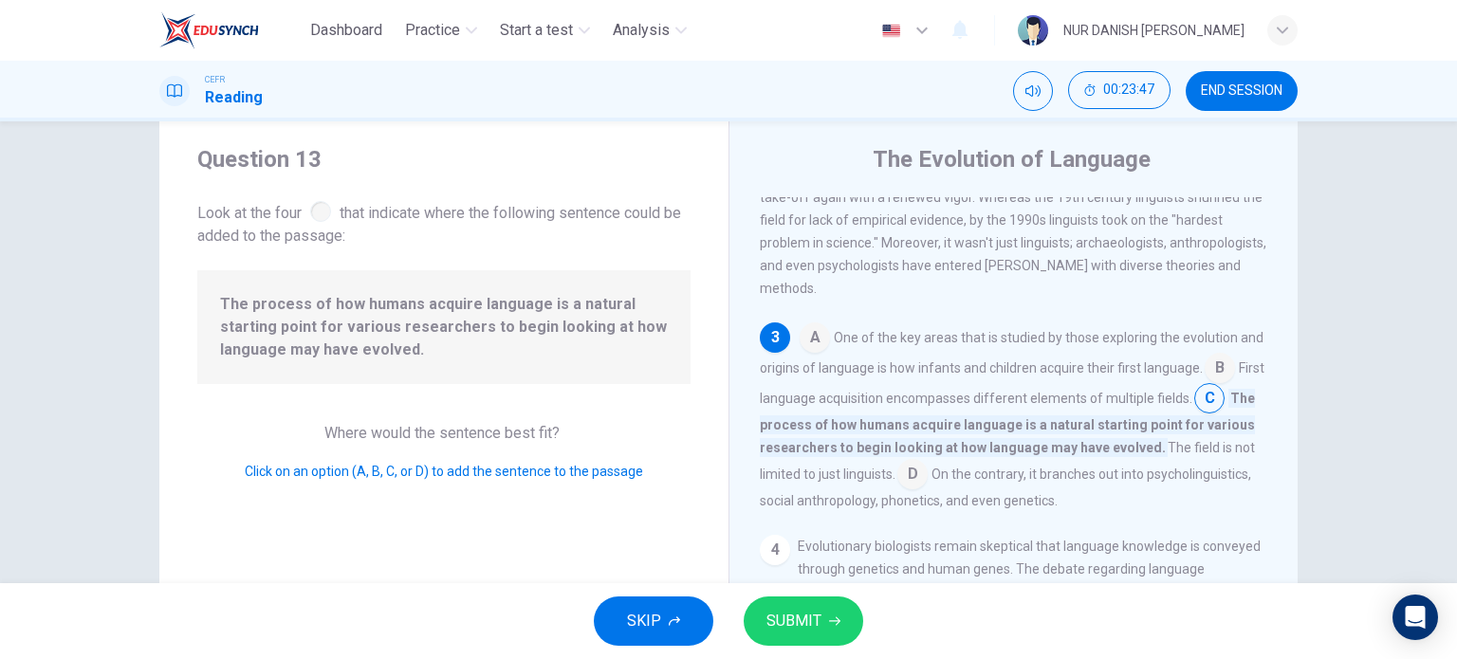
click at [928, 491] on input at bounding box center [912, 476] width 30 height 30
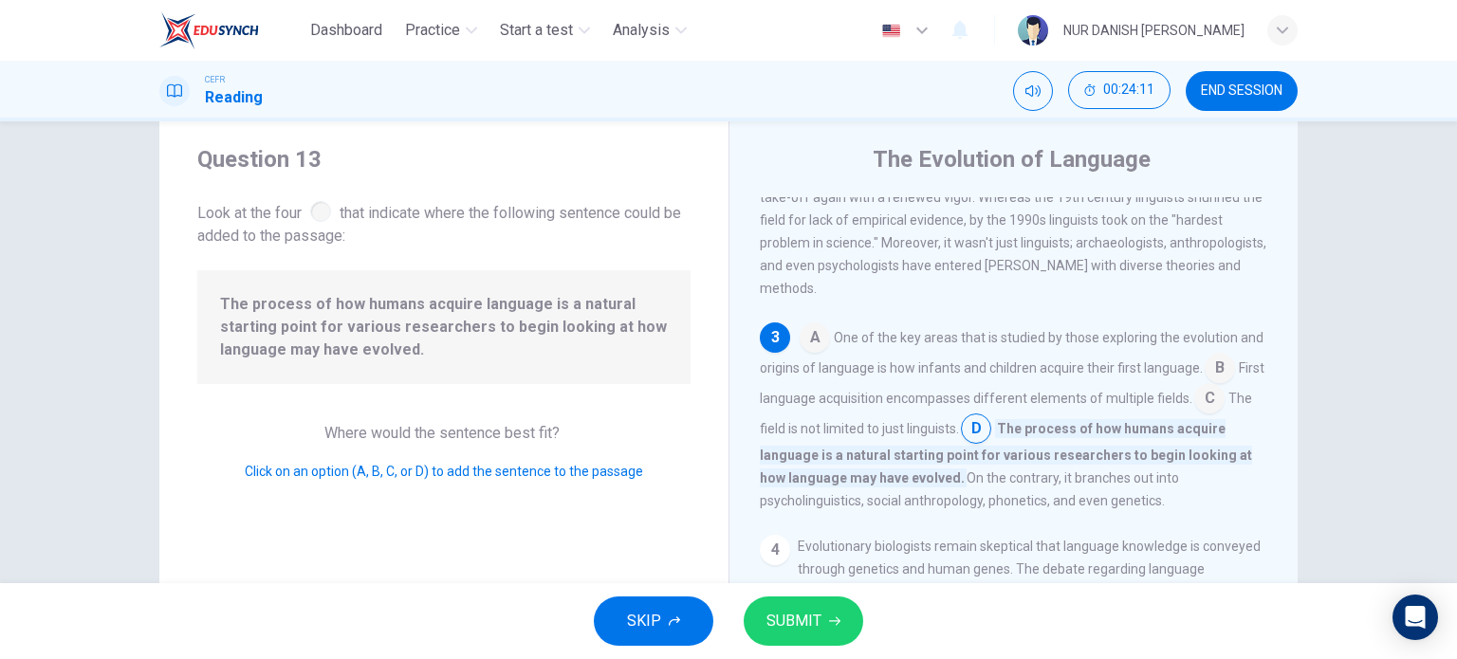
click at [1205, 385] on input at bounding box center [1220, 370] width 30 height 30
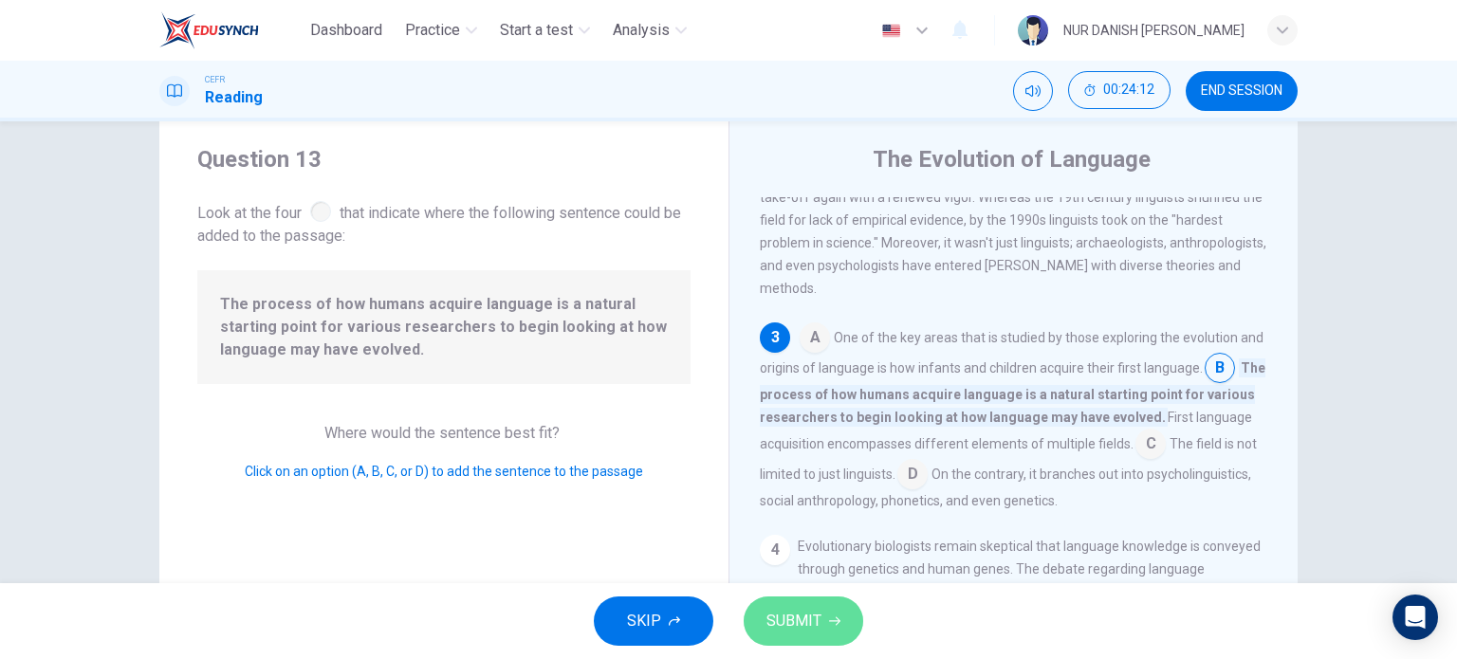
click at [857, 636] on button "SUBMIT" at bounding box center [804, 621] width 120 height 49
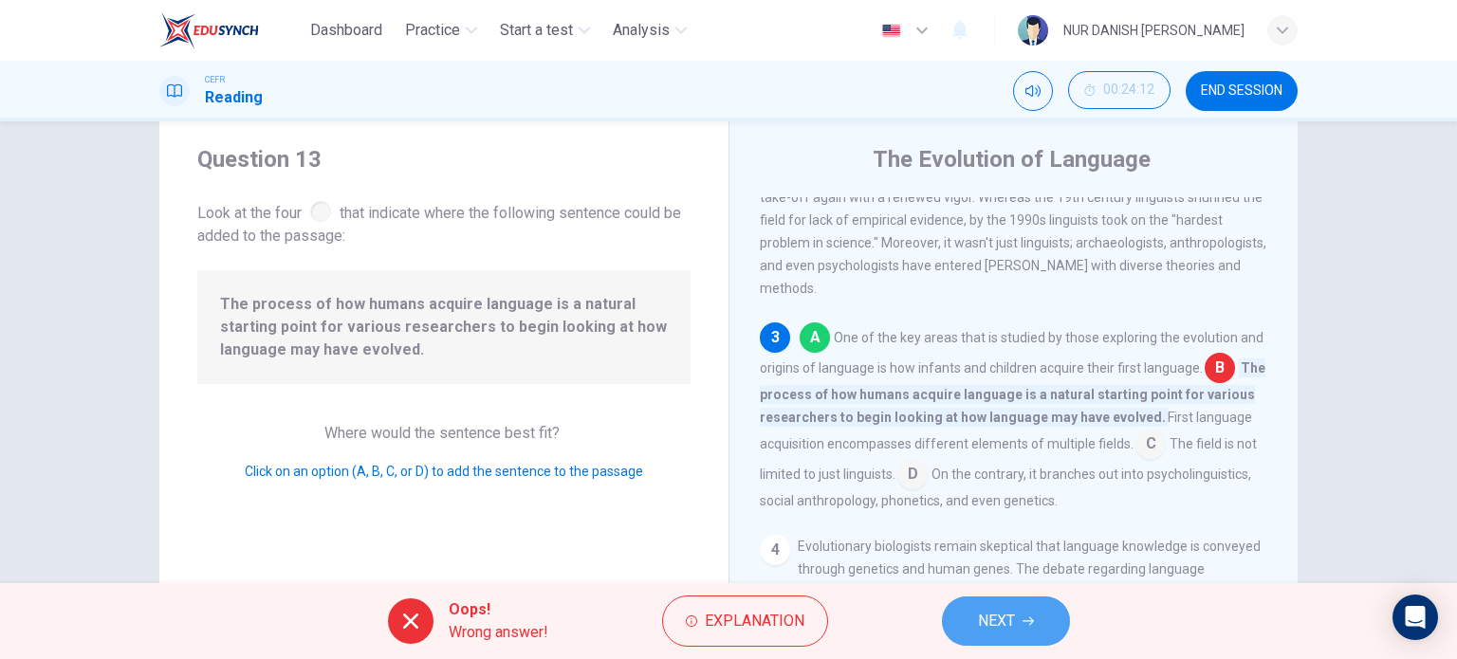
click at [1011, 632] on span "NEXT" at bounding box center [996, 621] width 37 height 27
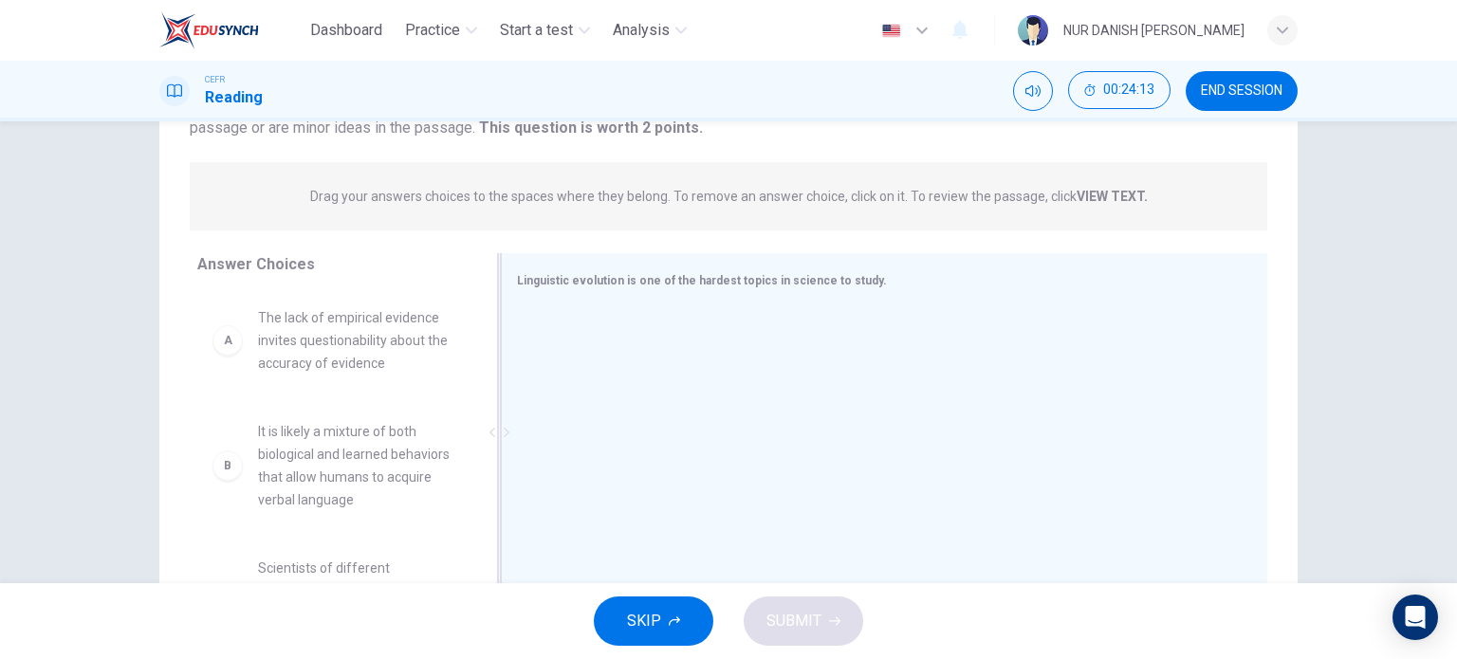
scroll to position [199, 0]
click at [390, 383] on div "A The lack of empirical evidence invites questionability about the accuracy of …" at bounding box center [333, 336] width 273 height 99
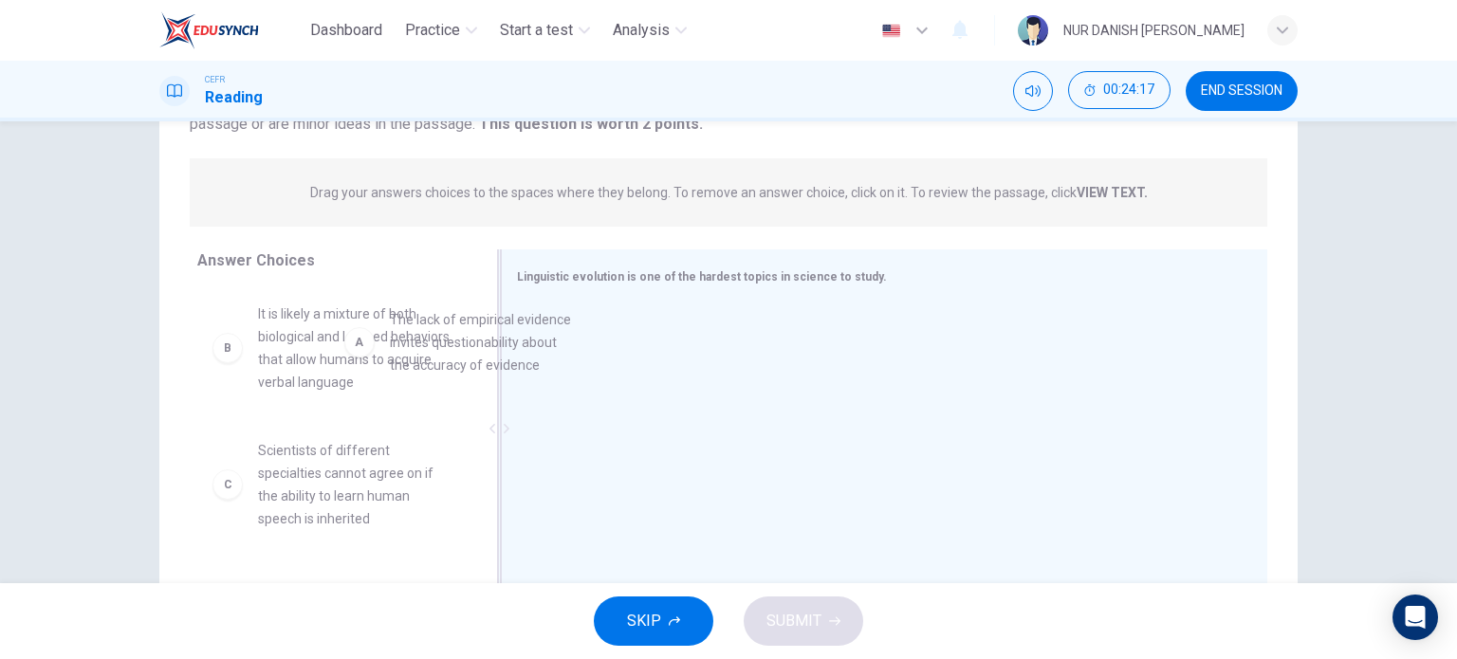
drag, startPoint x: 390, startPoint y: 383, endPoint x: 691, endPoint y: 432, distance: 304.6
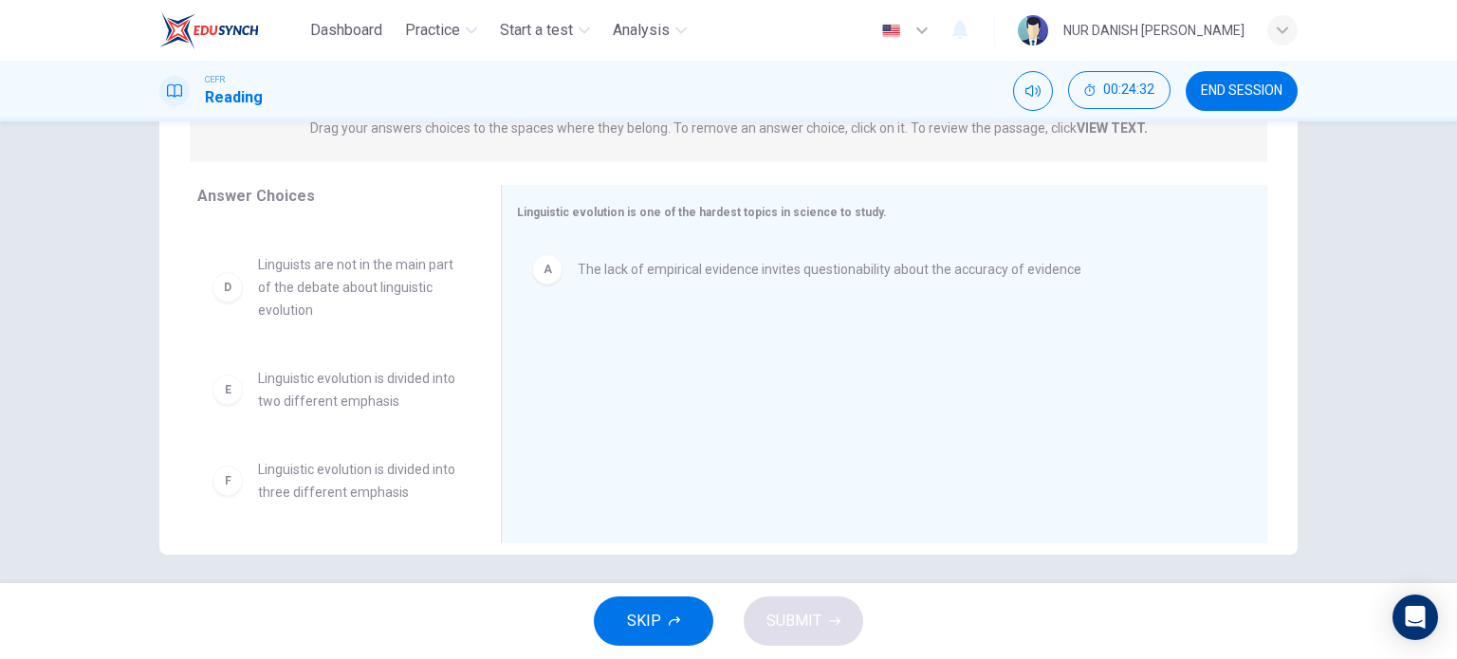
scroll to position [262, 0]
drag, startPoint x: 364, startPoint y: 480, endPoint x: 781, endPoint y: 368, distance: 431.2
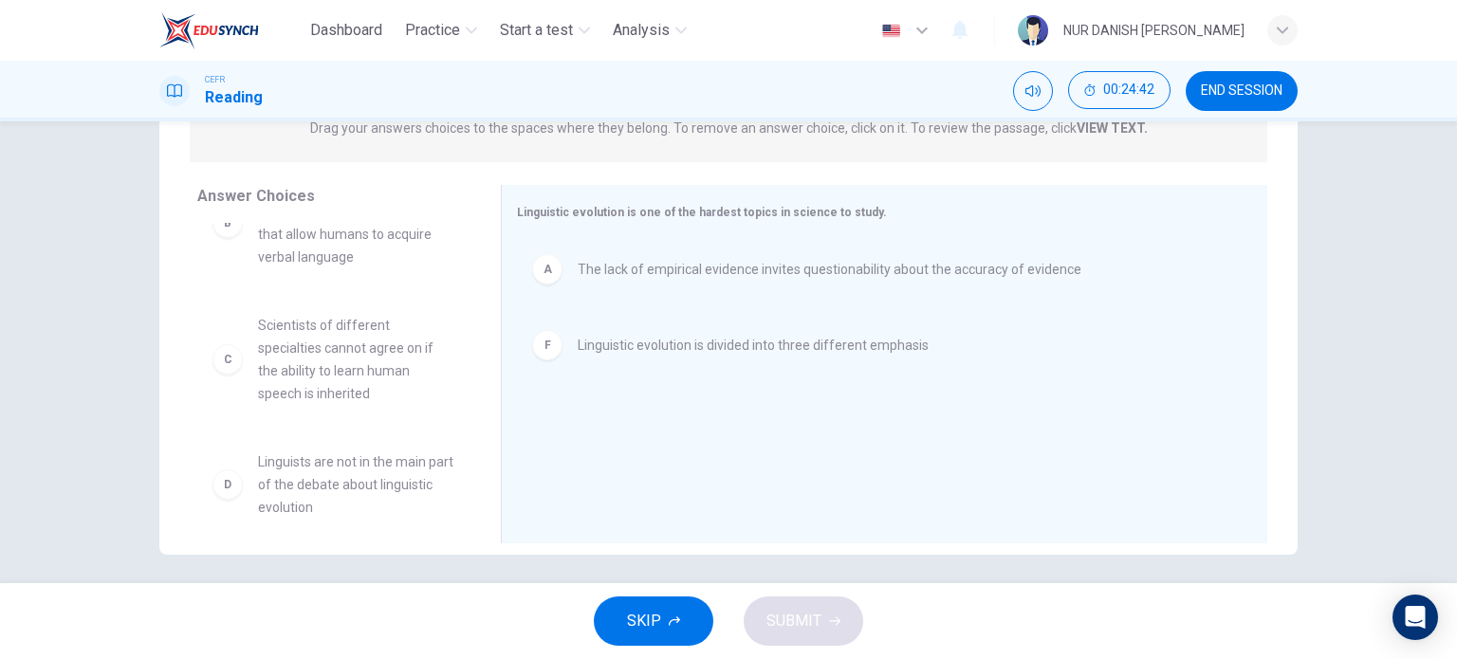
scroll to position [0, 0]
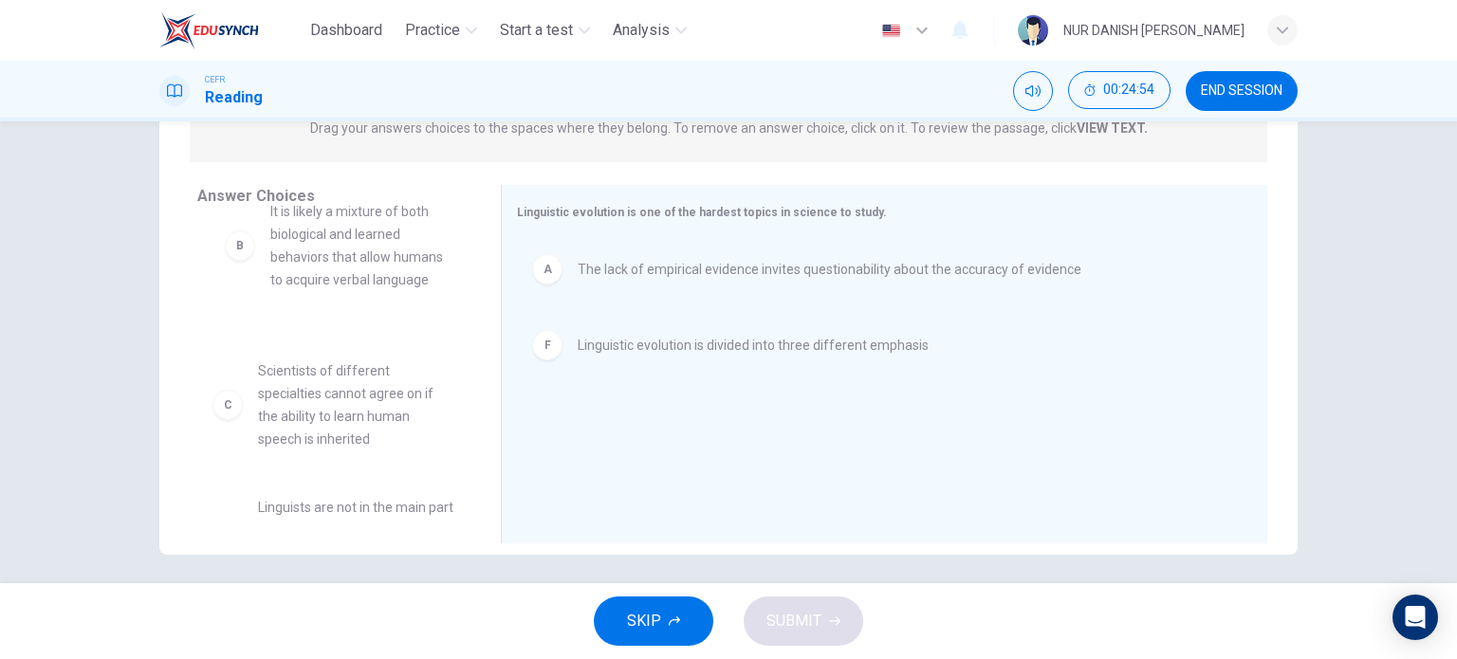
drag, startPoint x: 315, startPoint y: 295, endPoint x: 340, endPoint y: 258, distance: 44.5
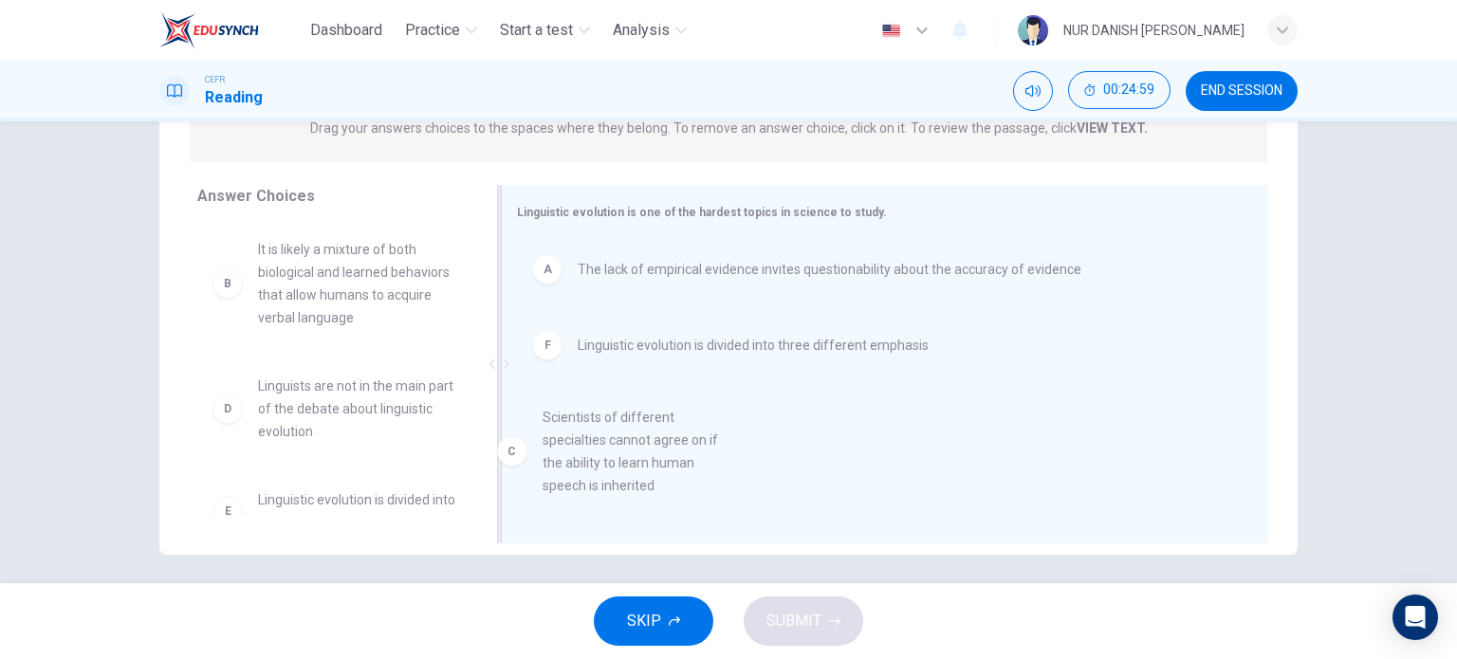
drag, startPoint x: 343, startPoint y: 462, endPoint x: 638, endPoint y: 494, distance: 296.8
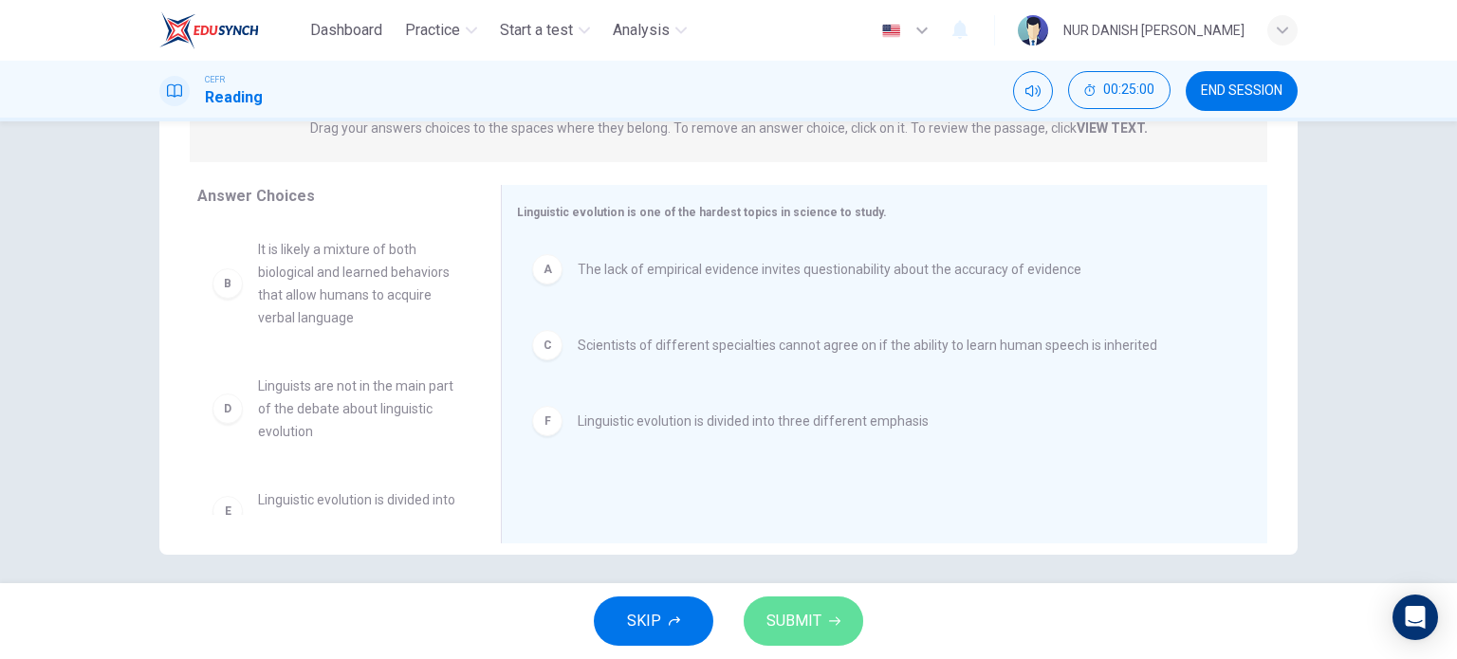
click at [804, 618] on span "SUBMIT" at bounding box center [793, 621] width 55 height 27
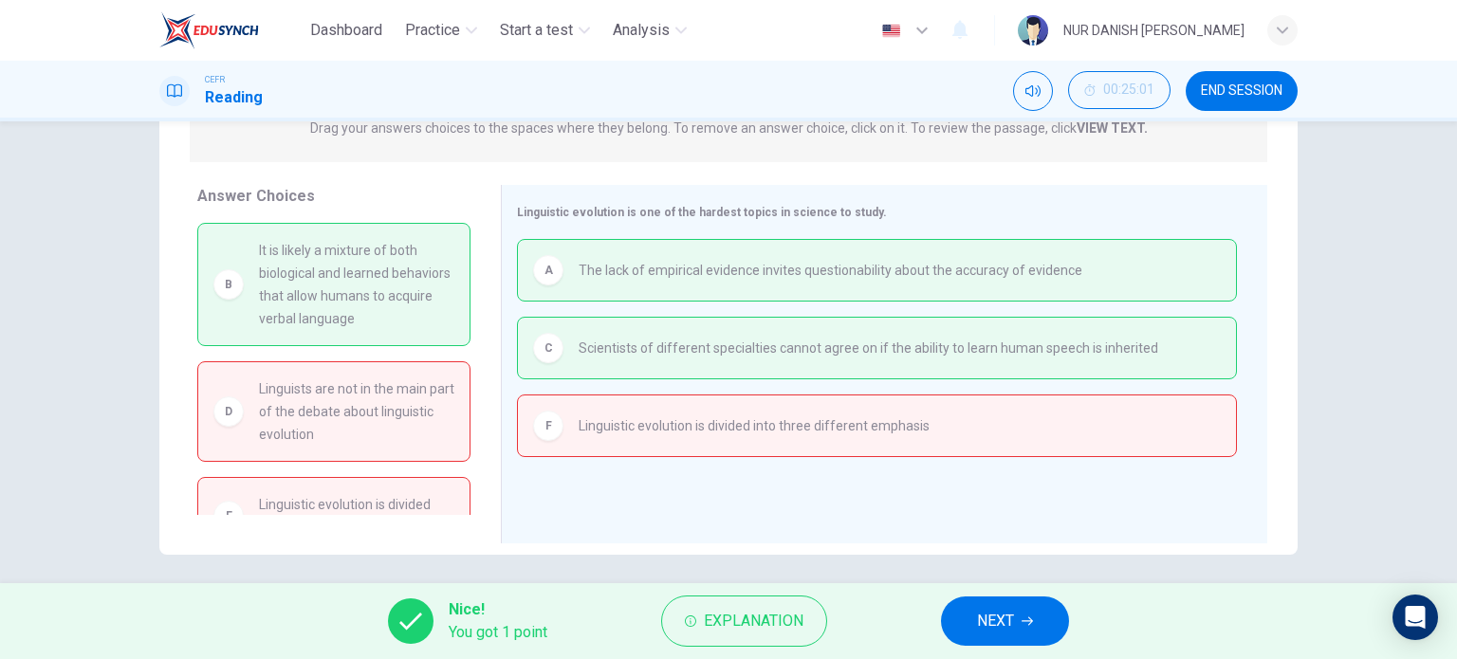
drag, startPoint x: 297, startPoint y: 310, endPoint x: 992, endPoint y: 655, distance: 776.3
click at [992, 655] on div "Dashboard Practice Start a test Analysis English en ​ NUR DANISH [PERSON_NAME] …" at bounding box center [728, 329] width 1457 height 659
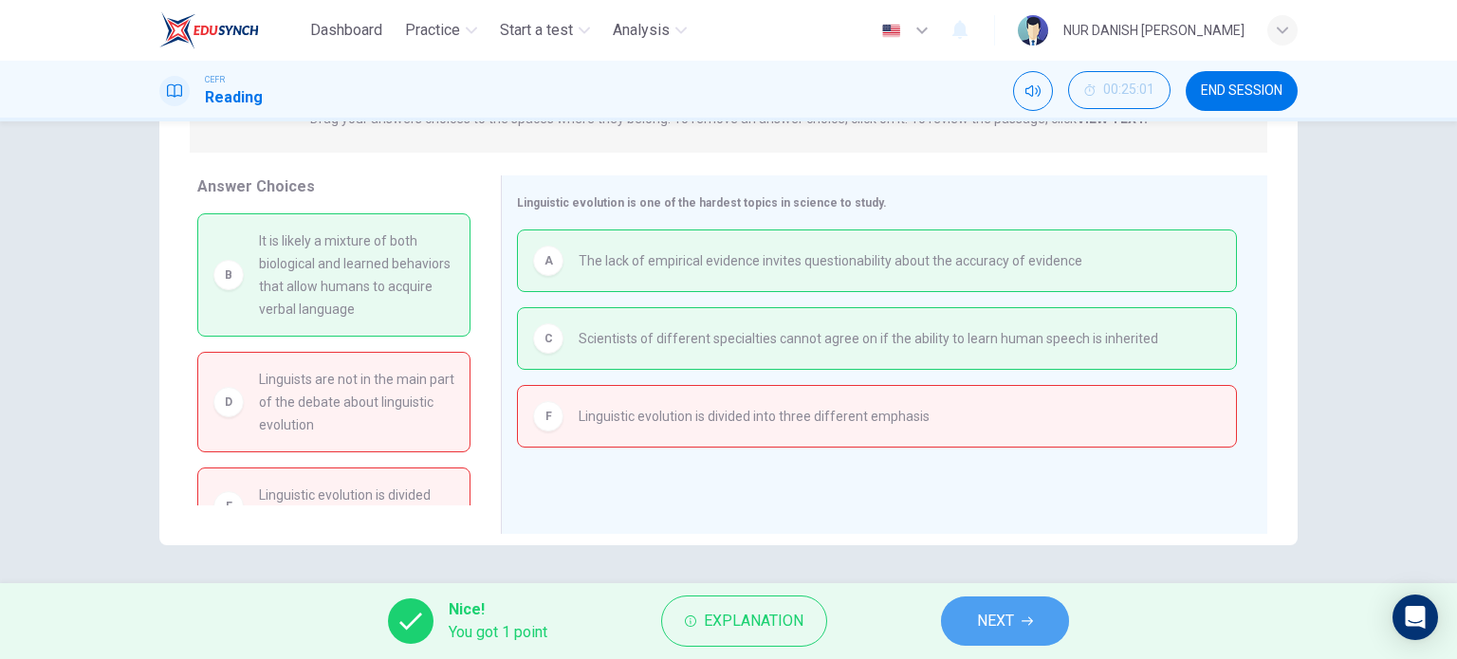
click at [982, 616] on span "NEXT" at bounding box center [995, 621] width 37 height 27
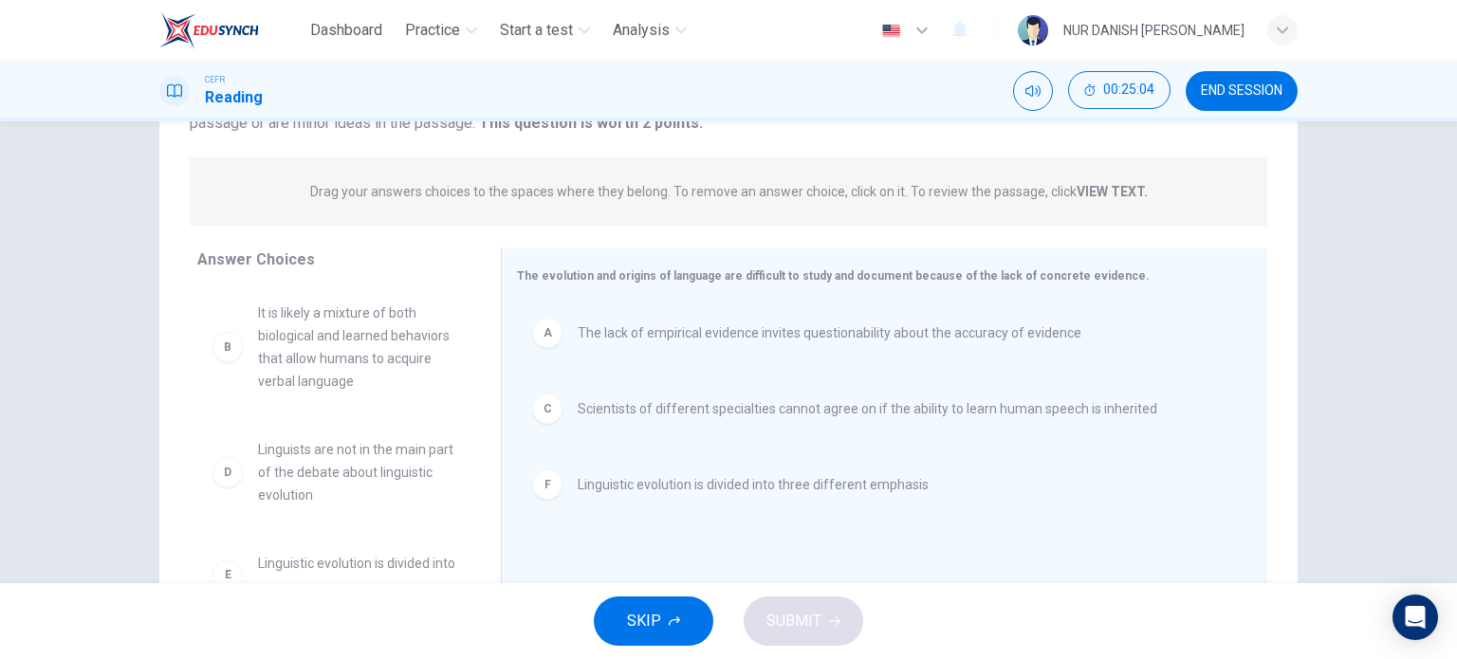
scroll to position [230, 0]
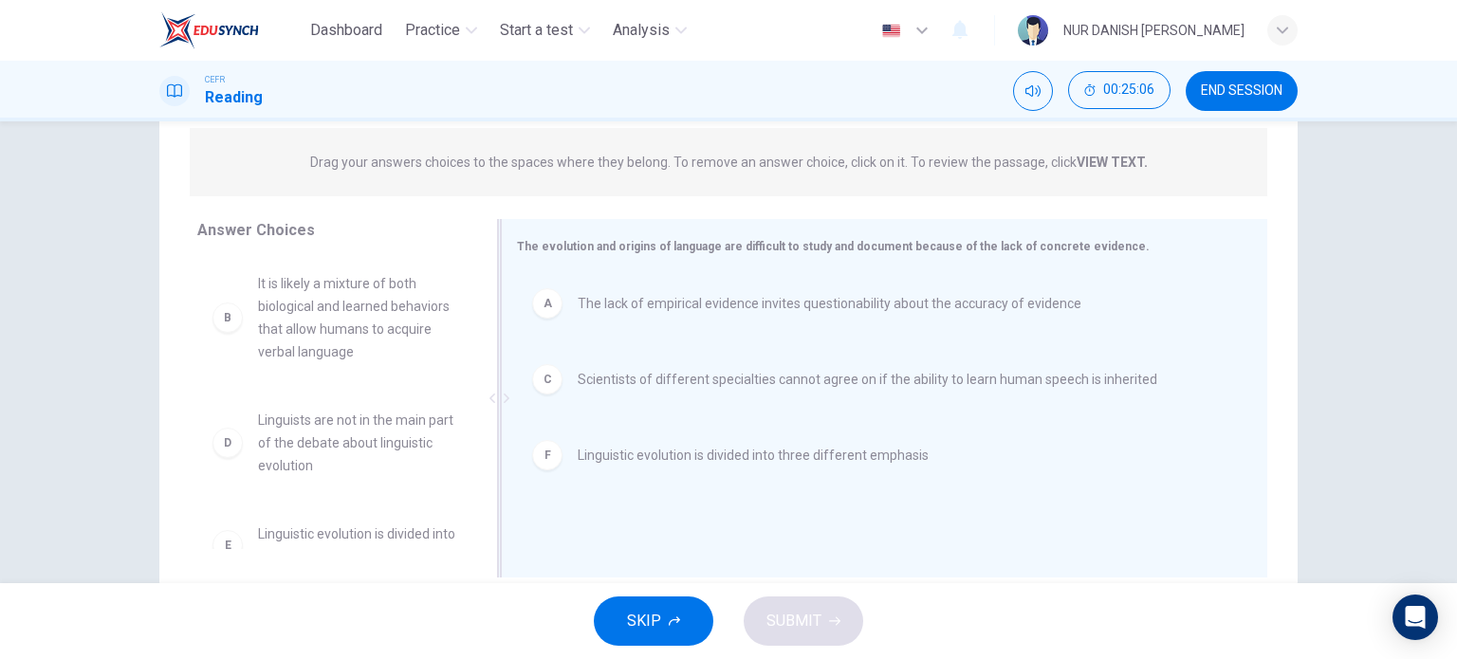
click at [653, 473] on div "F Linguistic evolution is divided into three different emphasis" at bounding box center [877, 455] width 720 height 61
click at [653, 473] on div "A The lack of empirical evidence invites questionability about the accuracy of …" at bounding box center [877, 400] width 720 height 254
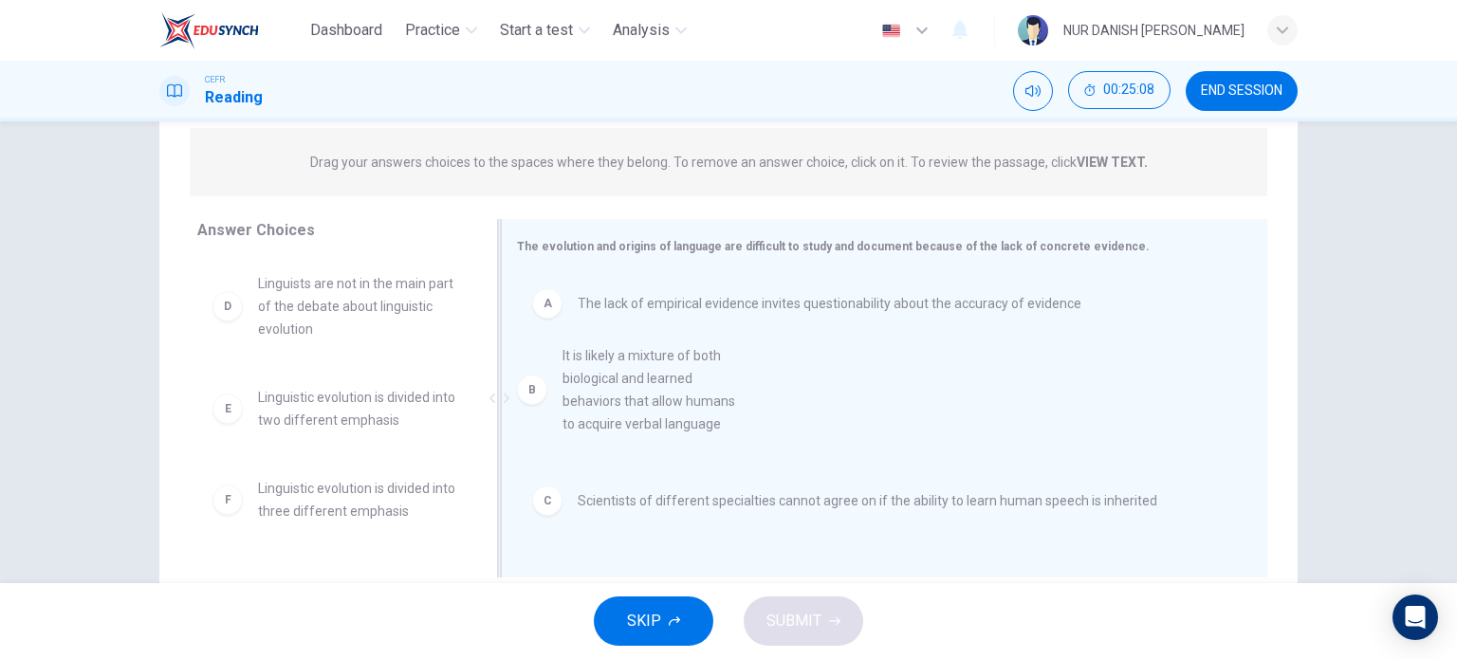
drag, startPoint x: 341, startPoint y: 374, endPoint x: 672, endPoint y: 443, distance: 337.3
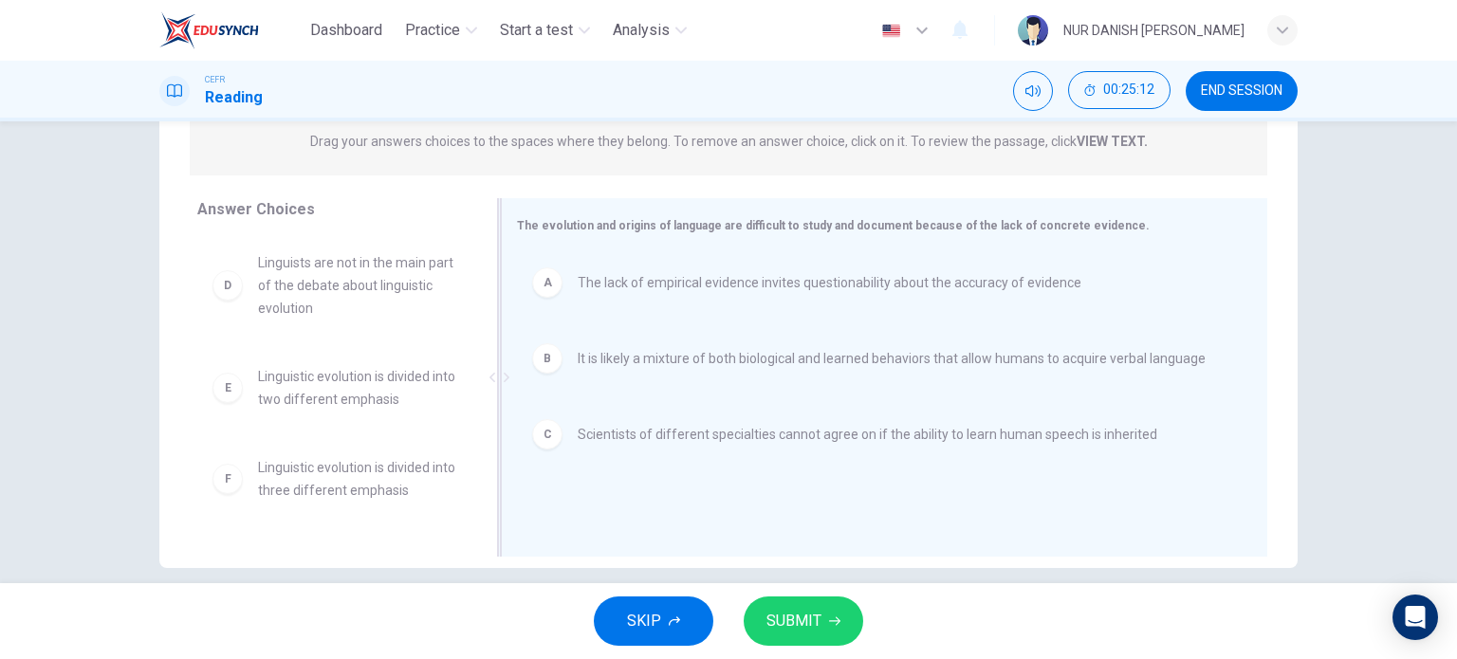
scroll to position [250, 0]
click at [812, 603] on button "SUBMIT" at bounding box center [804, 621] width 120 height 49
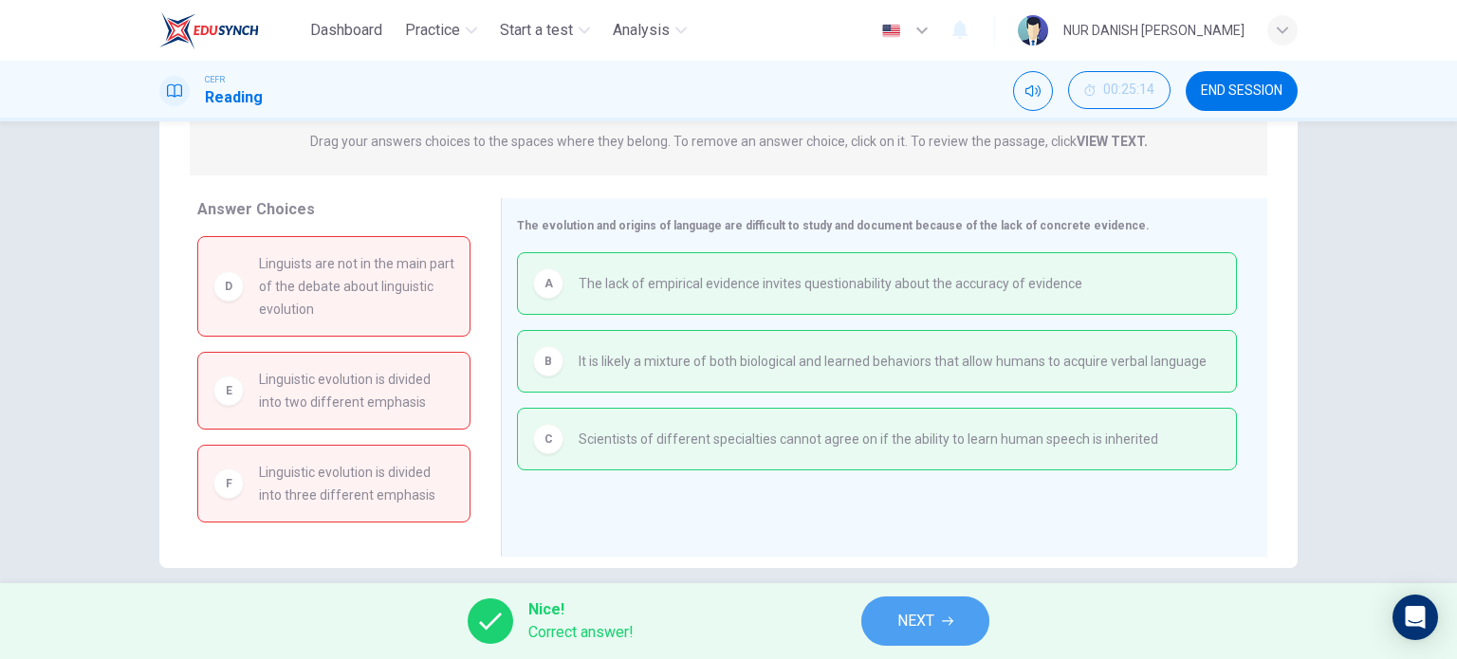
click at [925, 619] on span "NEXT" at bounding box center [915, 621] width 37 height 27
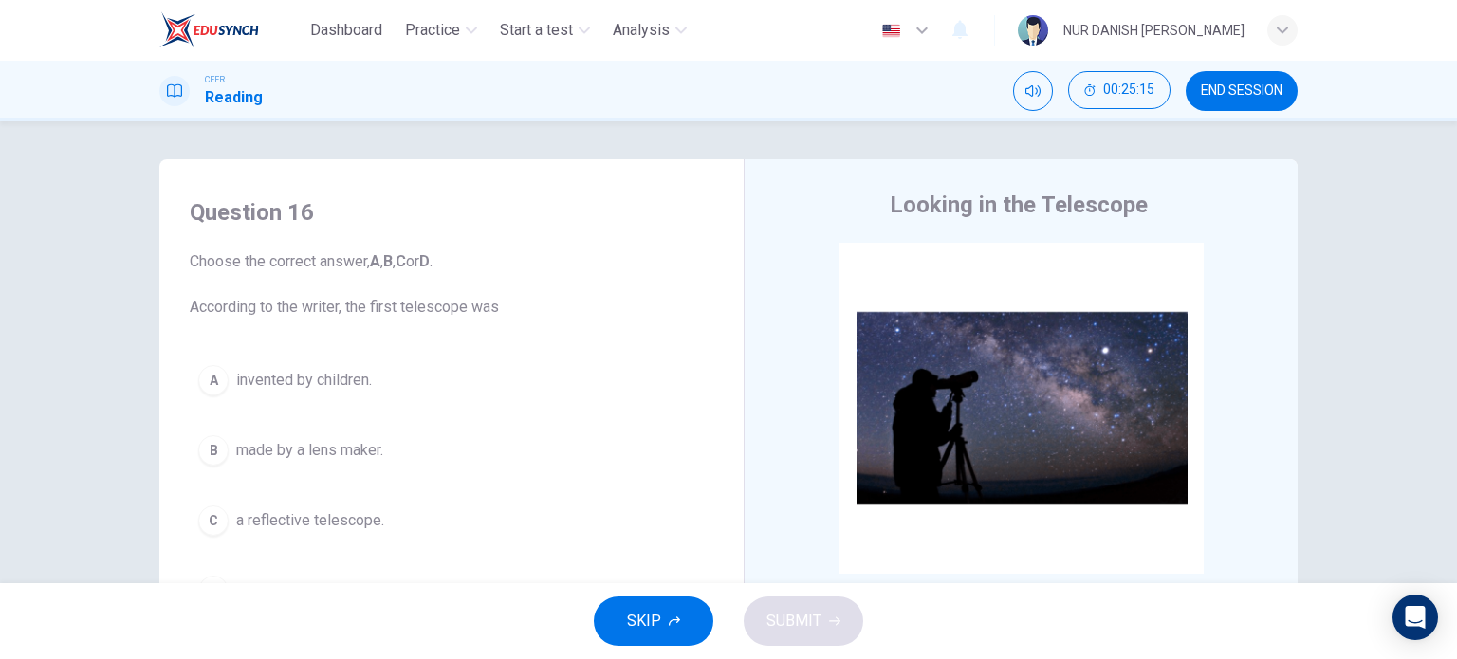
click at [1232, 87] on span "END SESSION" at bounding box center [1242, 90] width 82 height 15
